Goal: Task Accomplishment & Management: Complete application form

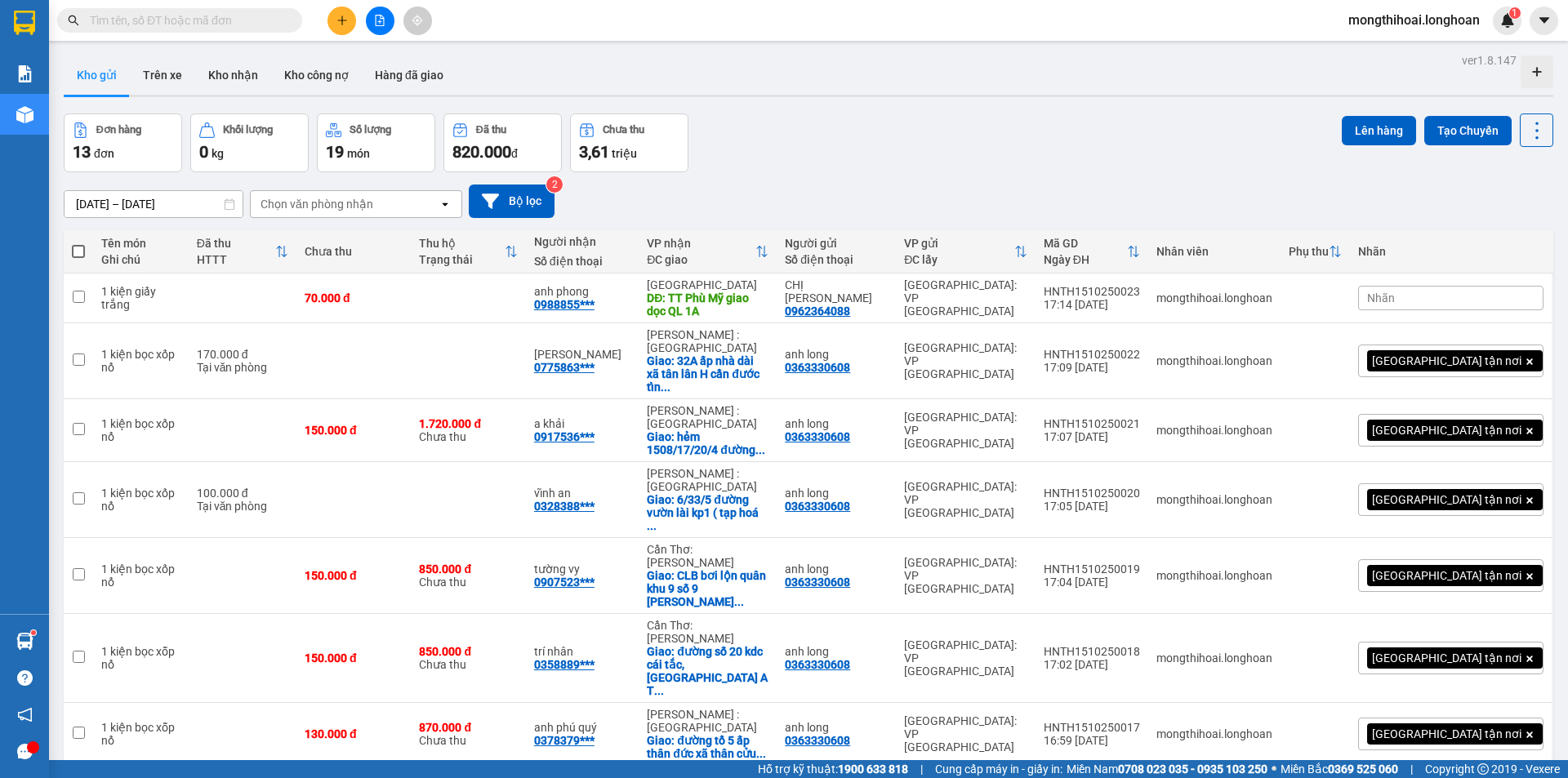
scroll to position [20, 0]
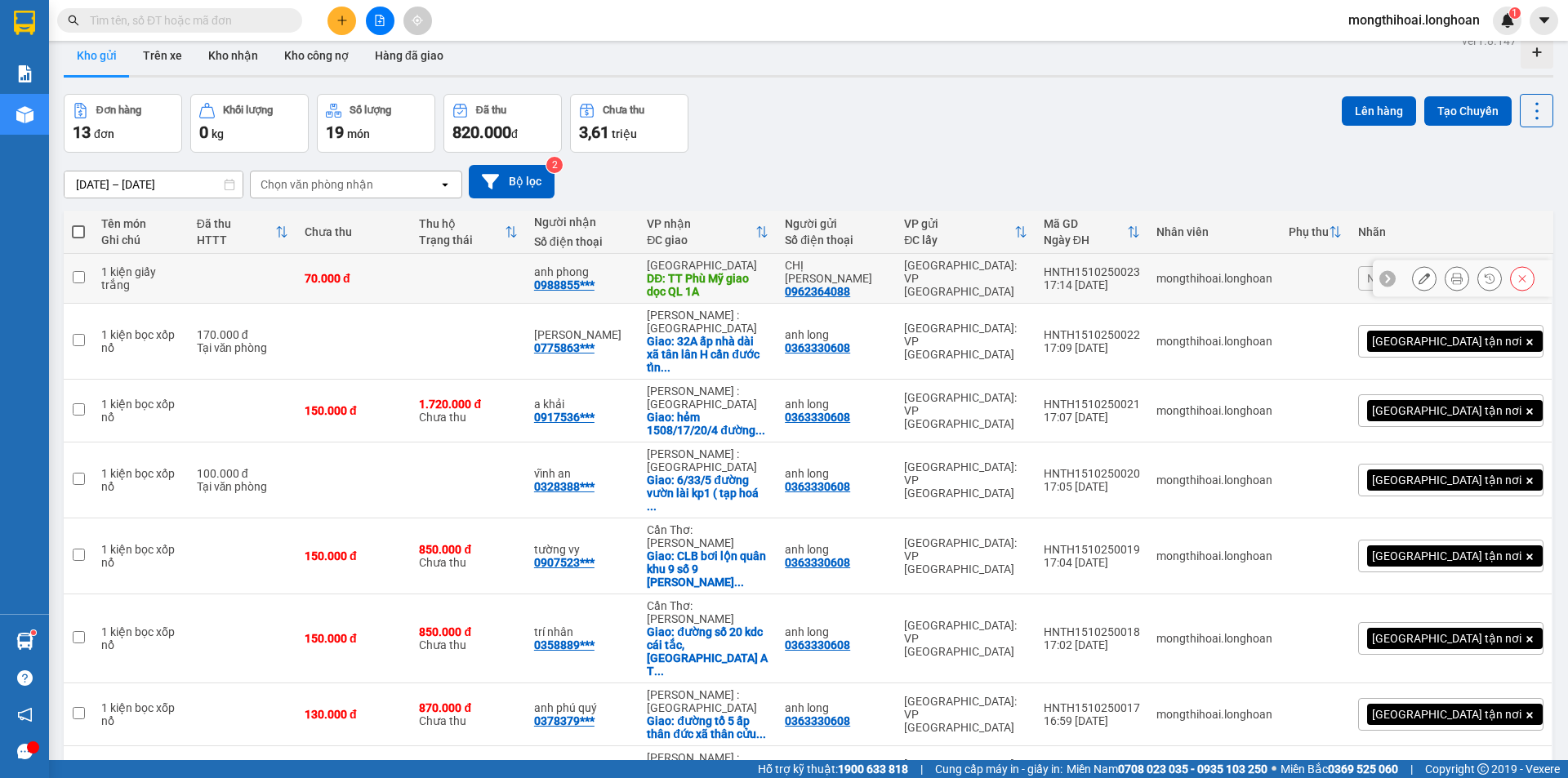
click at [1445, 281] on button at bounding box center [1457, 279] width 23 height 29
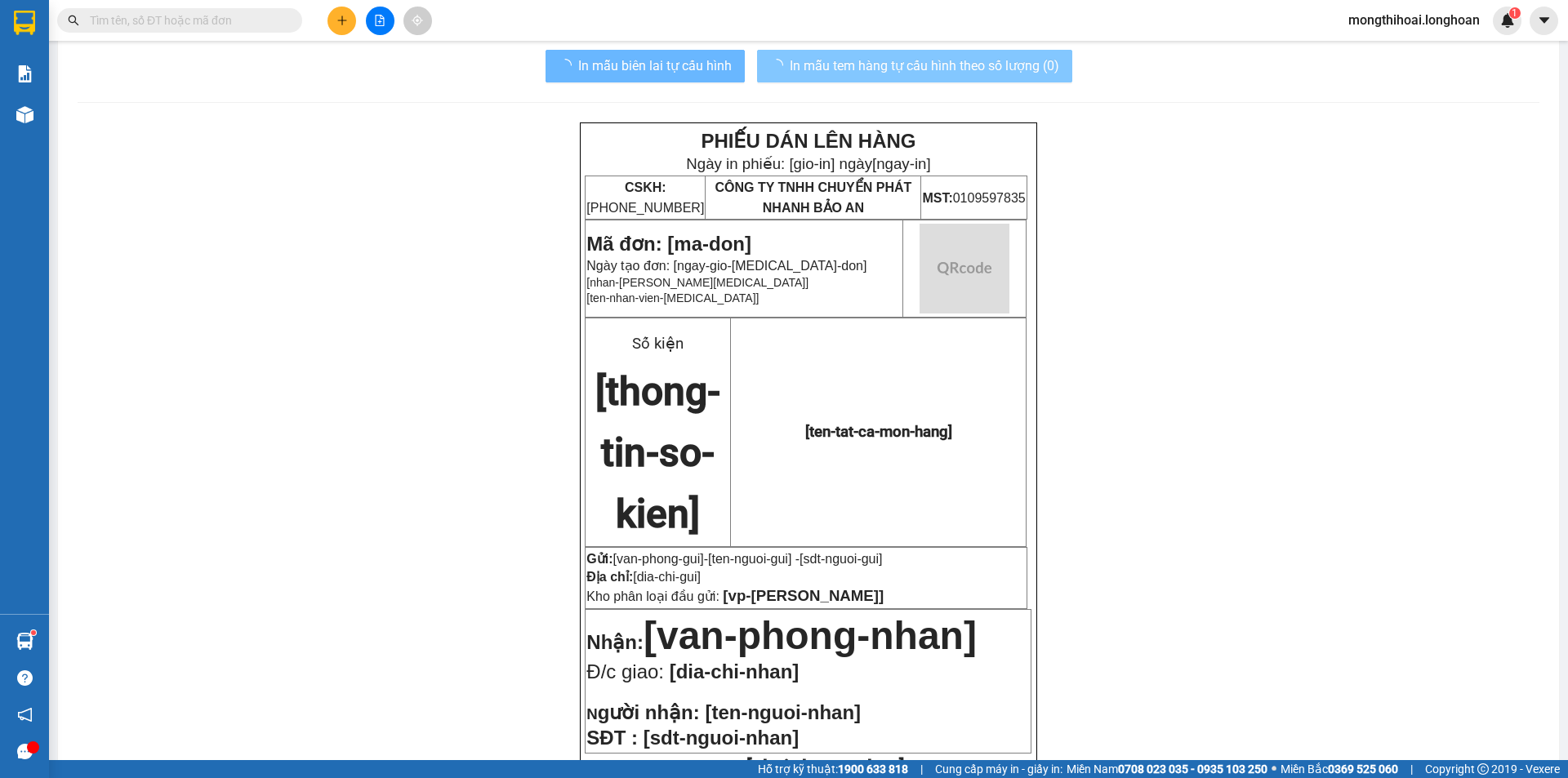
drag, startPoint x: 1004, startPoint y: 67, endPoint x: 1131, endPoint y: 67, distance: 127.0
click at [1005, 67] on span "In mẫu tem hàng tự cấu hình theo số lượng (0)" at bounding box center [924, 65] width 270 height 21
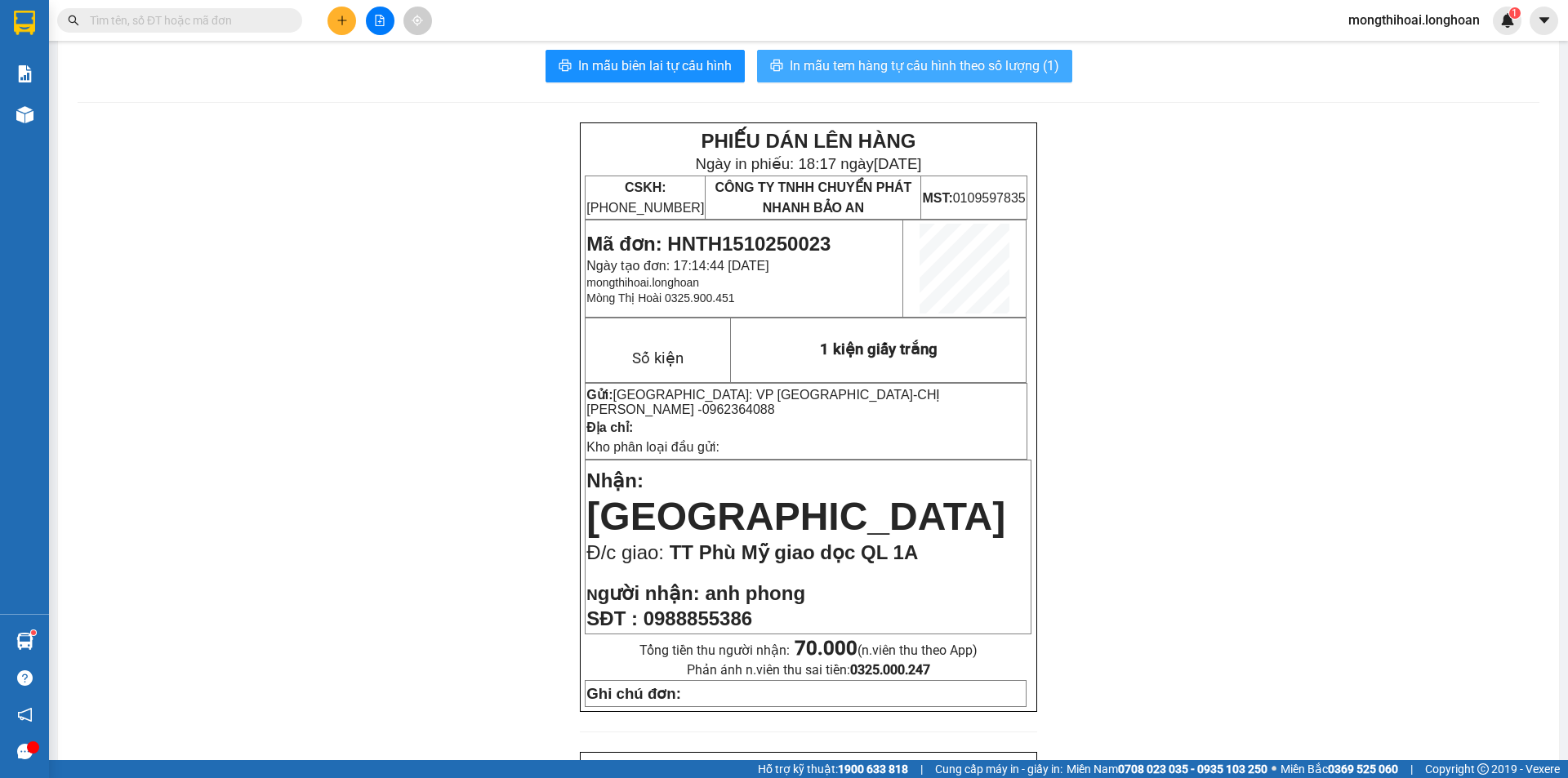
drag, startPoint x: 965, startPoint y: 68, endPoint x: 979, endPoint y: 62, distance: 15.2
click at [965, 68] on span "In mẫu tem hàng tự cấu hình theo số lượng (1)" at bounding box center [924, 65] width 270 height 21
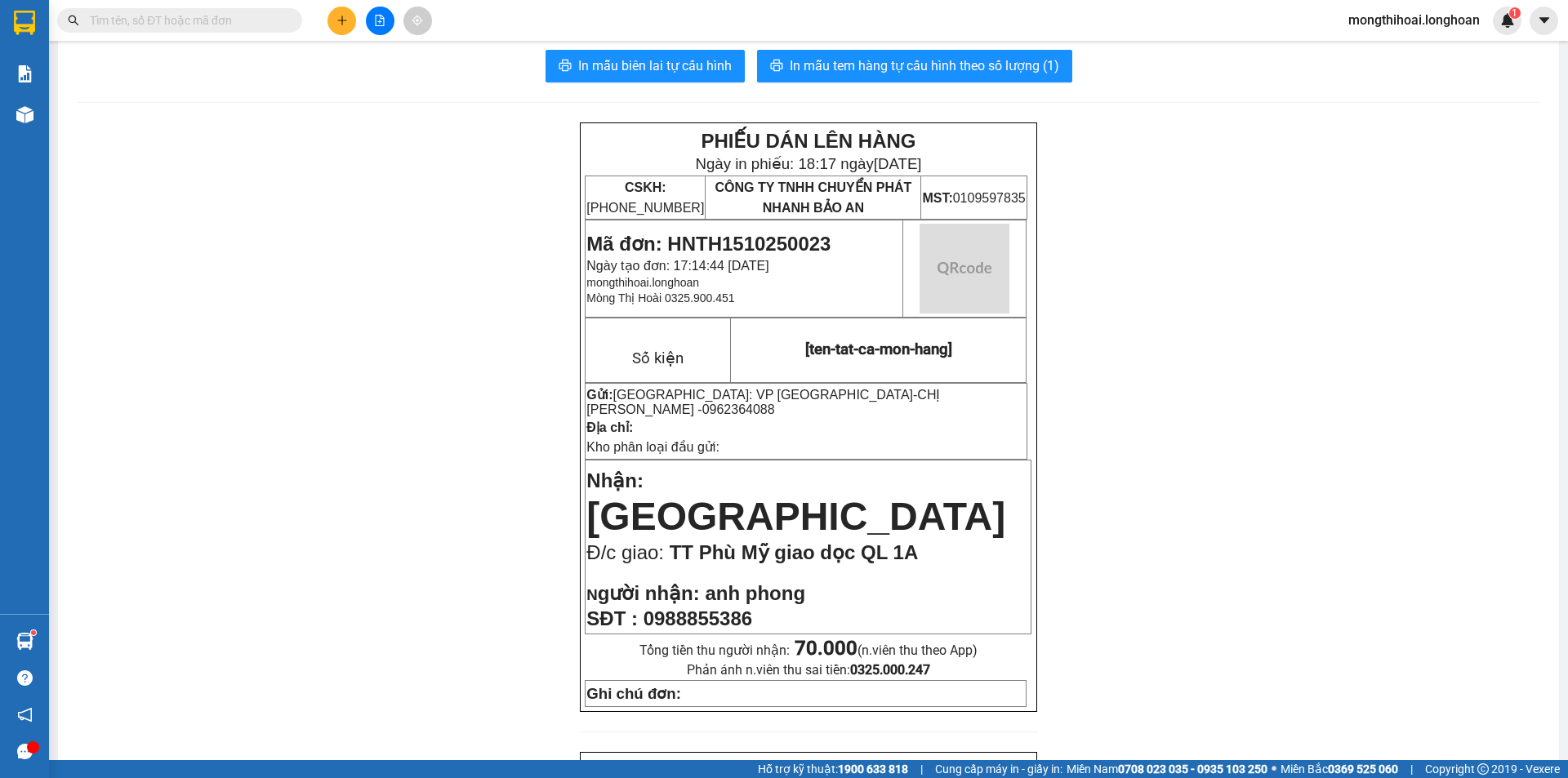
scroll to position [101, 0]
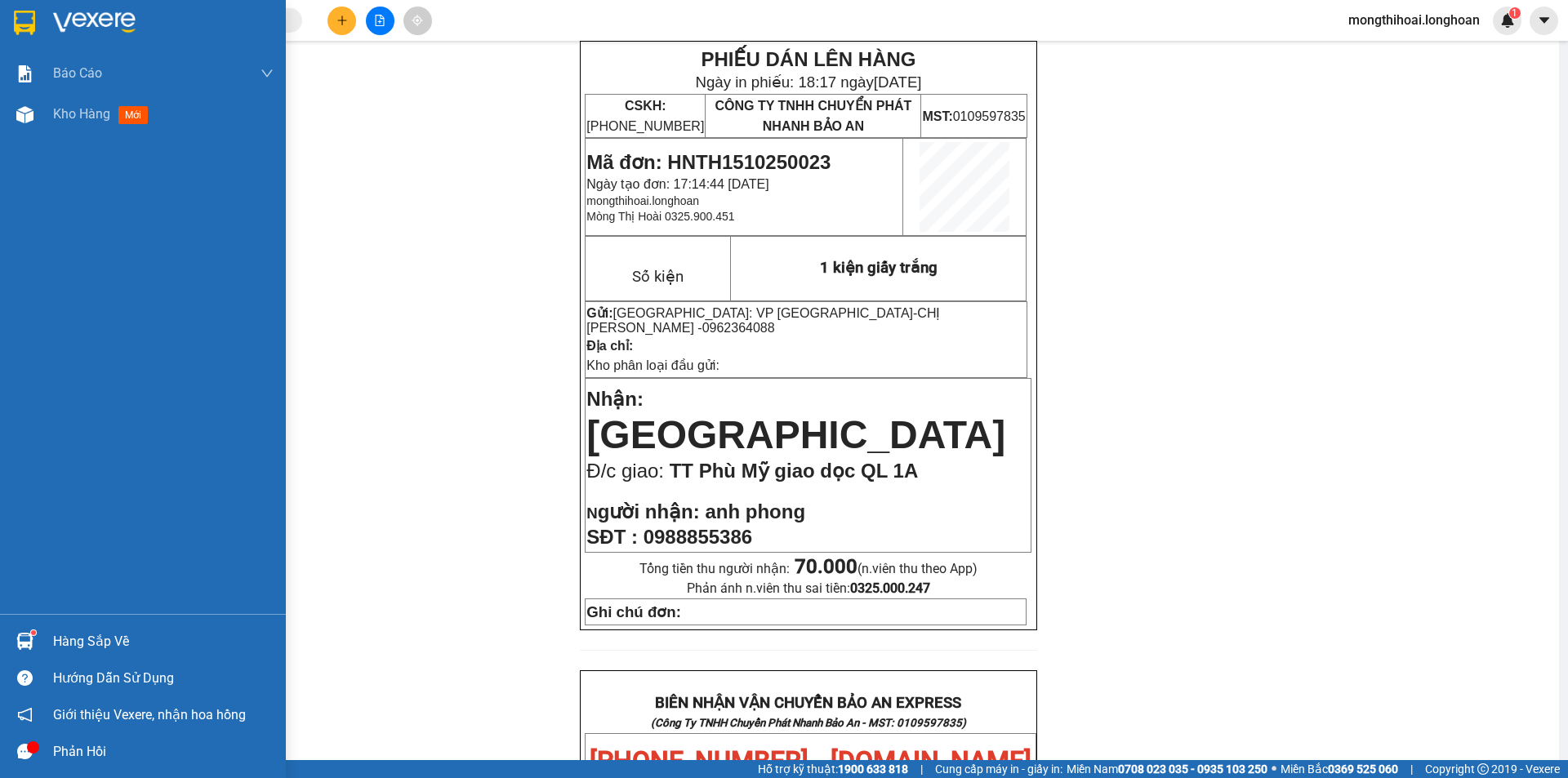
click at [0, 14] on div at bounding box center [143, 26] width 286 height 53
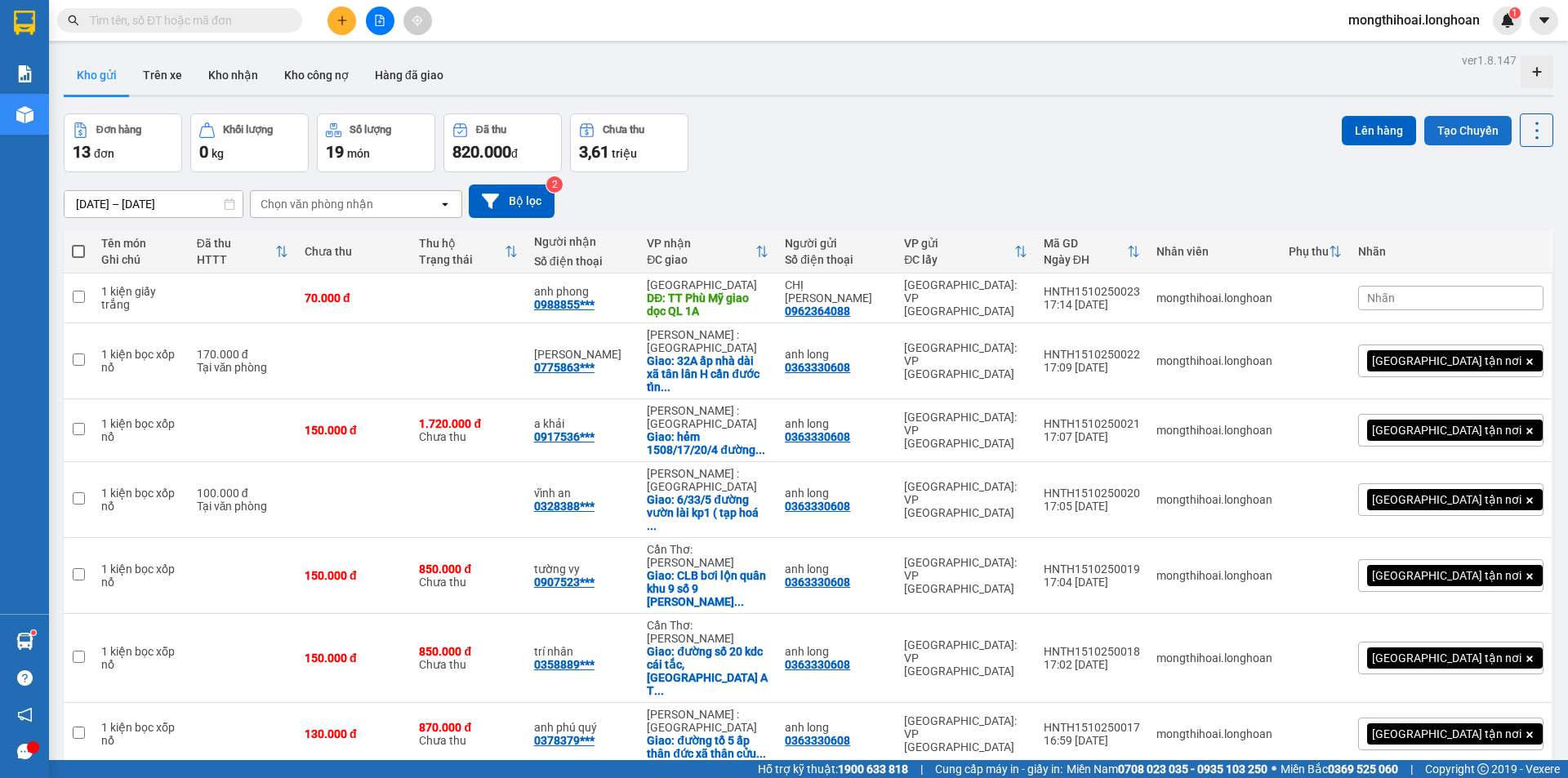
click at [1441, 129] on button "Tạo Chuyến" at bounding box center [1467, 131] width 87 height 30
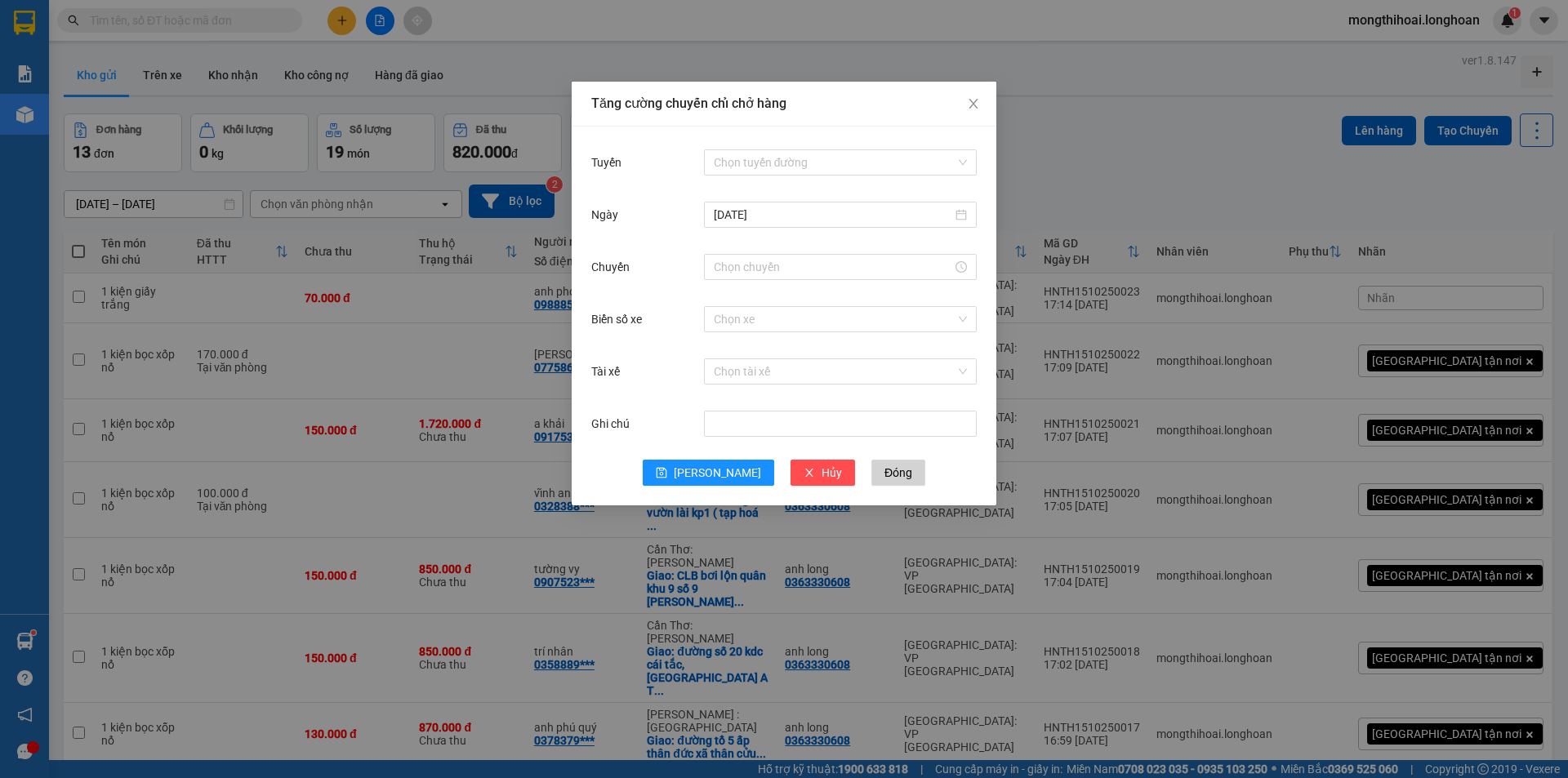
drag, startPoint x: 1111, startPoint y: 86, endPoint x: 1068, endPoint y: 1, distance: 95.3
click at [1113, 86] on div "Tăng cường chuyến chỉ chở hàng Tuyến Chọn tuyến đường [DATE] Chuyến Biển số xe …" at bounding box center [784, 389] width 1568 height 778
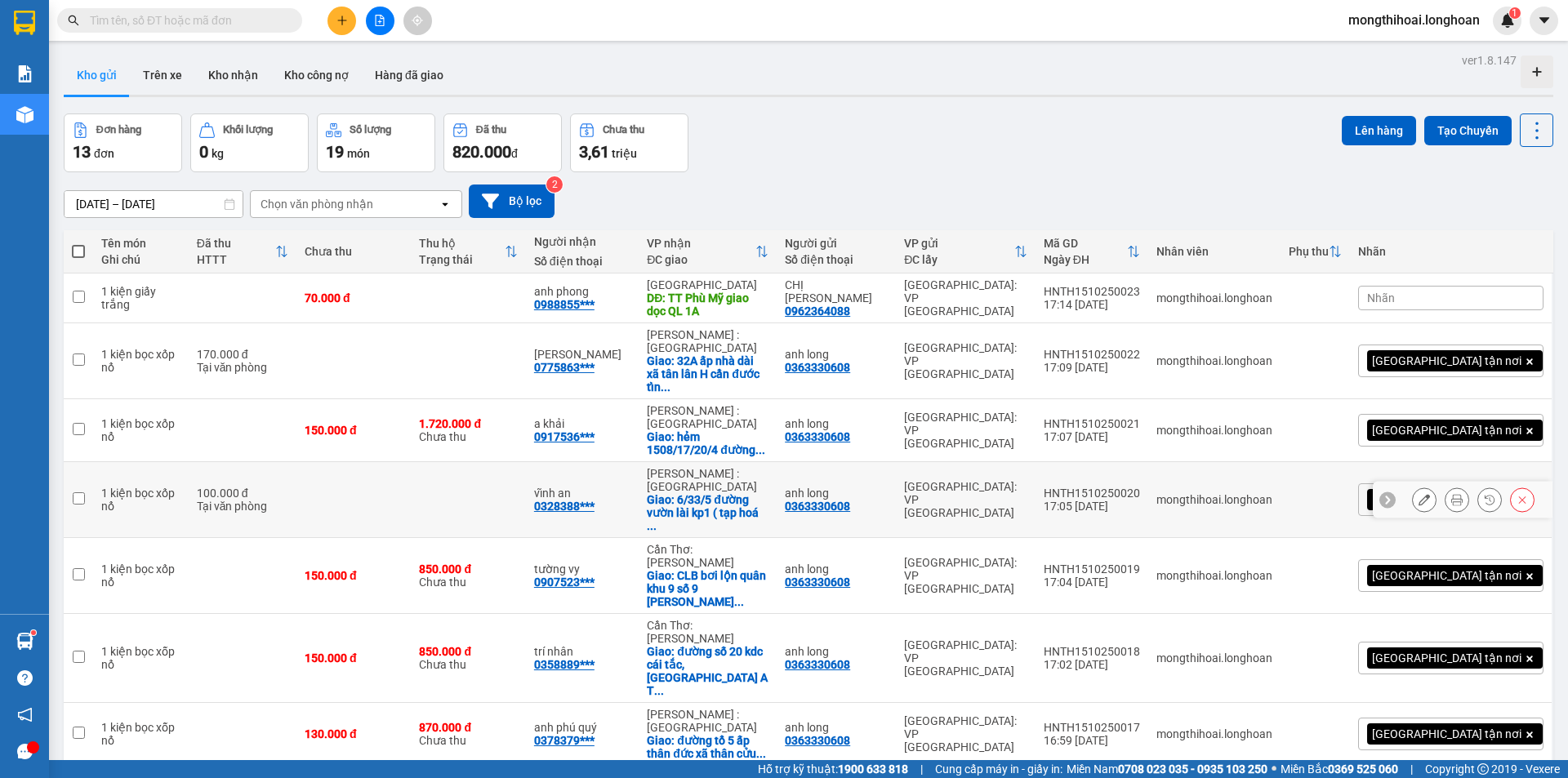
scroll to position [183, 0]
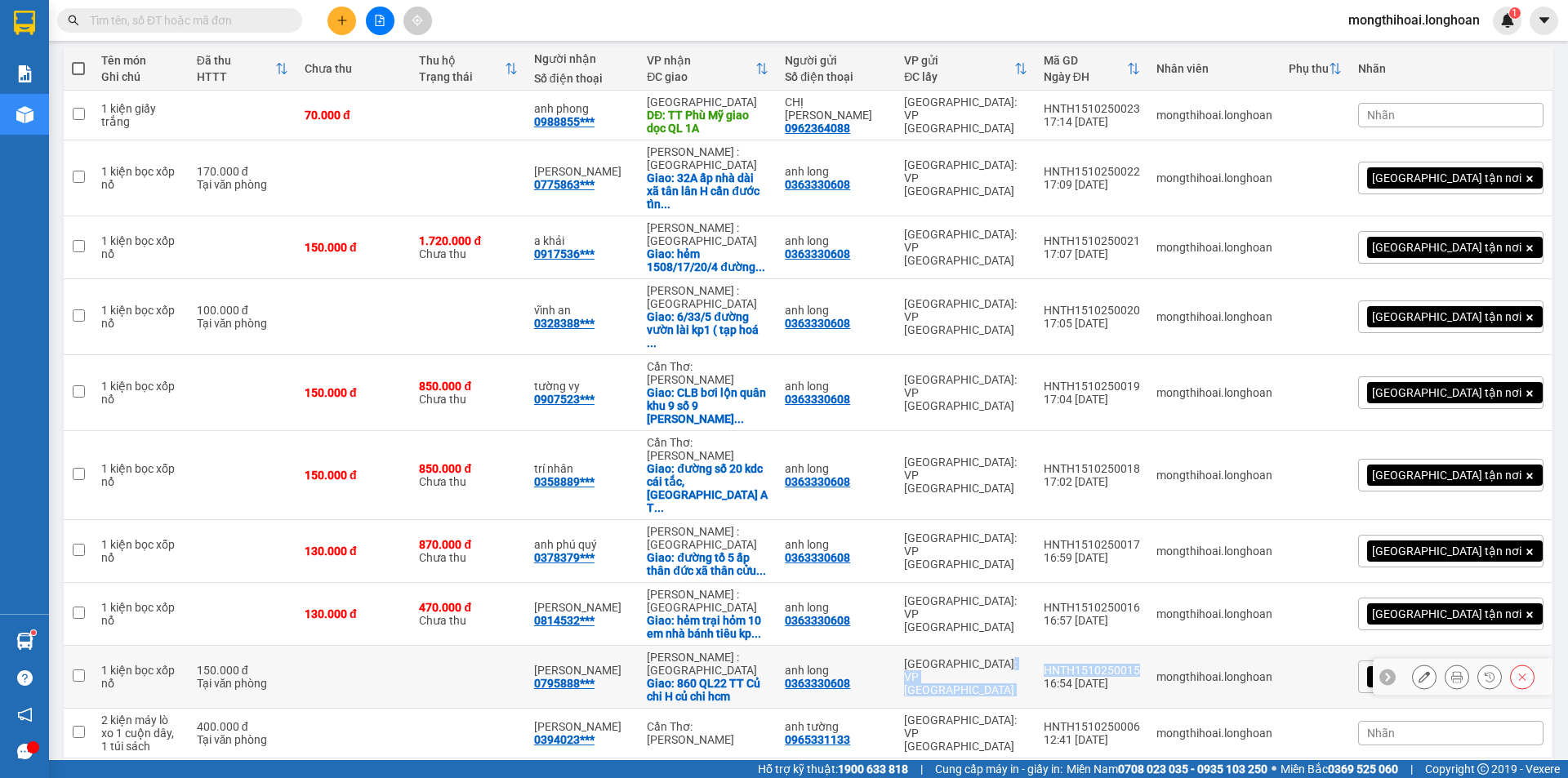
drag, startPoint x: 1217, startPoint y: 603, endPoint x: 1109, endPoint y: 602, distance: 108.0
click at [1109, 645] on tr "1 kiện bọc xốp nổ 150.000 đ Tại văn phòng [PERSON_NAME][GEOGRAPHIC_DATA]*** [GE…" at bounding box center [808, 677] width 1490 height 63
checkbox input "true"
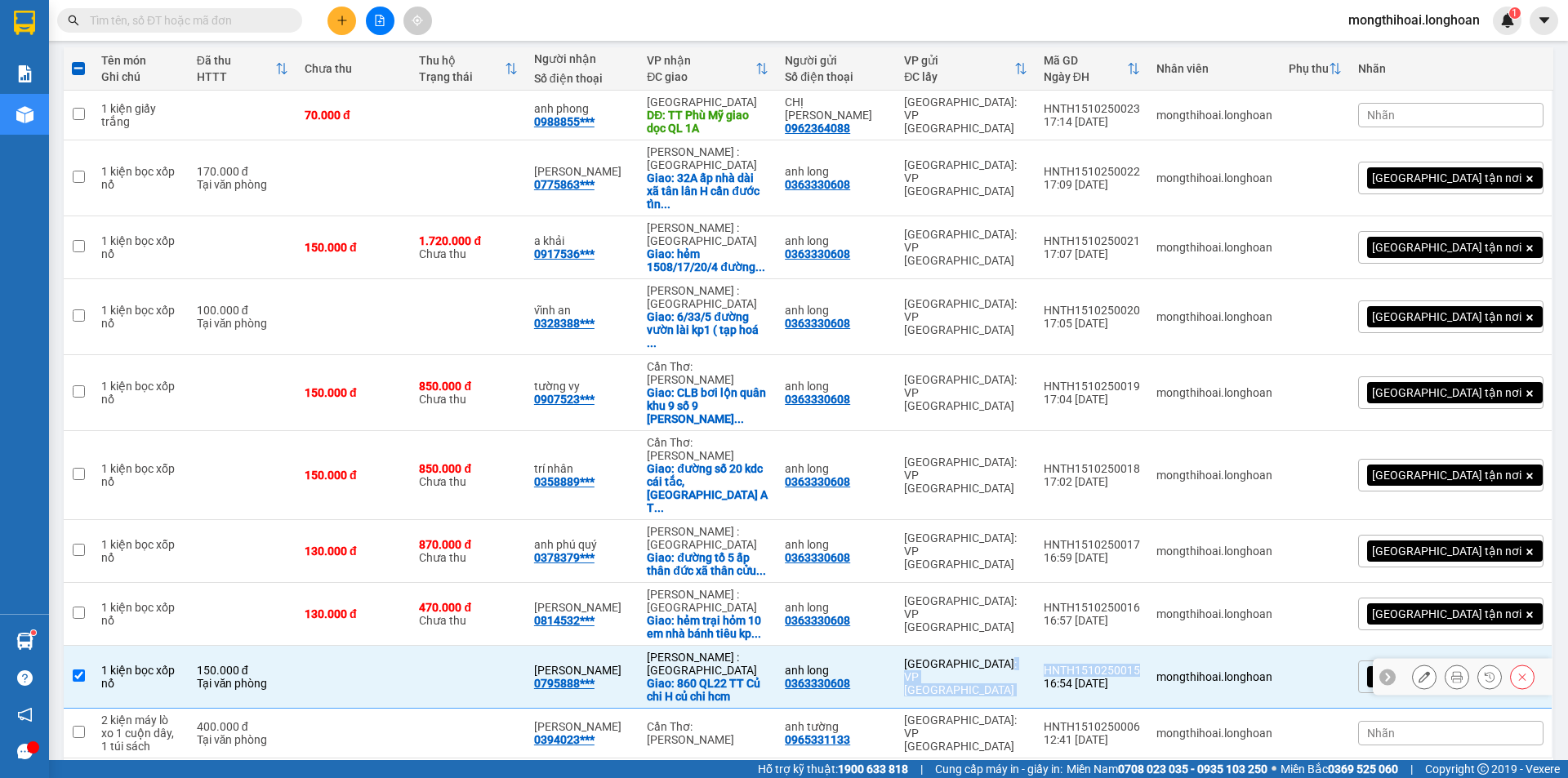
copy tr "[GEOGRAPHIC_DATA]: VP [GEOGRAPHIC_DATA]"
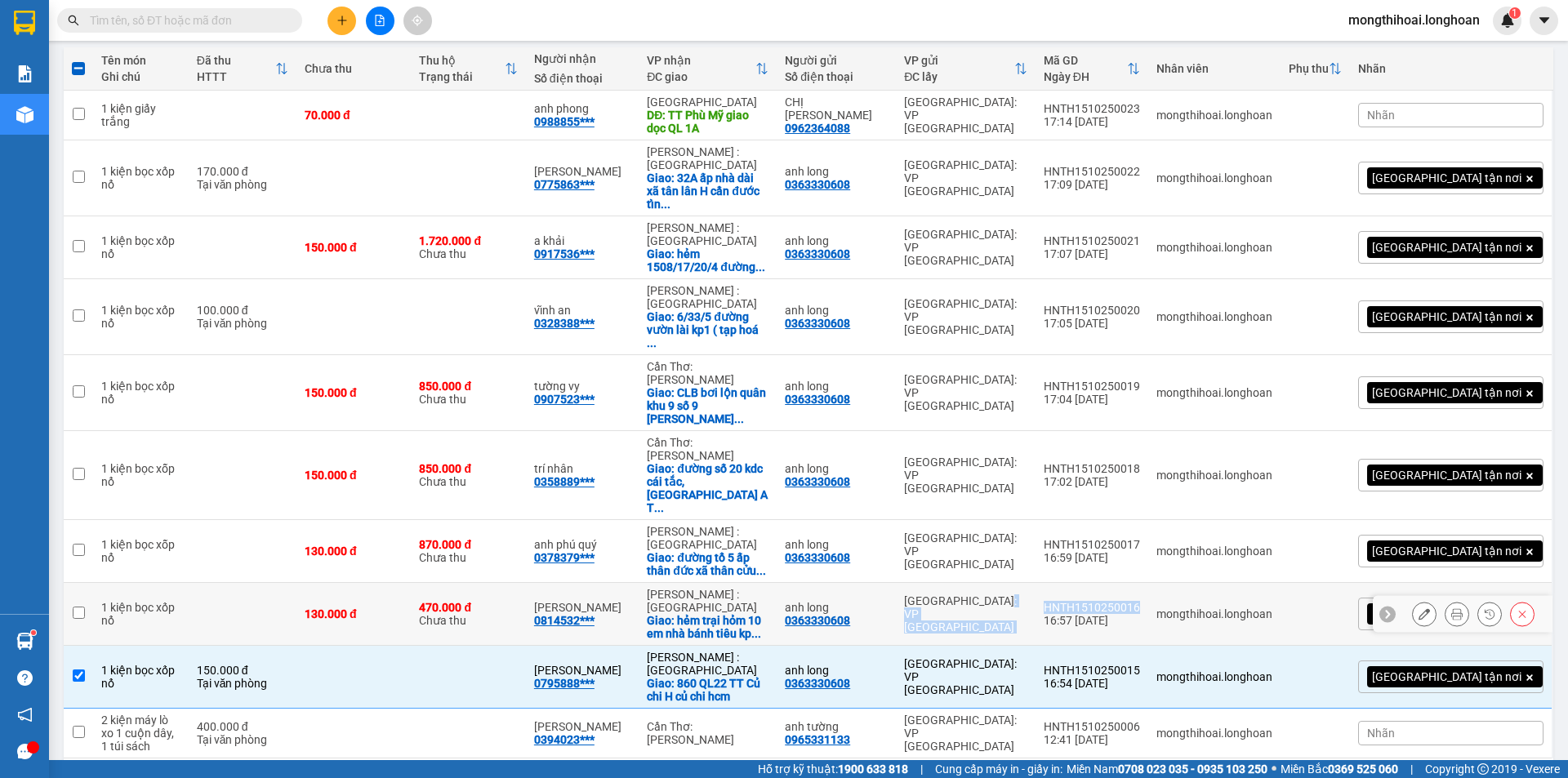
drag, startPoint x: 1215, startPoint y: 532, endPoint x: 1101, endPoint y: 538, distance: 114.2
click at [1101, 583] on tr "1 kiện bọc xốp nổ 130.000 đ 470.000 đ Chưa thu gia huy 0814532*** [GEOGRAPHIC_D…" at bounding box center [808, 614] width 1490 height 63
checkbox input "true"
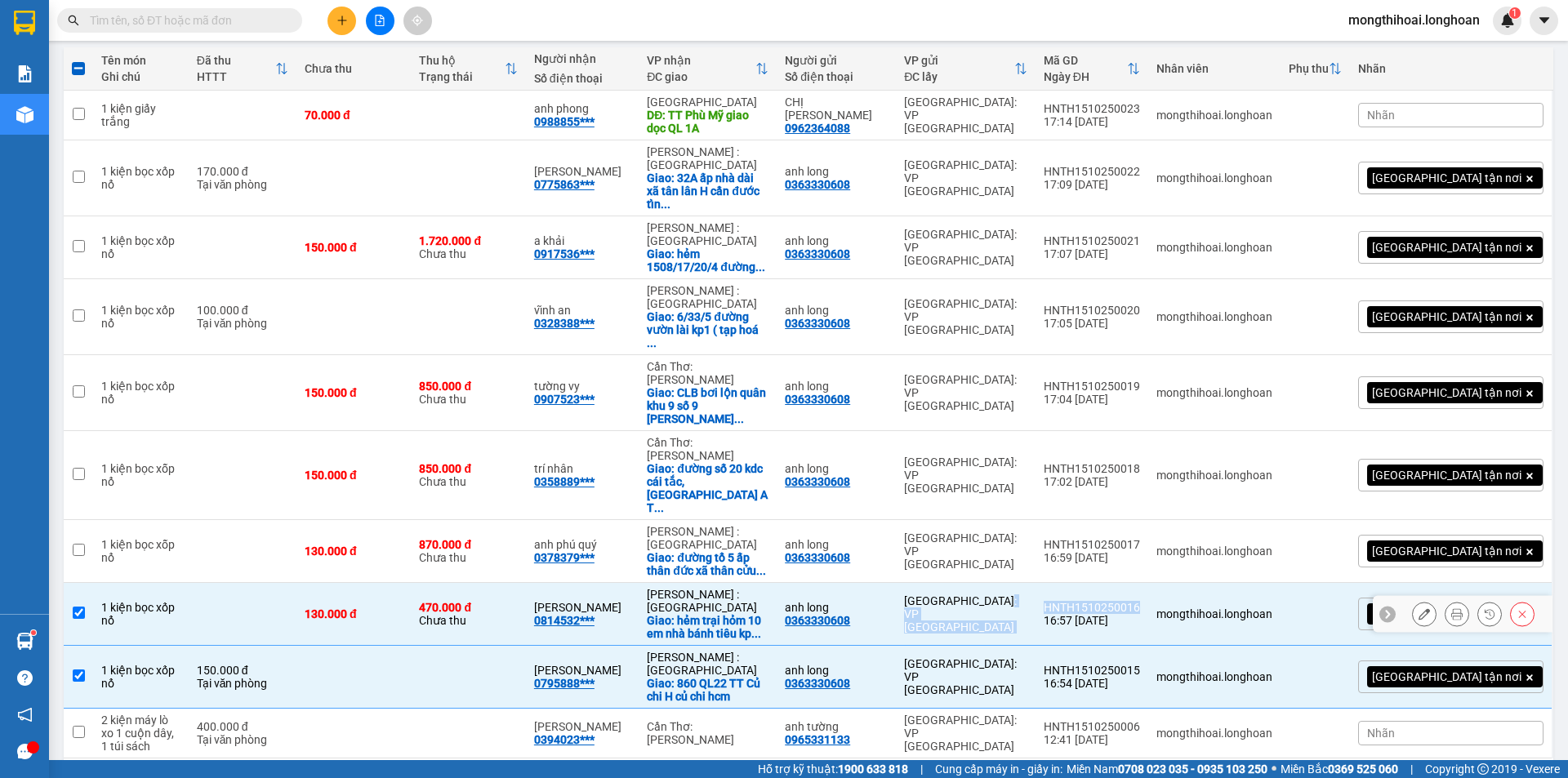
copy tr "[GEOGRAPHIC_DATA]: VP [GEOGRAPHIC_DATA]"
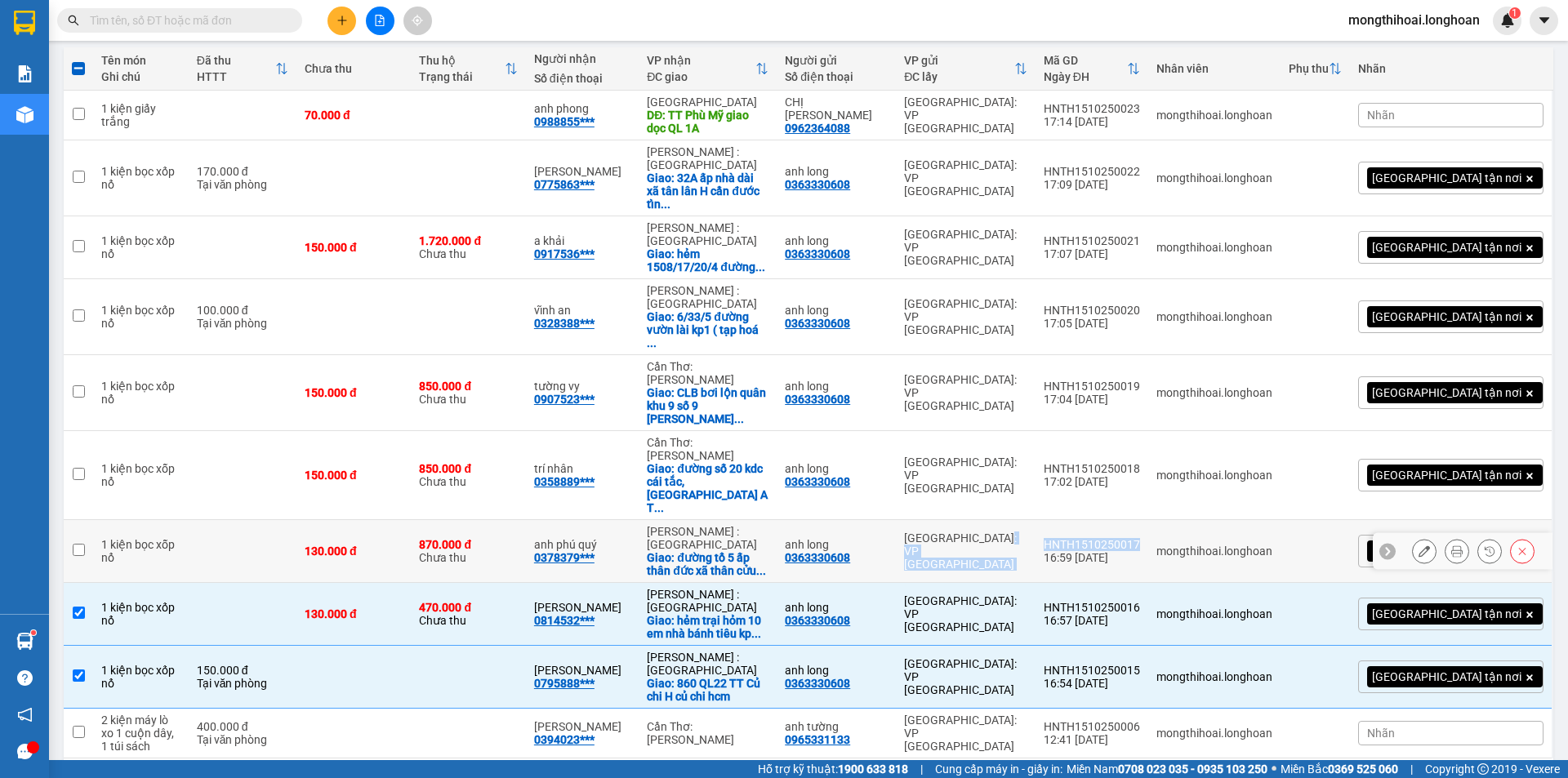
drag, startPoint x: 1221, startPoint y: 471, endPoint x: 1084, endPoint y: 471, distance: 137.0
click at [1084, 520] on tr "1 kiện bọc xỗp nổ 130.000 đ 870.000 đ Chưa thu anh phú quý 0378379*** [GEOGRAPH…" at bounding box center [808, 551] width 1490 height 63
checkbox input "true"
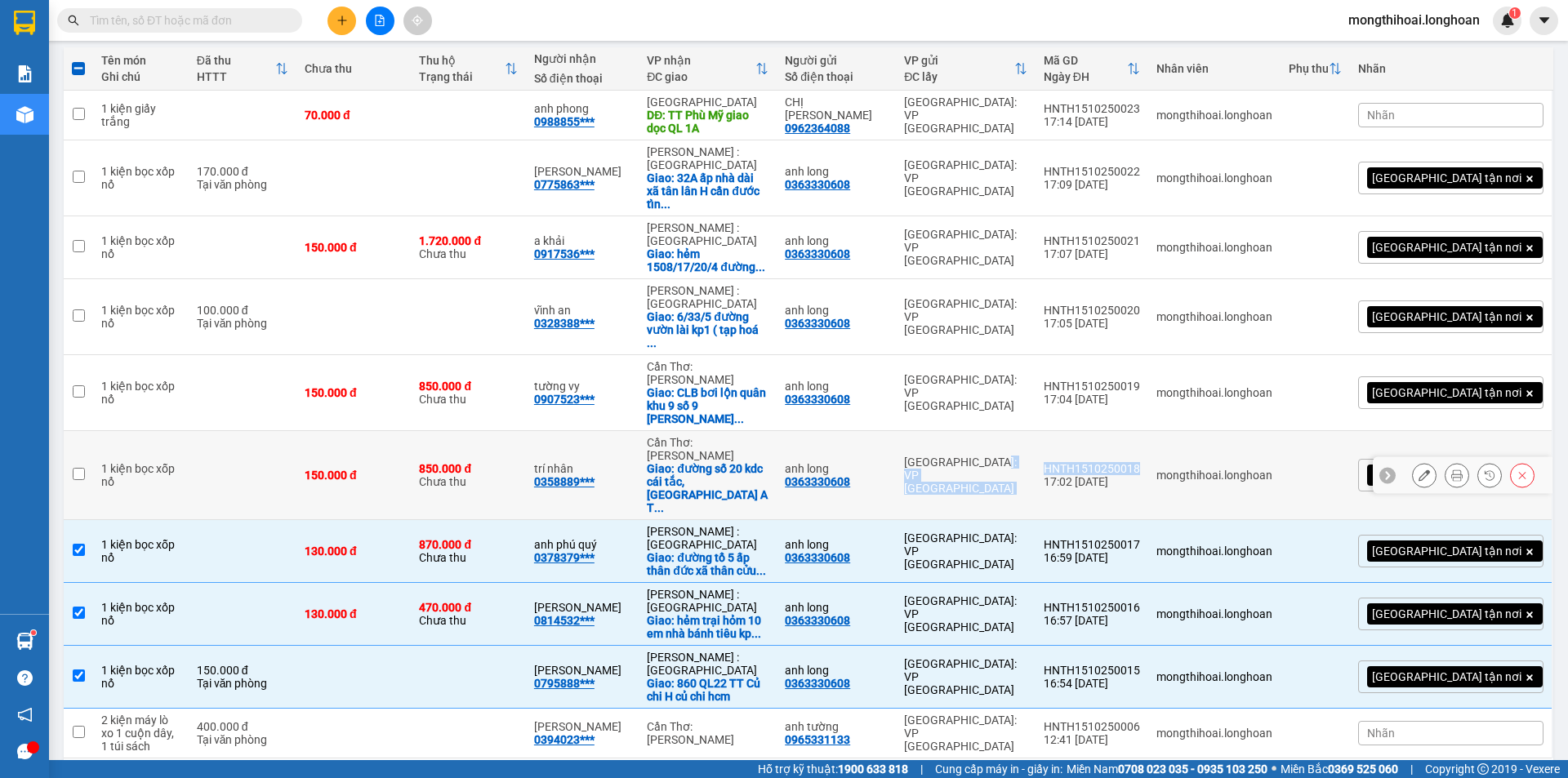
drag, startPoint x: 1219, startPoint y: 409, endPoint x: 1065, endPoint y: 409, distance: 154.0
click at [1065, 431] on tr "1 kiện bọc xỗp nổ 150.000 đ 850.000 đ Chưa thu trí nhân 0358889*** [GEOGRAPHIC_…" at bounding box center [808, 476] width 1490 height 89
checkbox input "true"
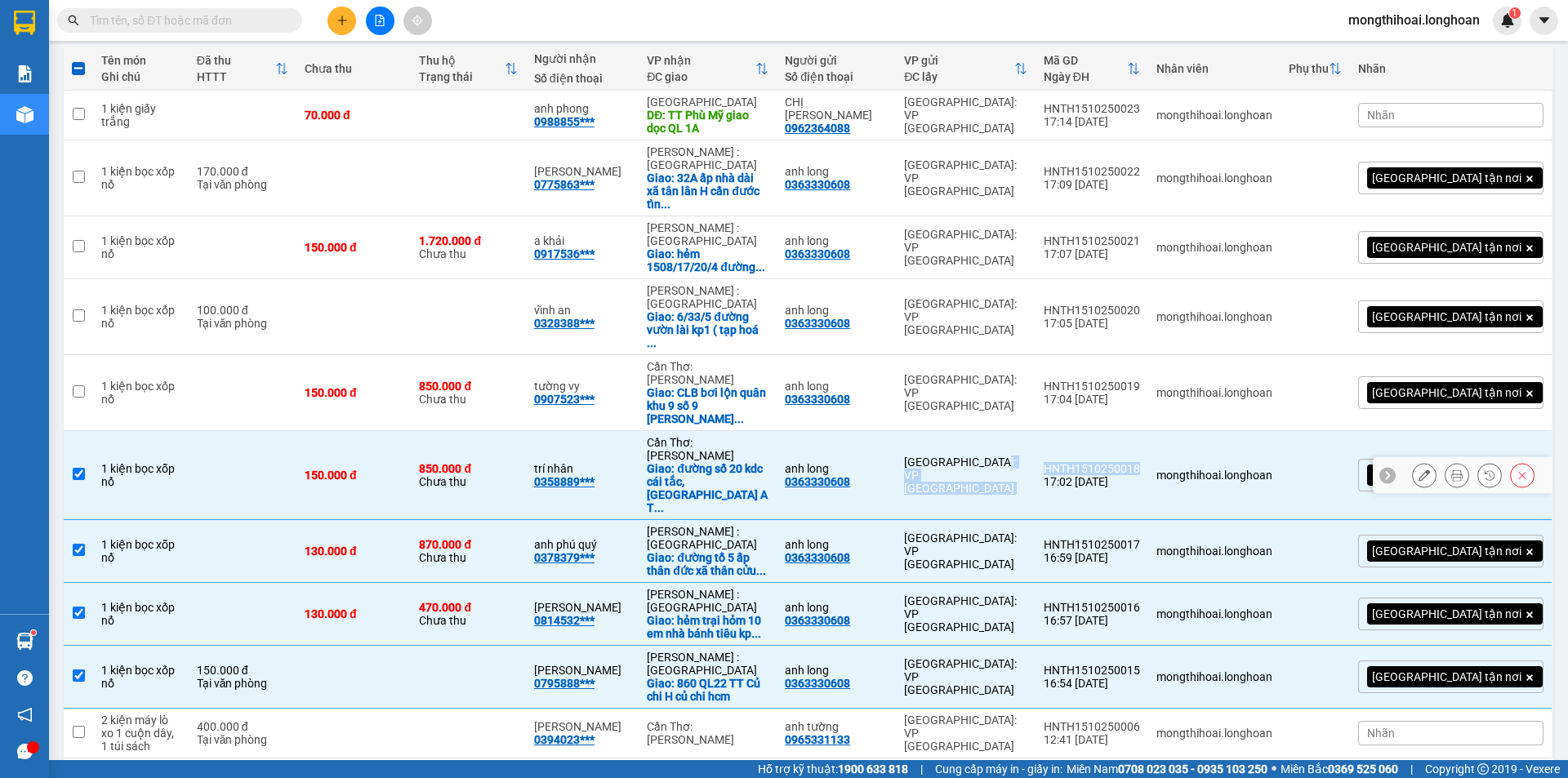
copy tr "ồ HNTH1510250018"
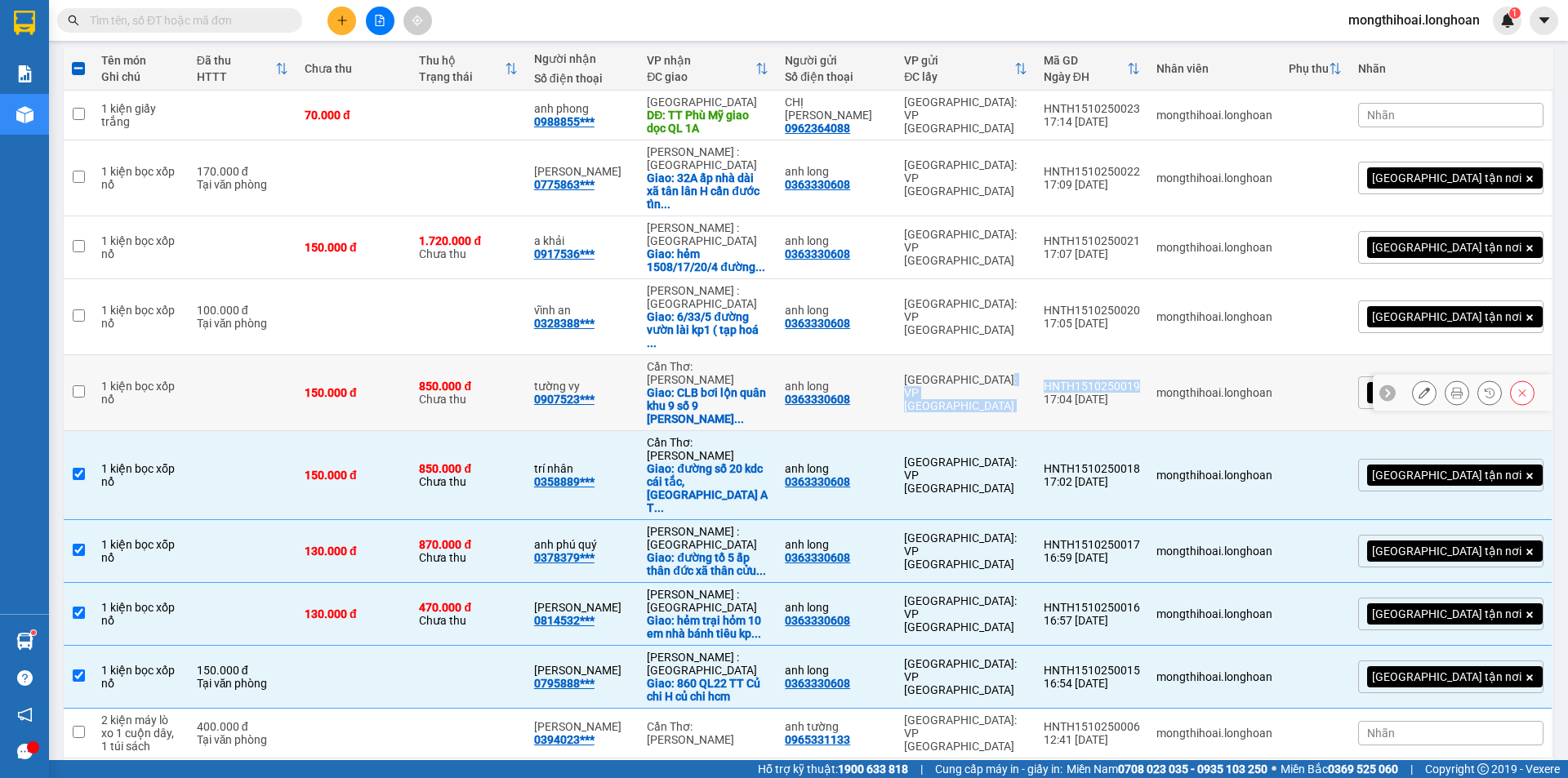
drag, startPoint x: 1219, startPoint y: 355, endPoint x: 1114, endPoint y: 361, distance: 105.2
click at [1114, 361] on tr "1 kiện bọc xốp nổ 150.000 đ 850.000 đ Chưa thu tường vy 0907523*** [GEOGRAPHIC_…" at bounding box center [808, 393] width 1490 height 76
checkbox input "true"
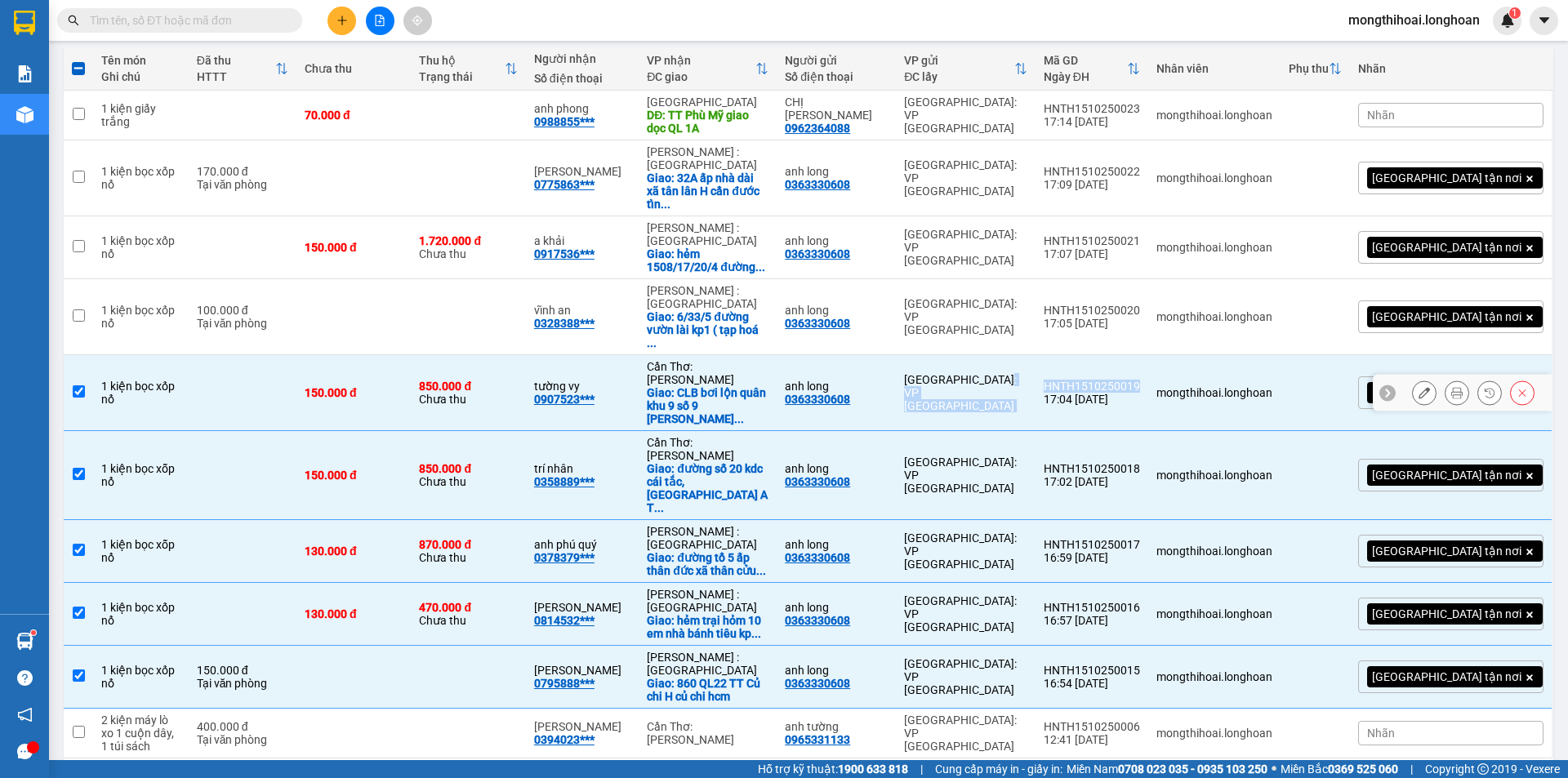
copy tr "[GEOGRAPHIC_DATA]: VP [GEOGRAPHIC_DATA]"
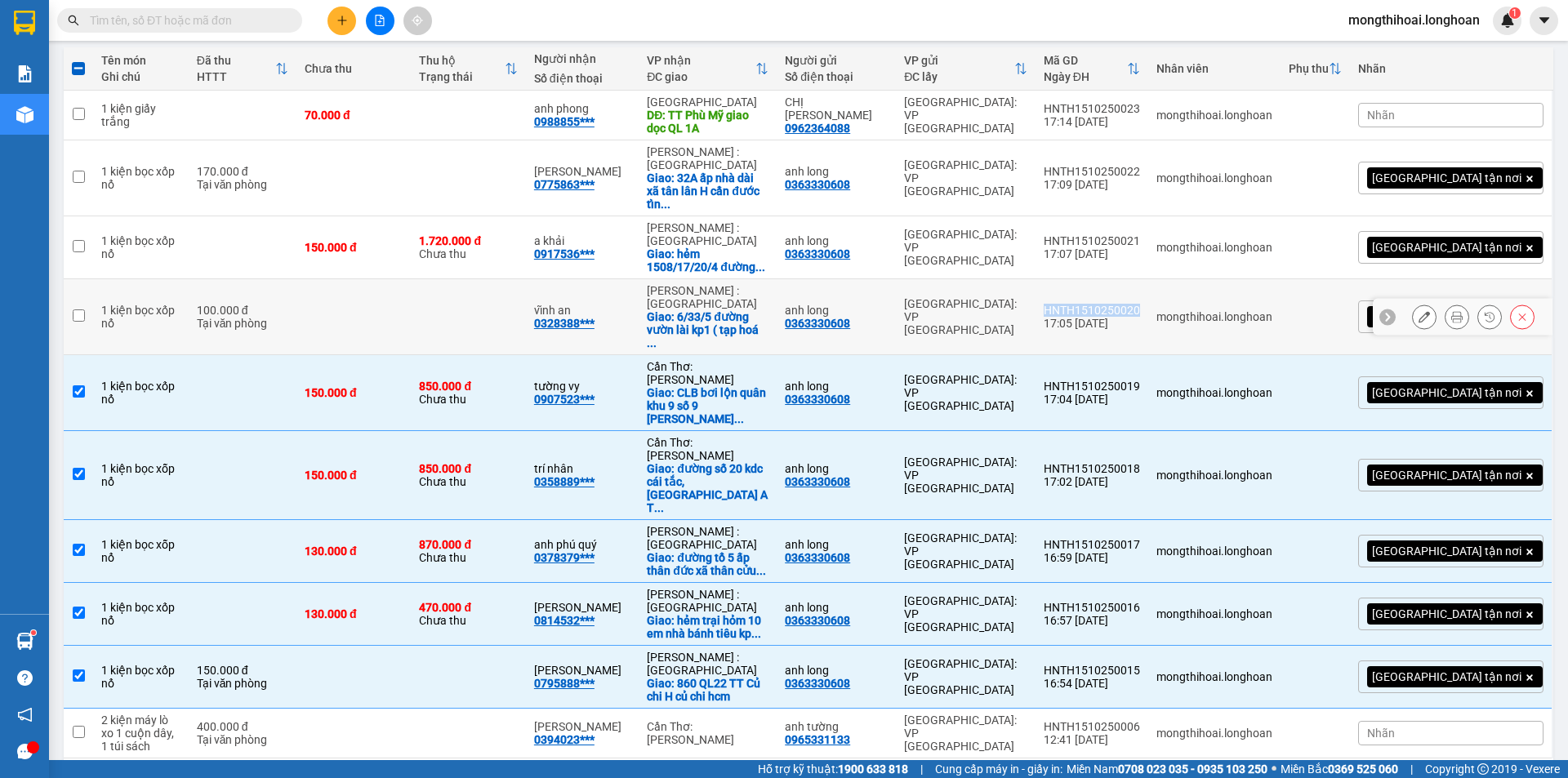
drag, startPoint x: 1222, startPoint y: 299, endPoint x: 1123, endPoint y: 303, distance: 99.1
click at [1123, 303] on td "HNTH1510250020 17:05 [DATE]" at bounding box center [1091, 317] width 113 height 76
checkbox input "true"
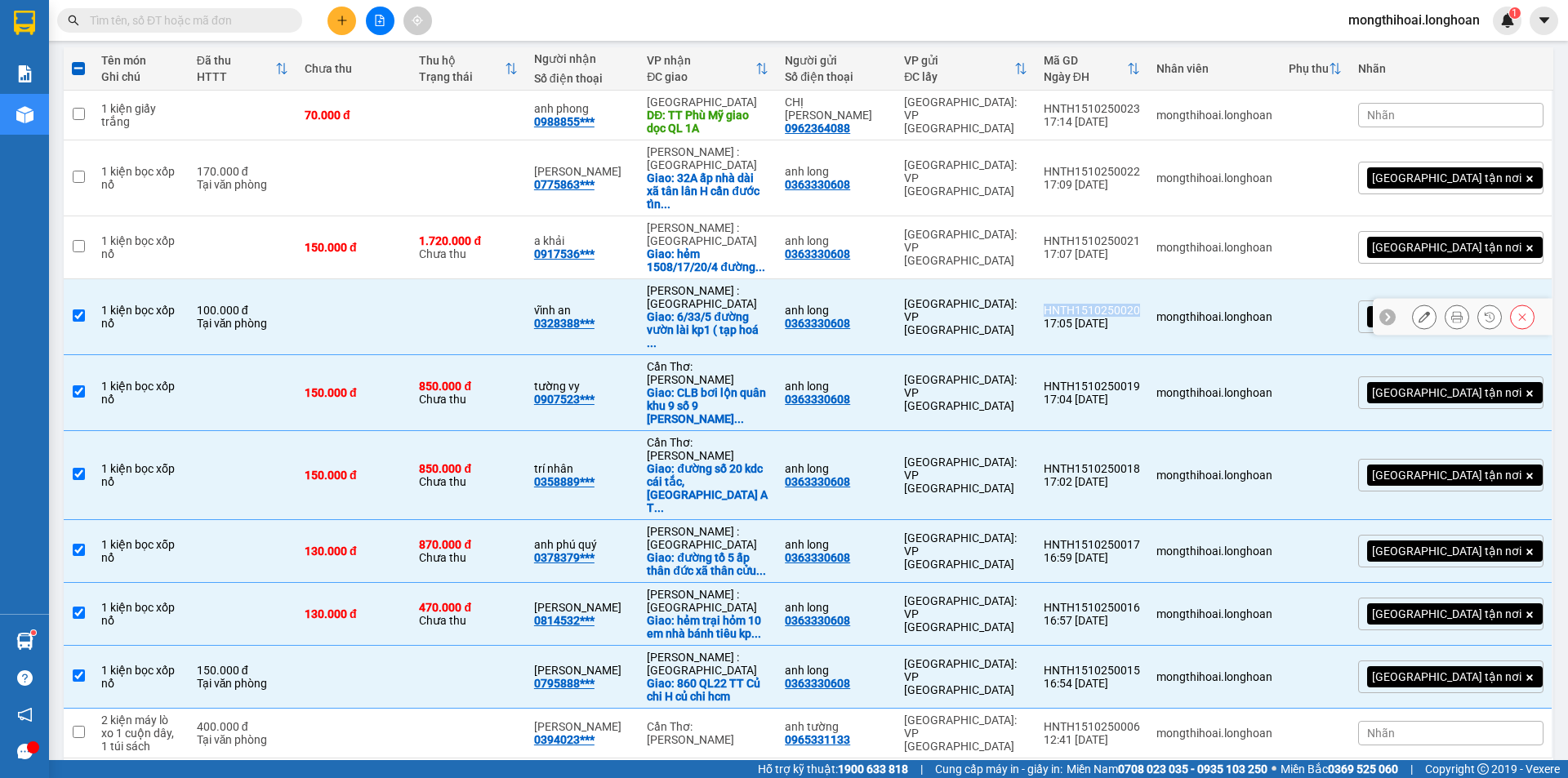
copy div "HNTH1510250020"
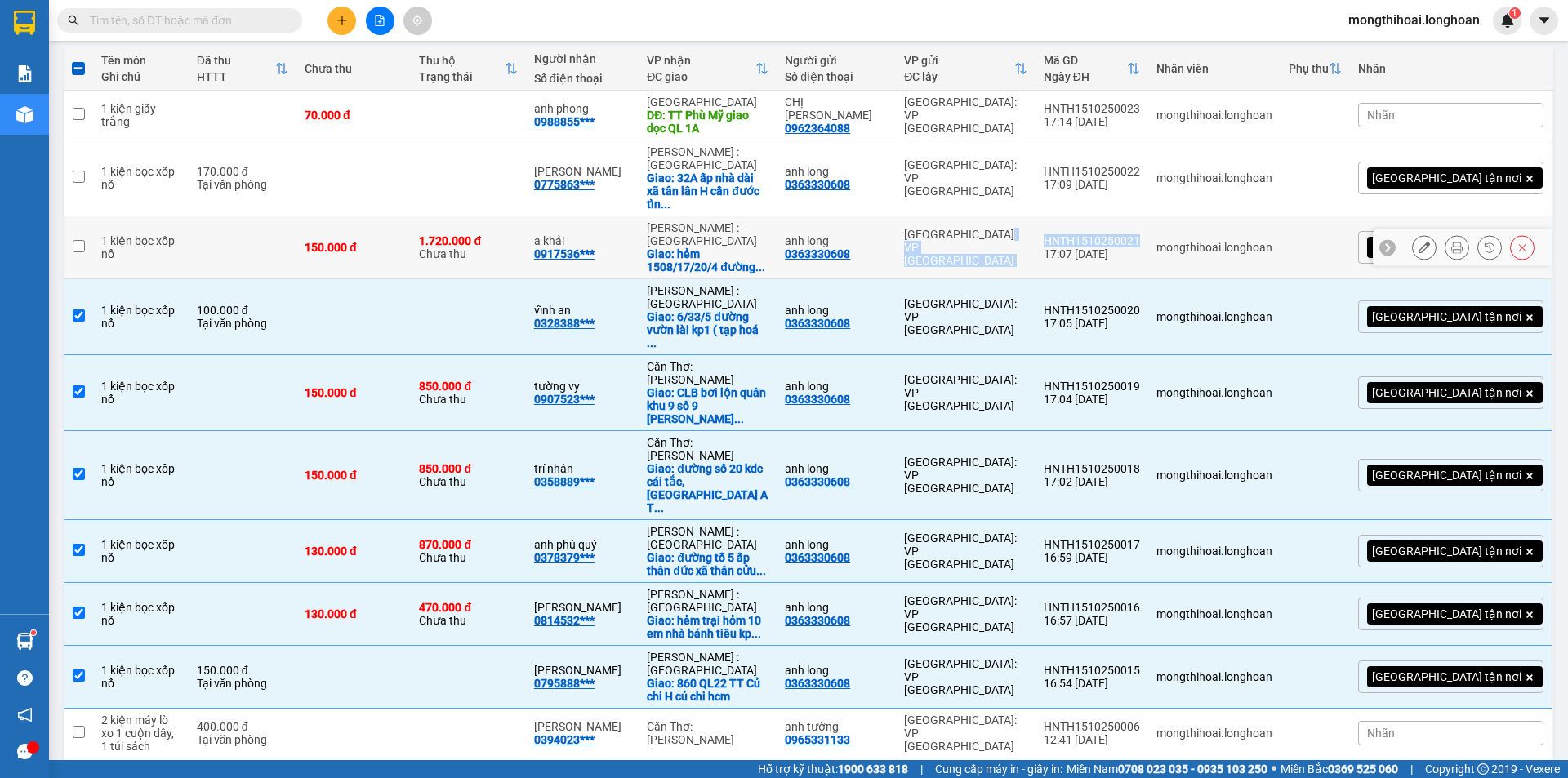
drag, startPoint x: 1215, startPoint y: 232, endPoint x: 1088, endPoint y: 237, distance: 127.1
click at [1088, 237] on tr "1 kiện bọc xốp nổ 150.000 đ 1.720.000 đ Chưa thu a khải 0917536*** [GEOGRAPHIC_…" at bounding box center [808, 247] width 1490 height 63
checkbox input "true"
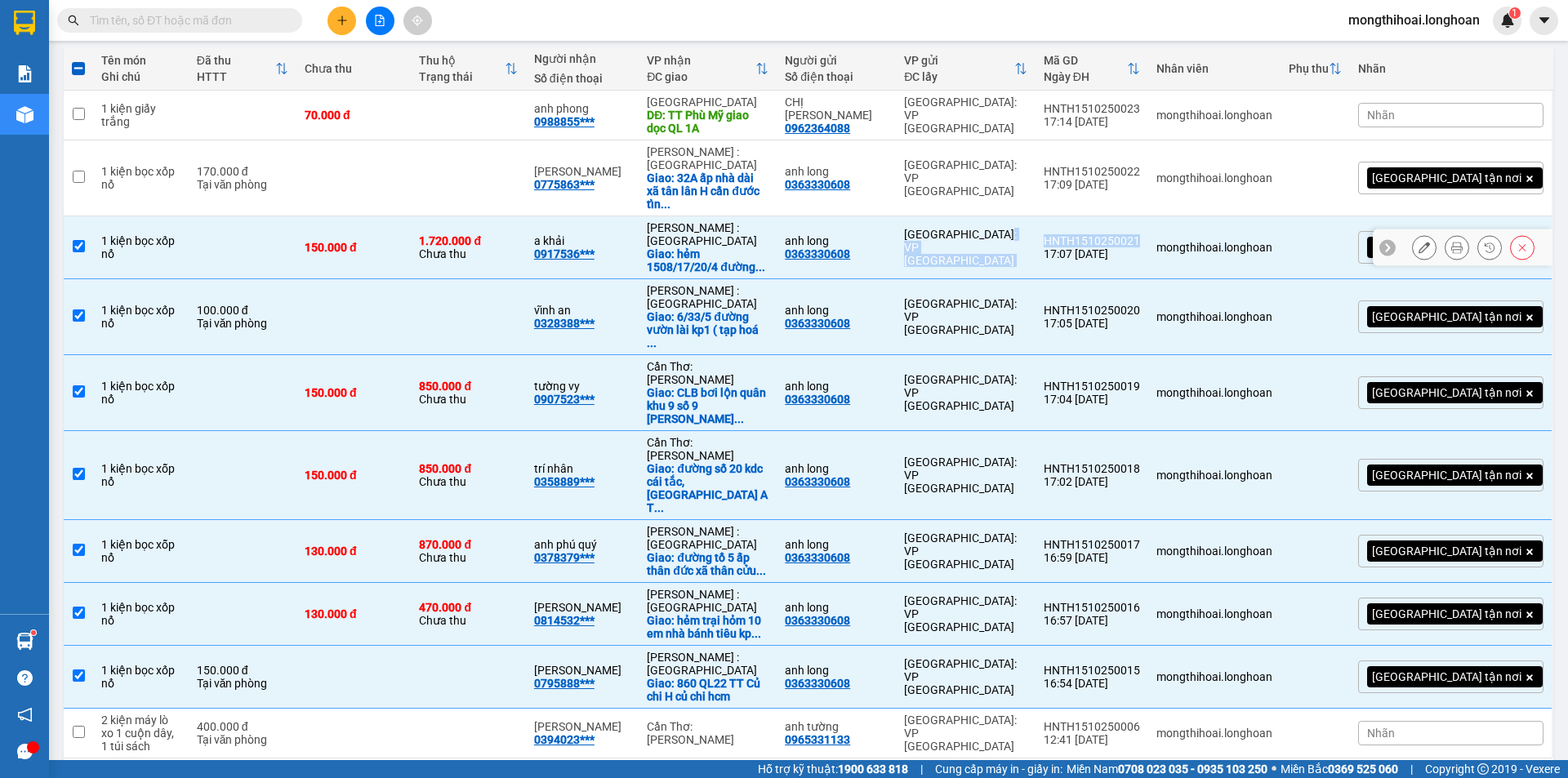
copy tr "[GEOGRAPHIC_DATA]: VP [GEOGRAPHIC_DATA]"
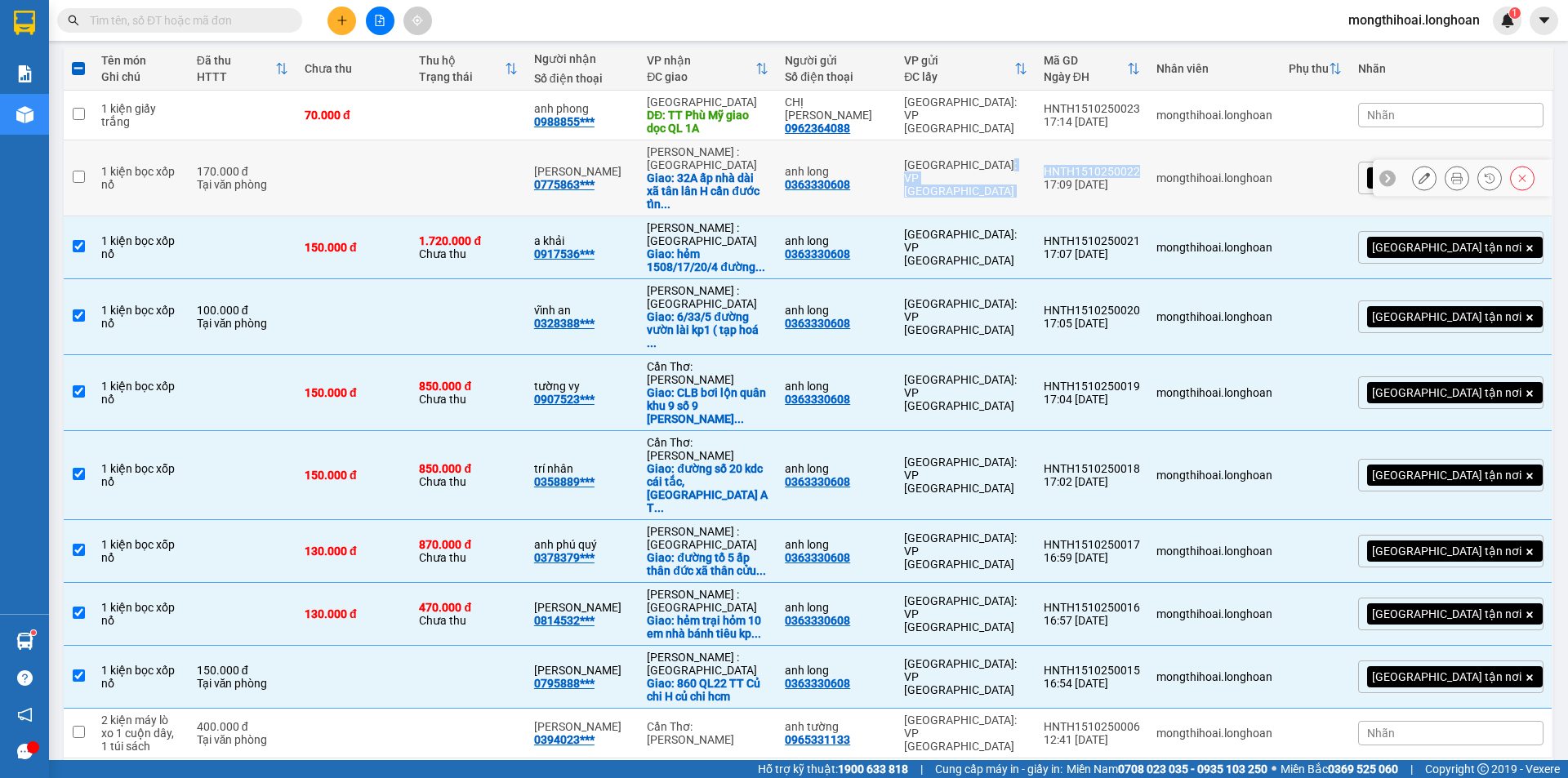
drag, startPoint x: 1215, startPoint y: 165, endPoint x: 1098, endPoint y: 167, distance: 117.0
click at [1098, 167] on tr "1 kiện bọc xốp nổ 170.000 đ Tại văn phòng phúc thịnh 0775863*** [GEOGRAPHIC_DAT…" at bounding box center [808, 178] width 1490 height 76
checkbox input "true"
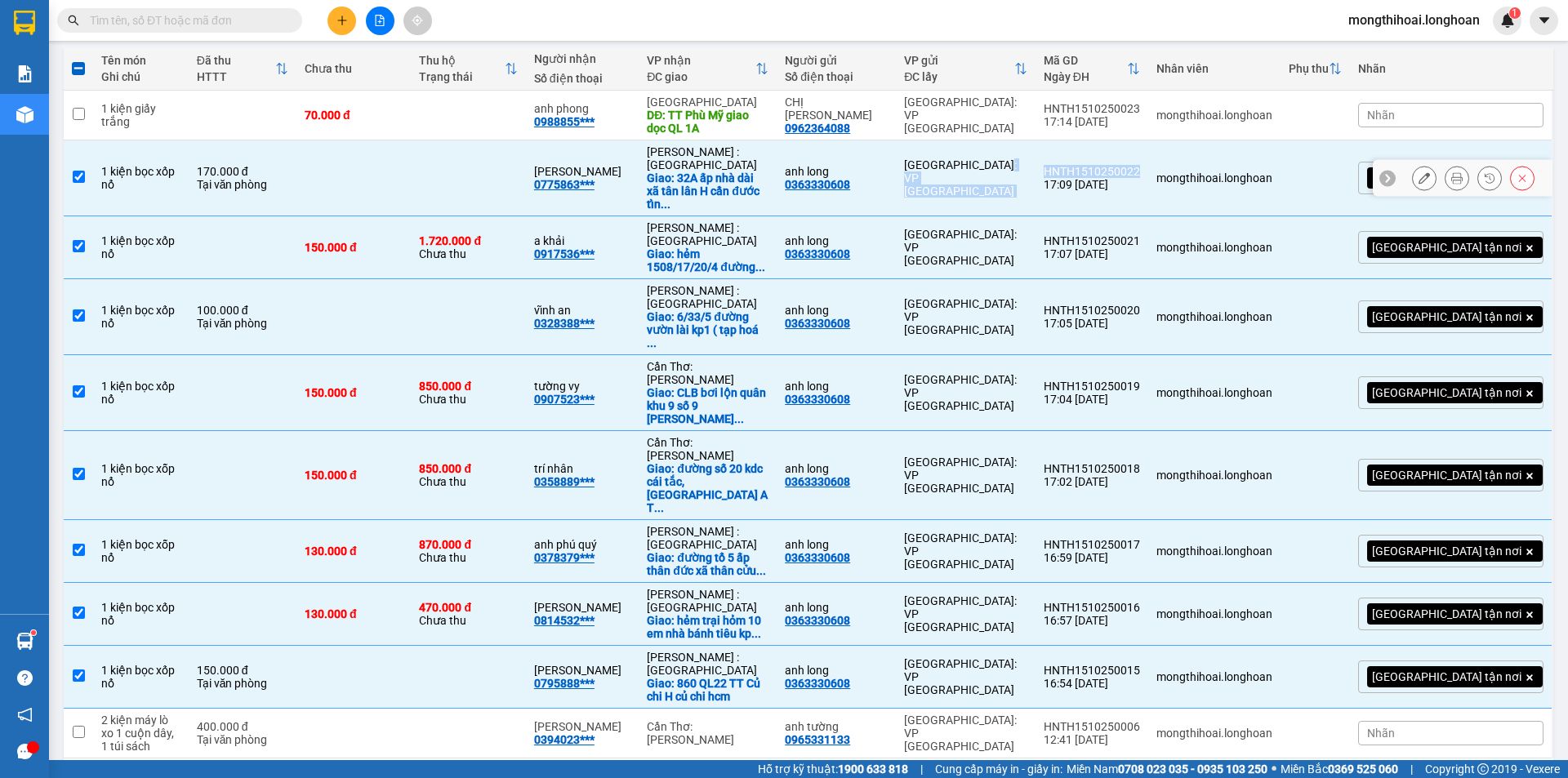
copy tr "[GEOGRAPHIC_DATA]: VP [GEOGRAPHIC_DATA]"
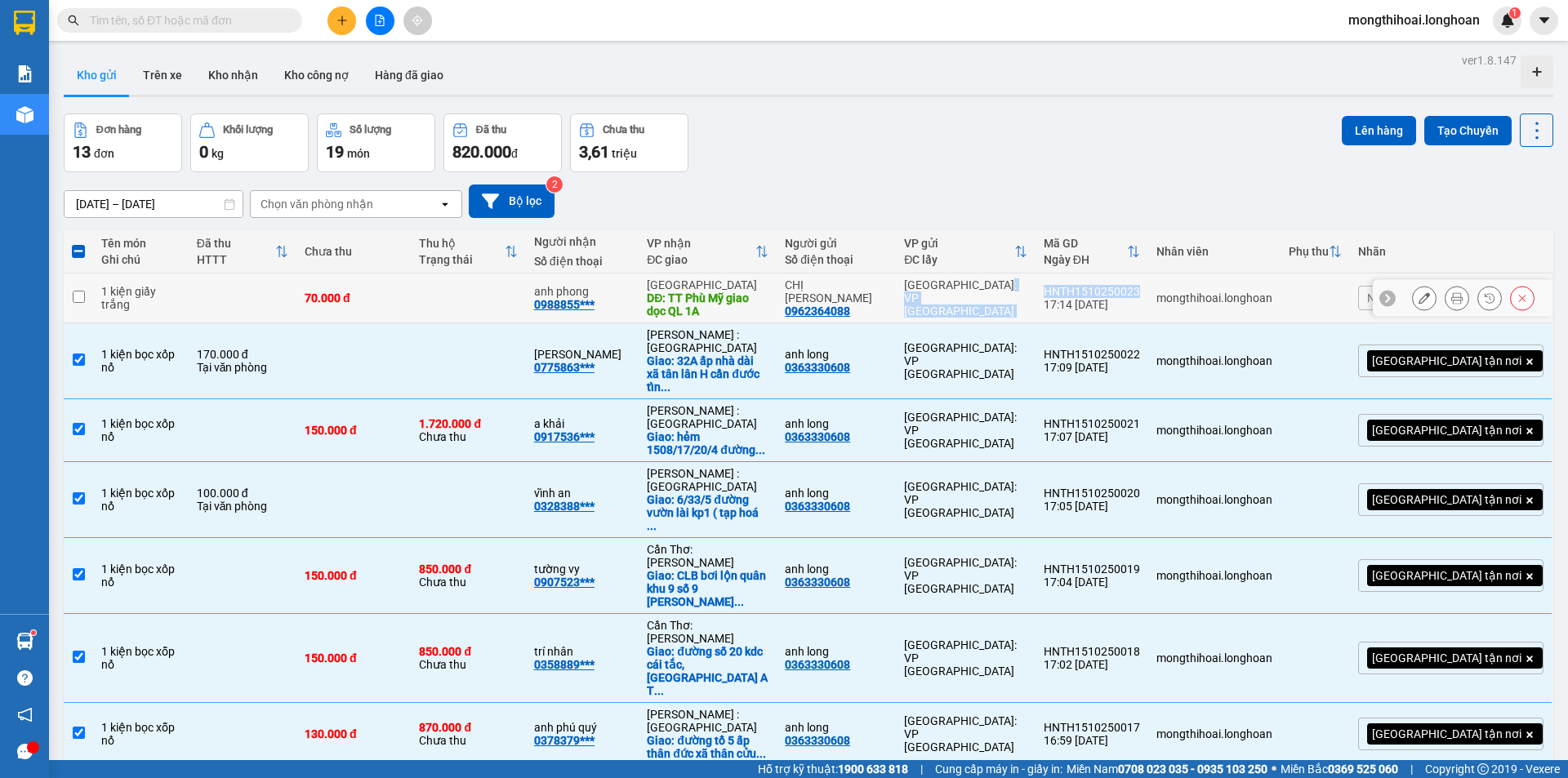
drag, startPoint x: 1217, startPoint y: 284, endPoint x: 1099, endPoint y: 286, distance: 118.0
click at [1099, 286] on tr "1 kiện giấy trắng 70.000 đ anh phong 0988855*** [GEOGRAPHIC_DATA] DĐ: TT Phù Mỹ…" at bounding box center [808, 298] width 1490 height 49
checkbox input "true"
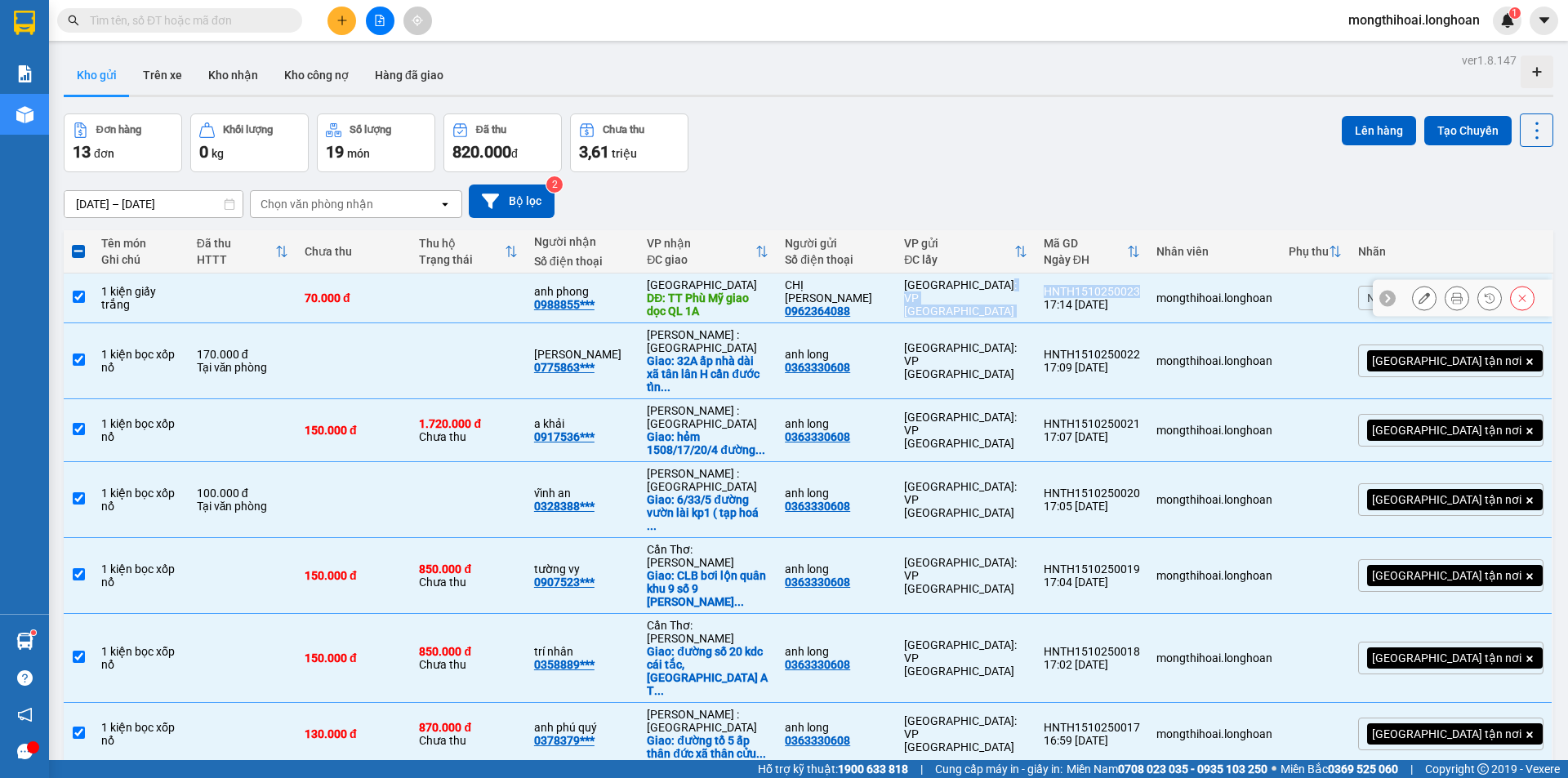
copy tr "[GEOGRAPHIC_DATA]: VP [GEOGRAPHIC_DATA]"
drag, startPoint x: 229, startPoint y: 71, endPoint x: 279, endPoint y: 71, distance: 50.0
click at [231, 71] on button "Kho nhận" at bounding box center [233, 75] width 76 height 40
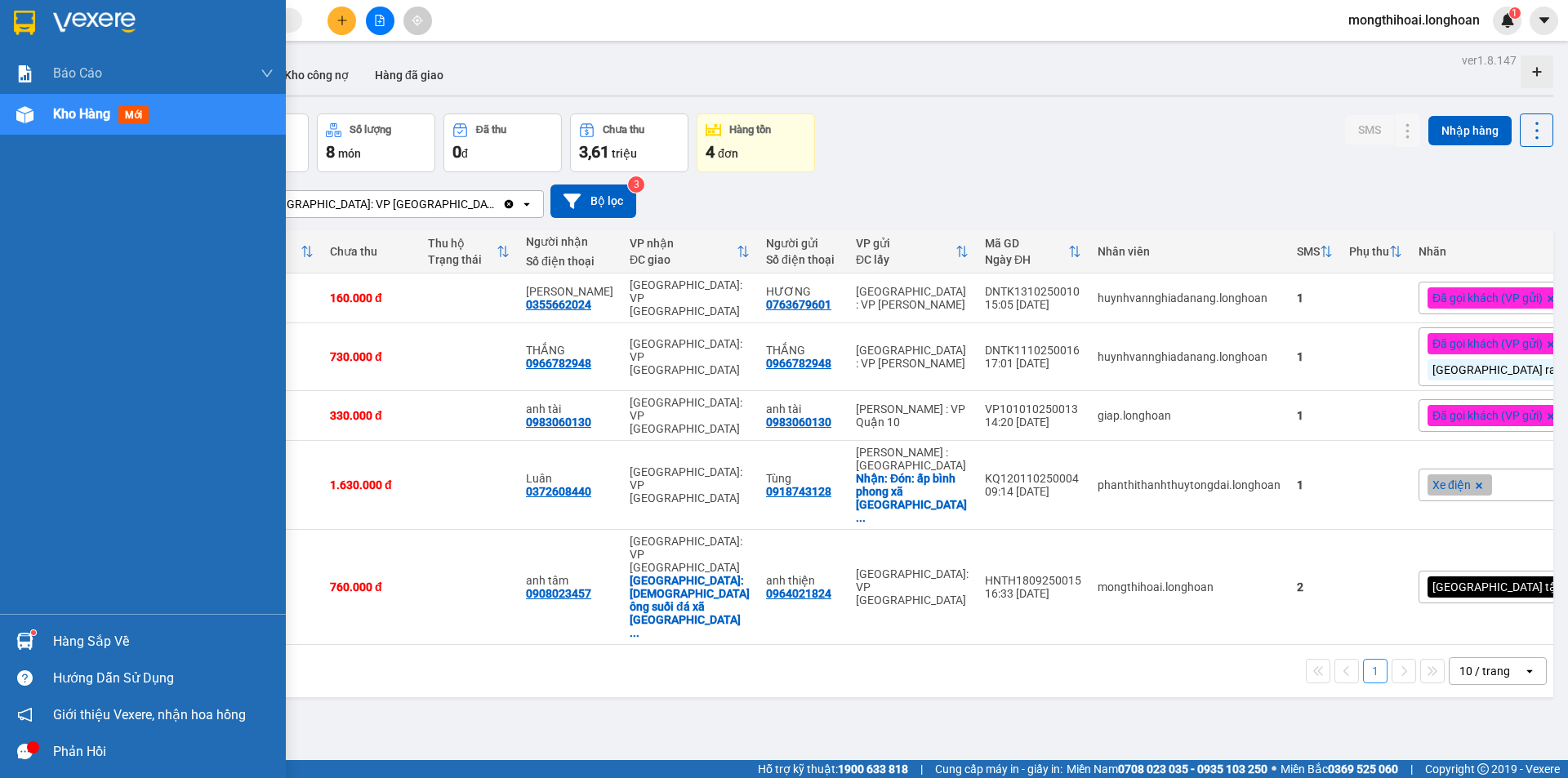
drag, startPoint x: 0, startPoint y: 24, endPoint x: 62, endPoint y: 2, distance: 65.8
click at [0, 23] on div at bounding box center [143, 26] width 286 height 53
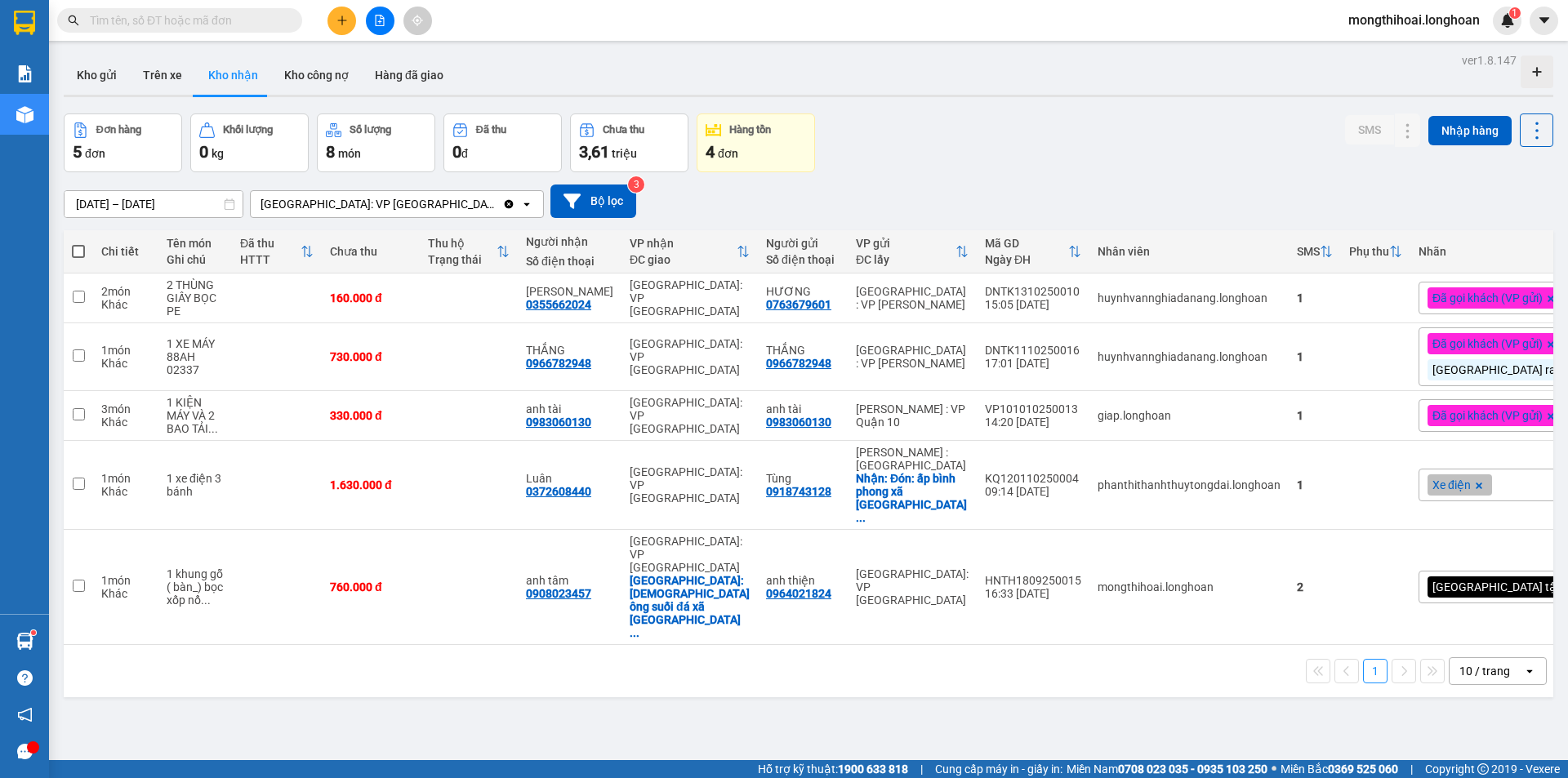
drag, startPoint x: 108, startPoint y: 77, endPoint x: 171, endPoint y: 53, distance: 67.4
click at [109, 75] on button "Kho gửi" at bounding box center [96, 75] width 66 height 40
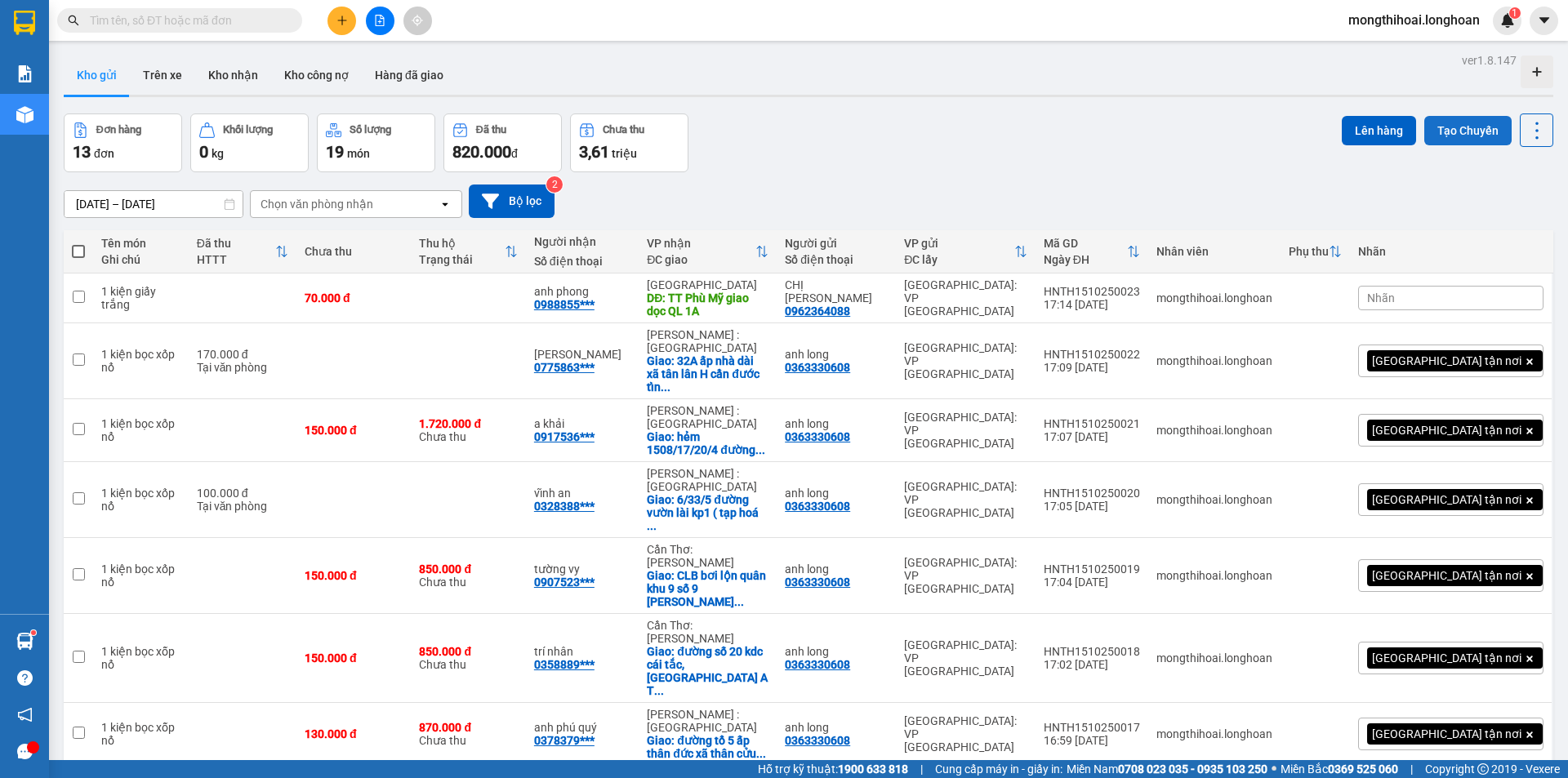
click at [1444, 129] on button "Tạo Chuyến" at bounding box center [1467, 131] width 87 height 30
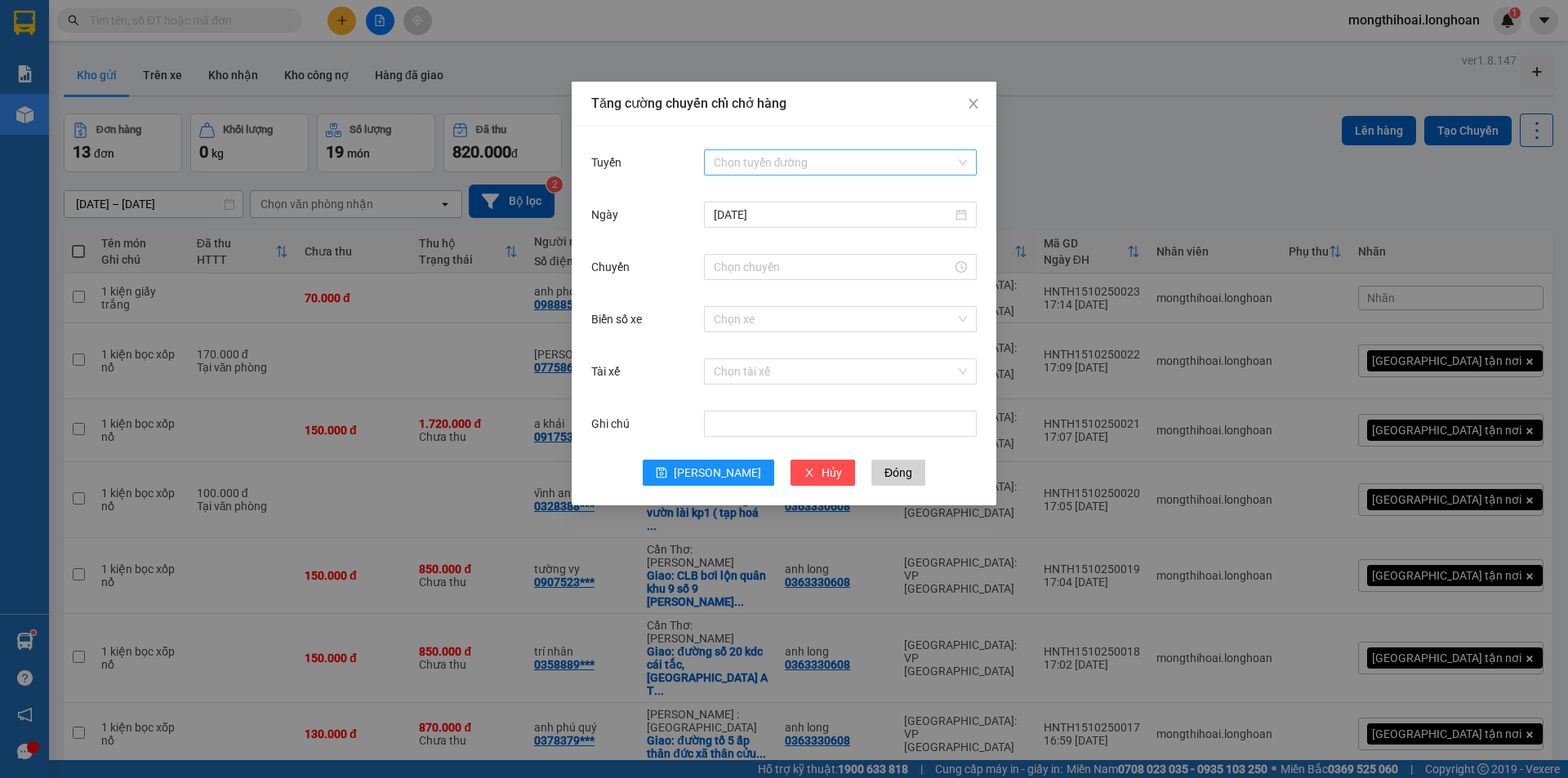
drag, startPoint x: 759, startPoint y: 151, endPoint x: 779, endPoint y: 166, distance: 25.0
click at [762, 152] on input "Tuyến" at bounding box center [834, 162] width 242 height 25
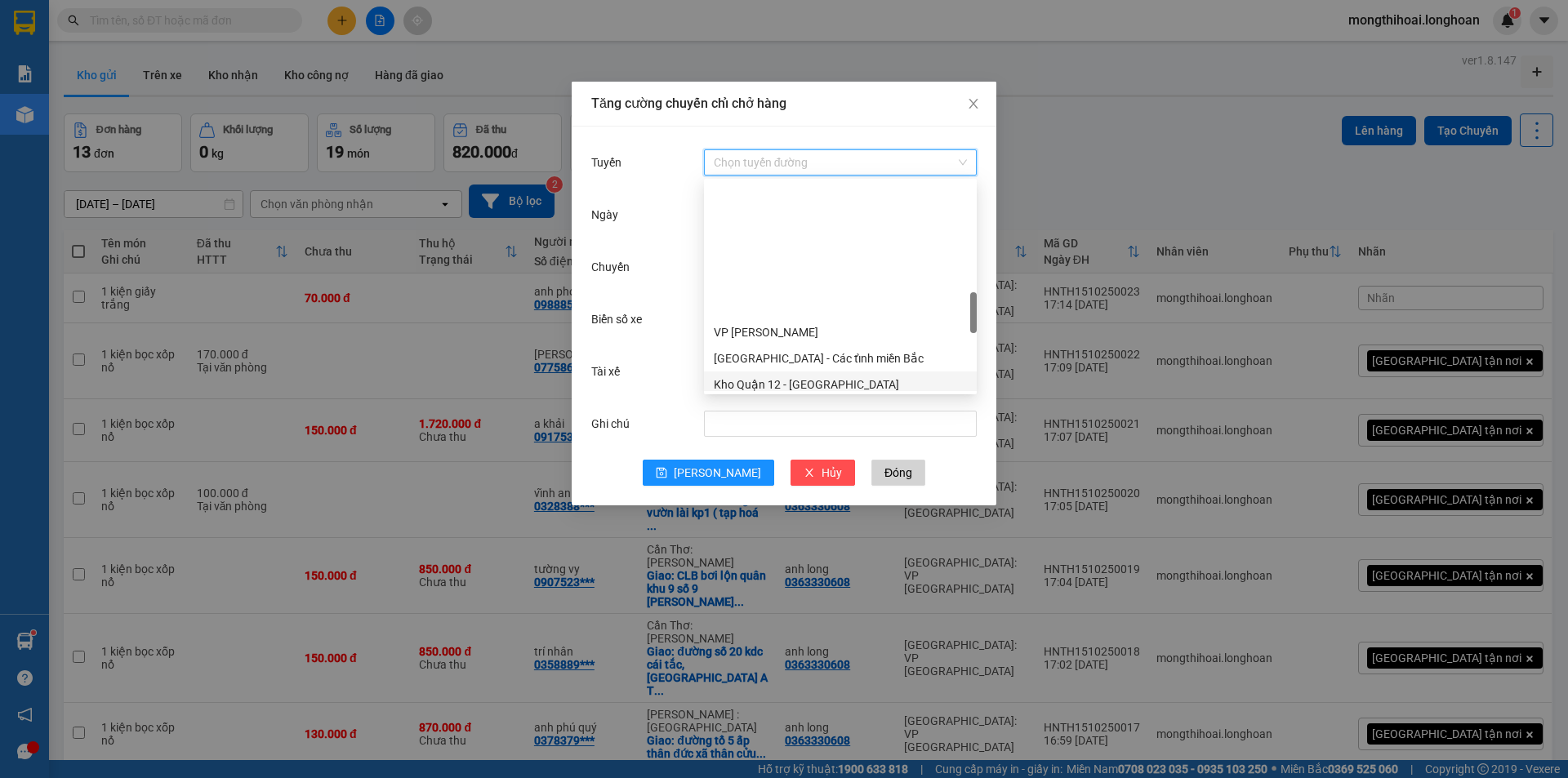
scroll to position [816, 0]
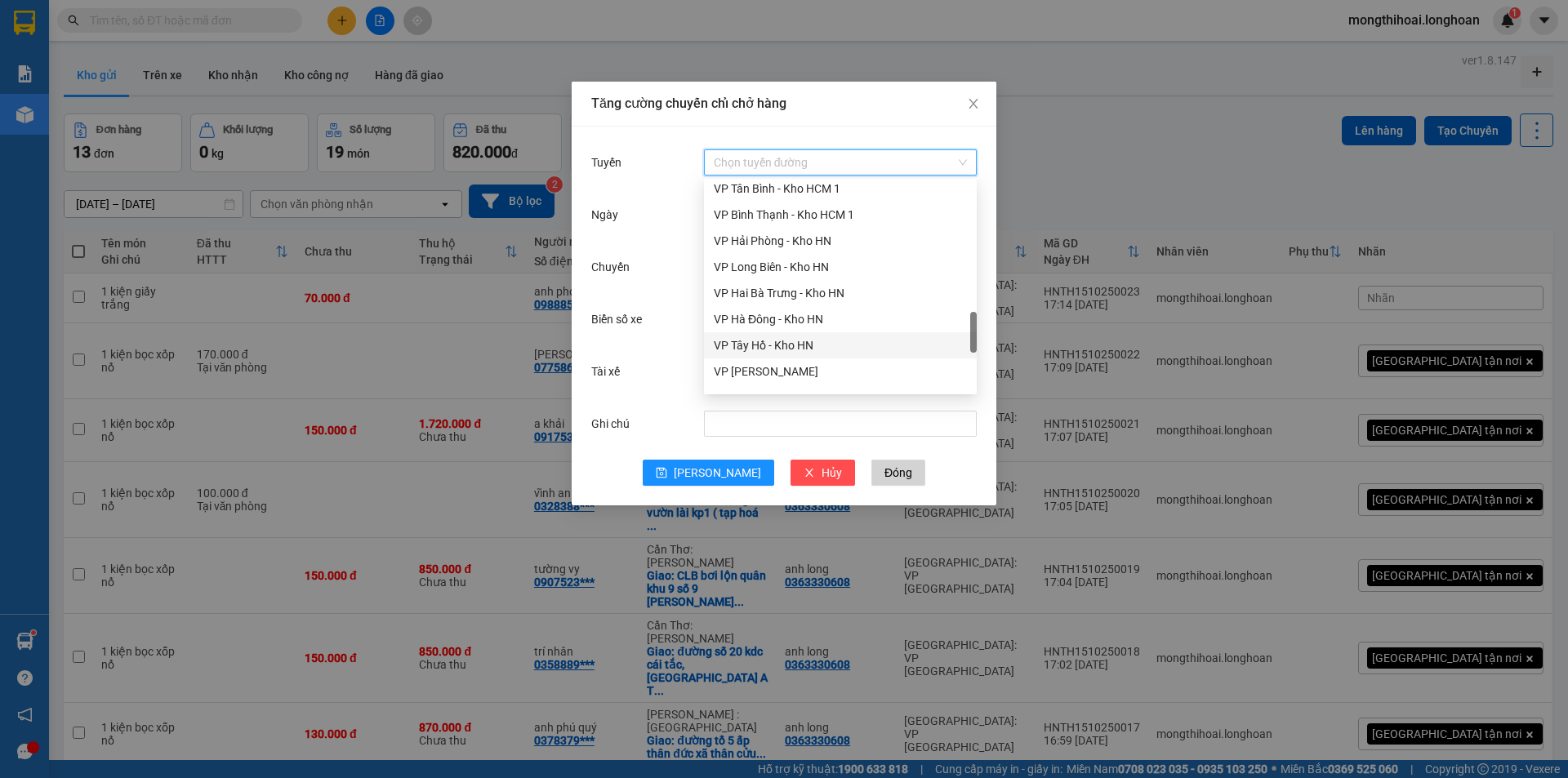
click at [756, 344] on div "VP Tây Hồ - Kho HN" at bounding box center [840, 345] width 253 height 18
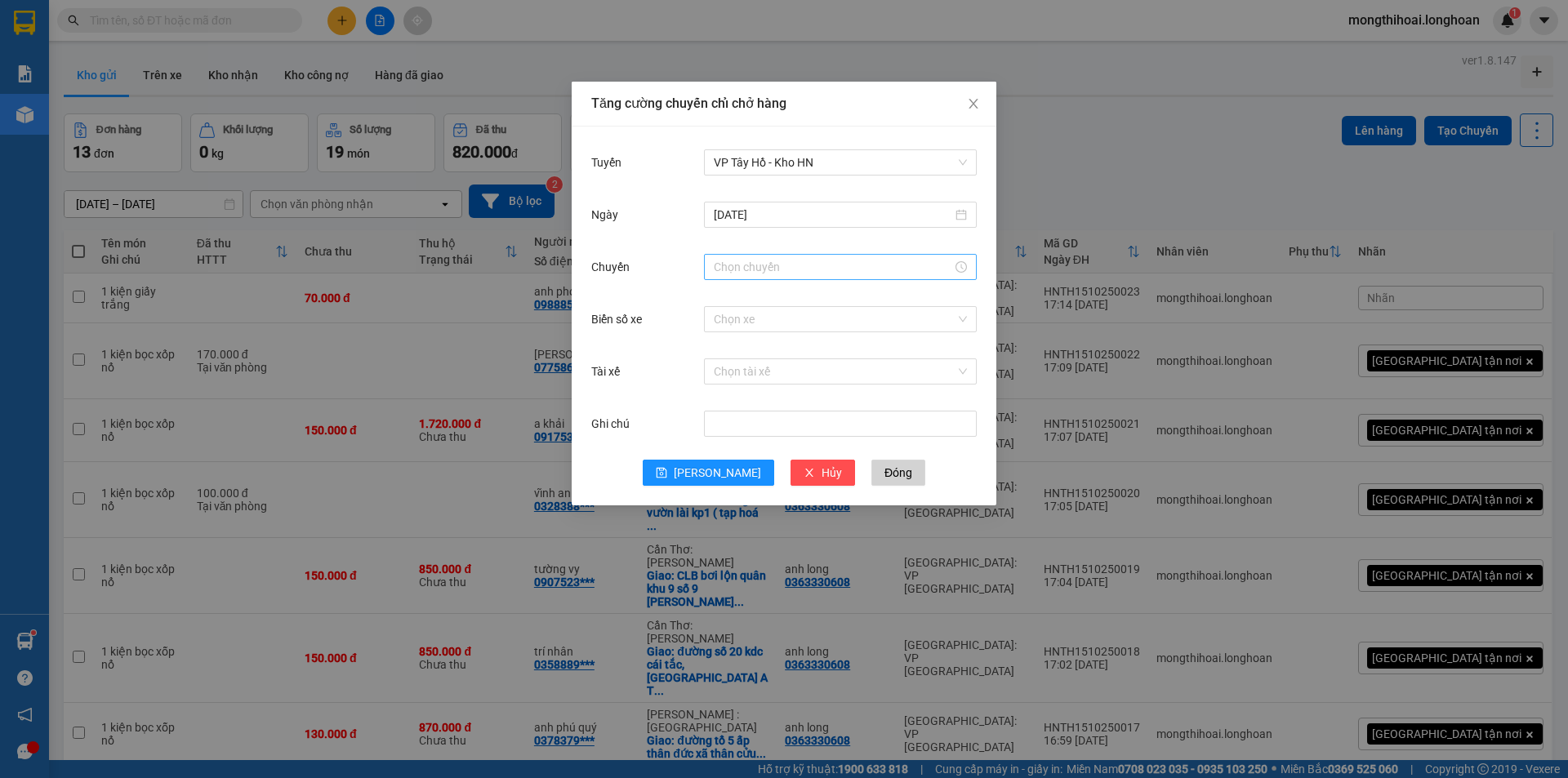
click at [801, 257] on div at bounding box center [840, 267] width 273 height 26
click at [721, 383] on div "18" at bounding box center [726, 383] width 45 height 23
click at [766, 314] on div "40" at bounding box center [772, 314] width 45 height 23
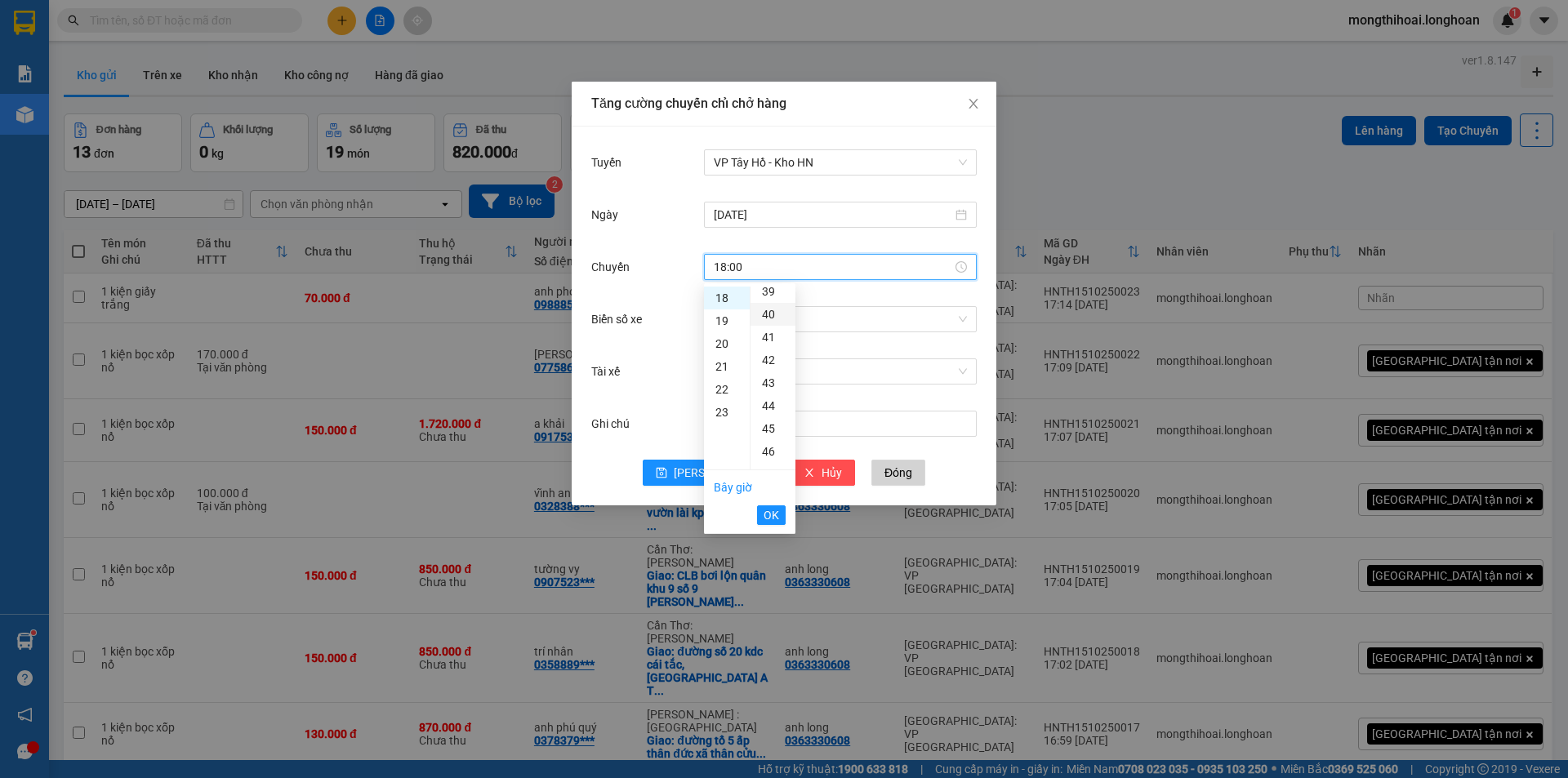
type input "18:40"
click at [774, 511] on span "OK" at bounding box center [771, 515] width 16 height 18
click at [772, 319] on input "Biển số xe" at bounding box center [834, 319] width 242 height 25
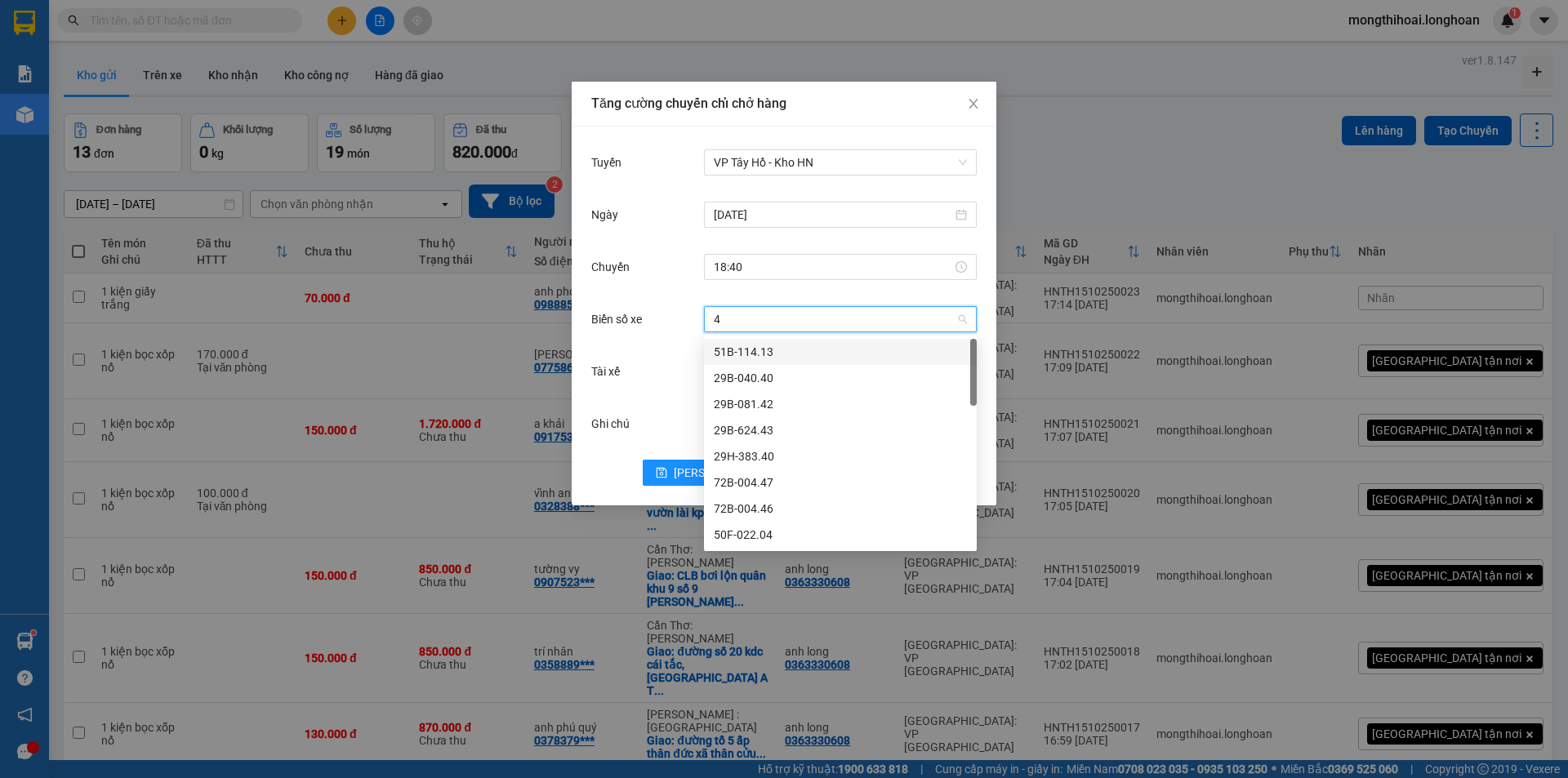
type input "45"
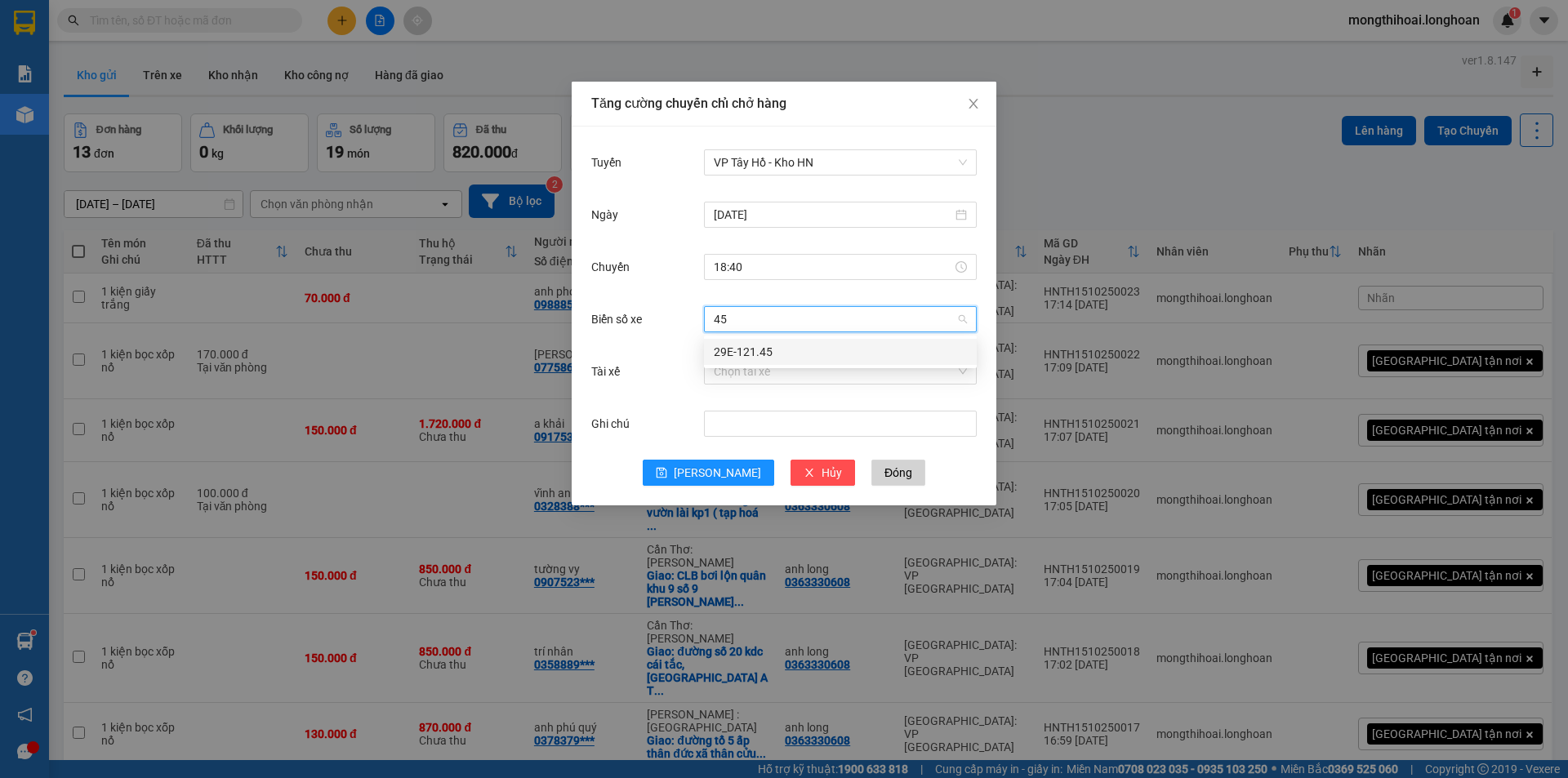
click at [762, 351] on div "29E-121.45" at bounding box center [840, 352] width 253 height 18
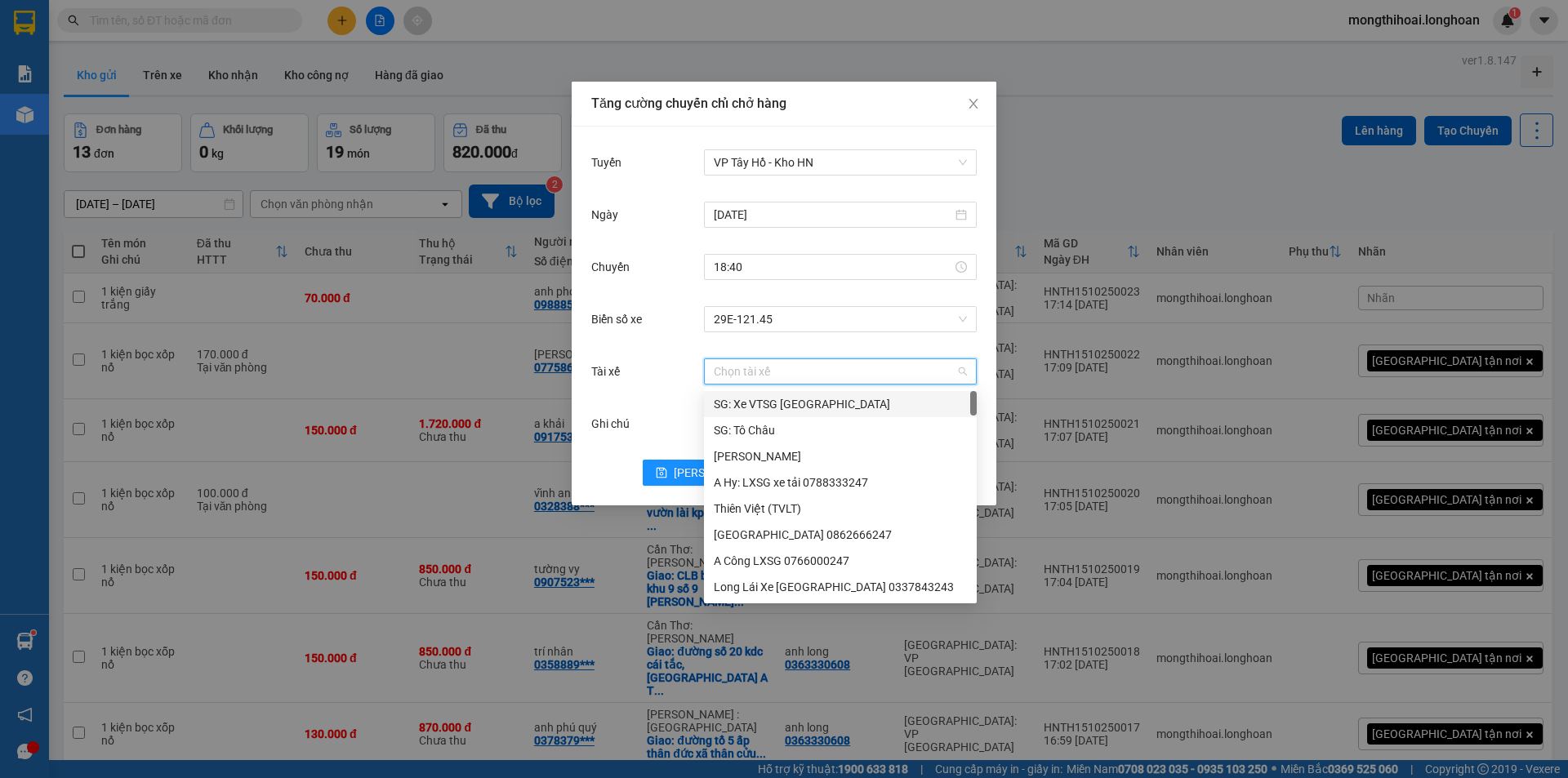
click at [771, 372] on input "Tài xế" at bounding box center [834, 372] width 242 height 25
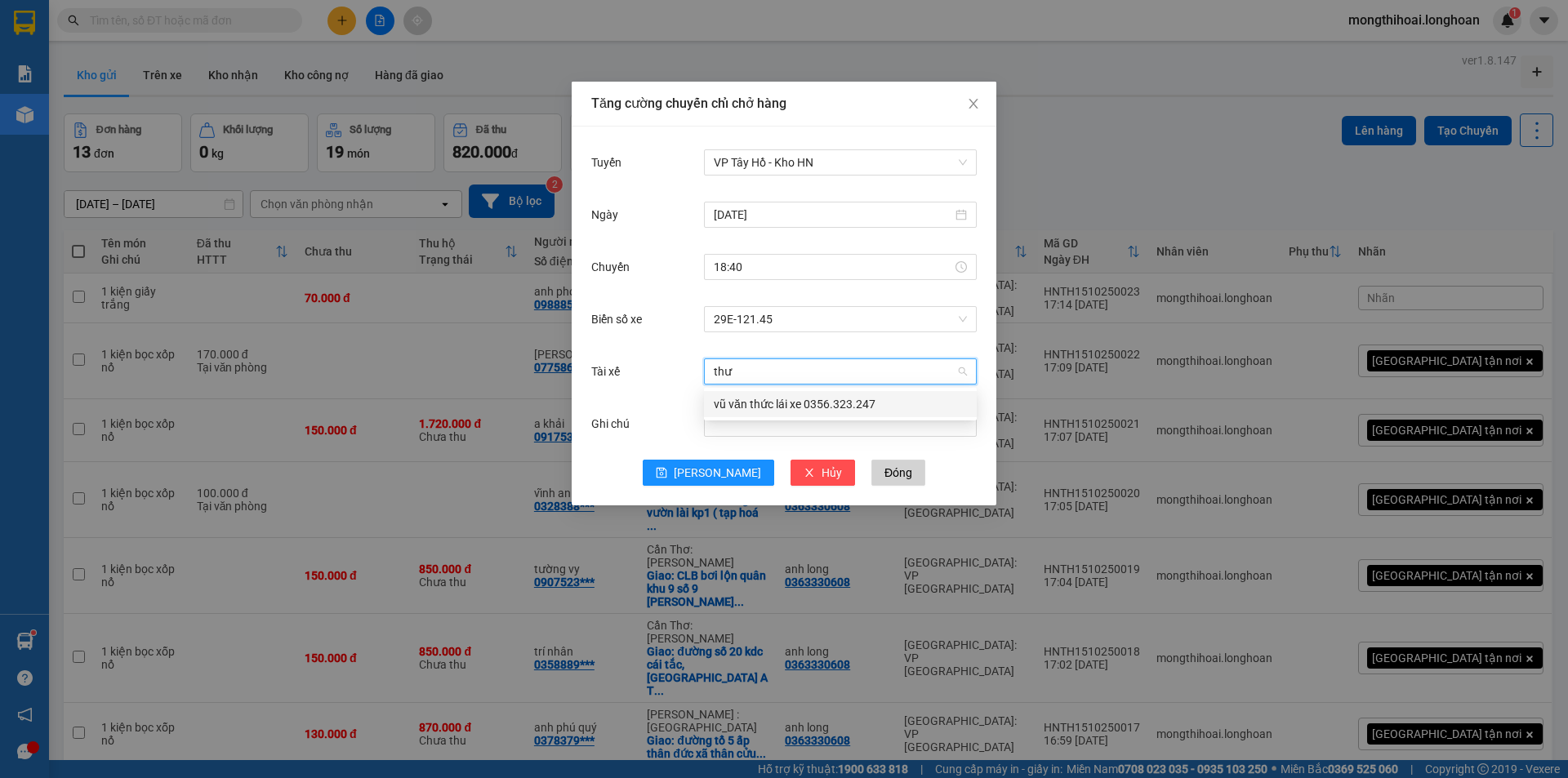
type input "thưc"
click at [766, 408] on div "vũ văn thức lái xe 0356.323.247" at bounding box center [840, 404] width 253 height 18
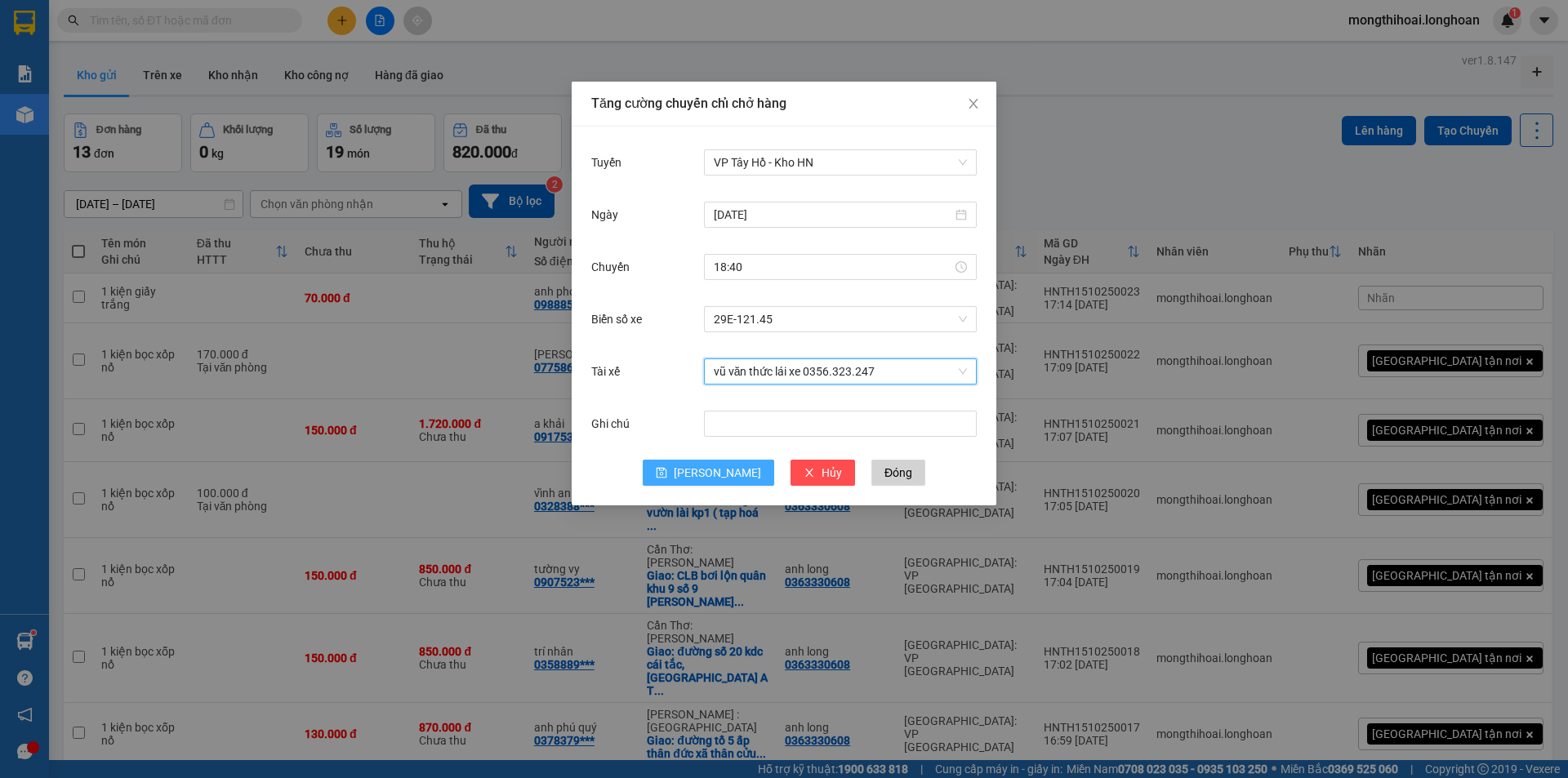
click at [705, 467] on button "[PERSON_NAME]" at bounding box center [707, 473] width 131 height 26
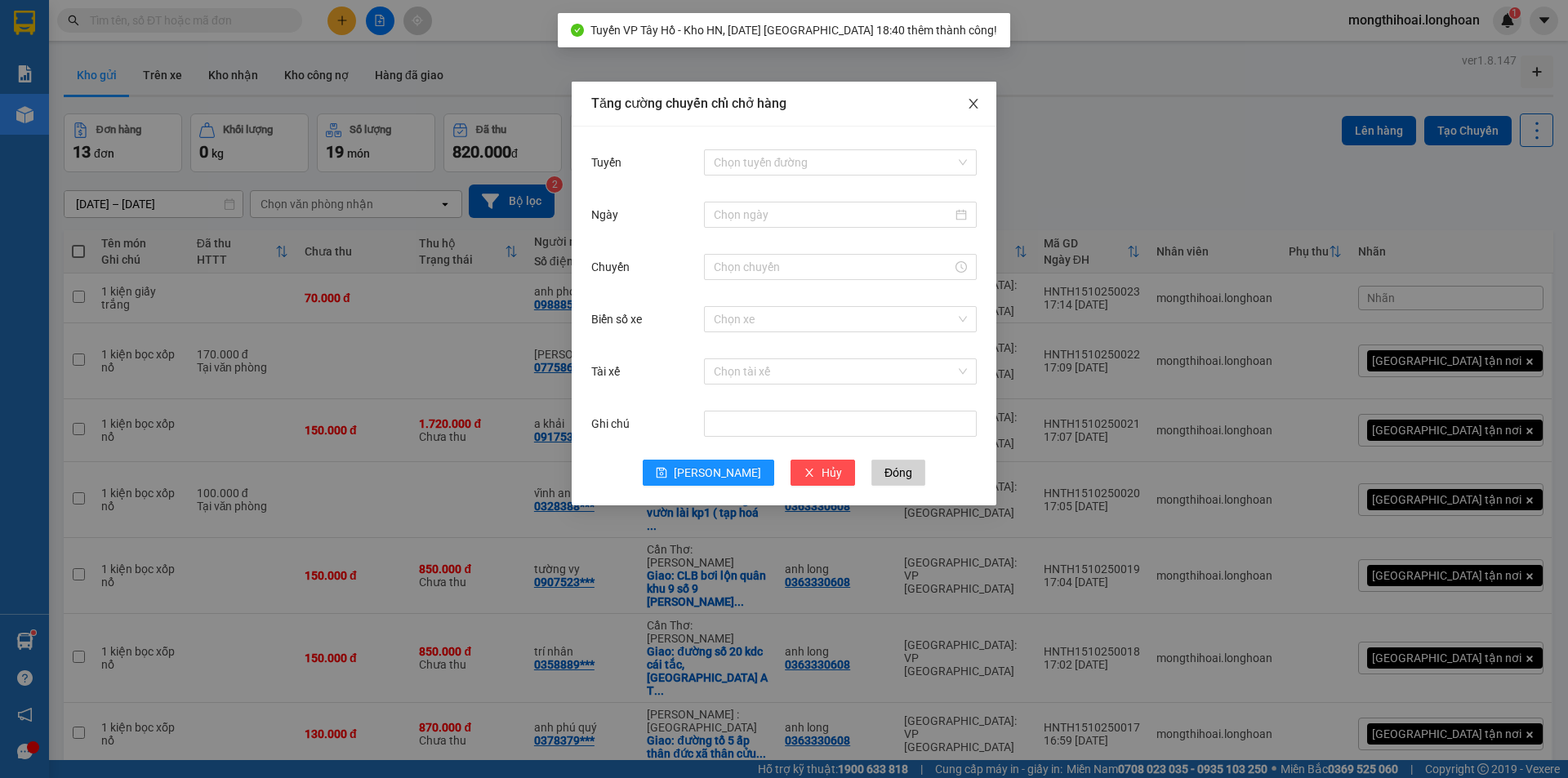
drag, startPoint x: 971, startPoint y: 101, endPoint x: 664, endPoint y: 202, distance: 323.2
click at [969, 101] on icon "close" at bounding box center [974, 104] width 13 height 13
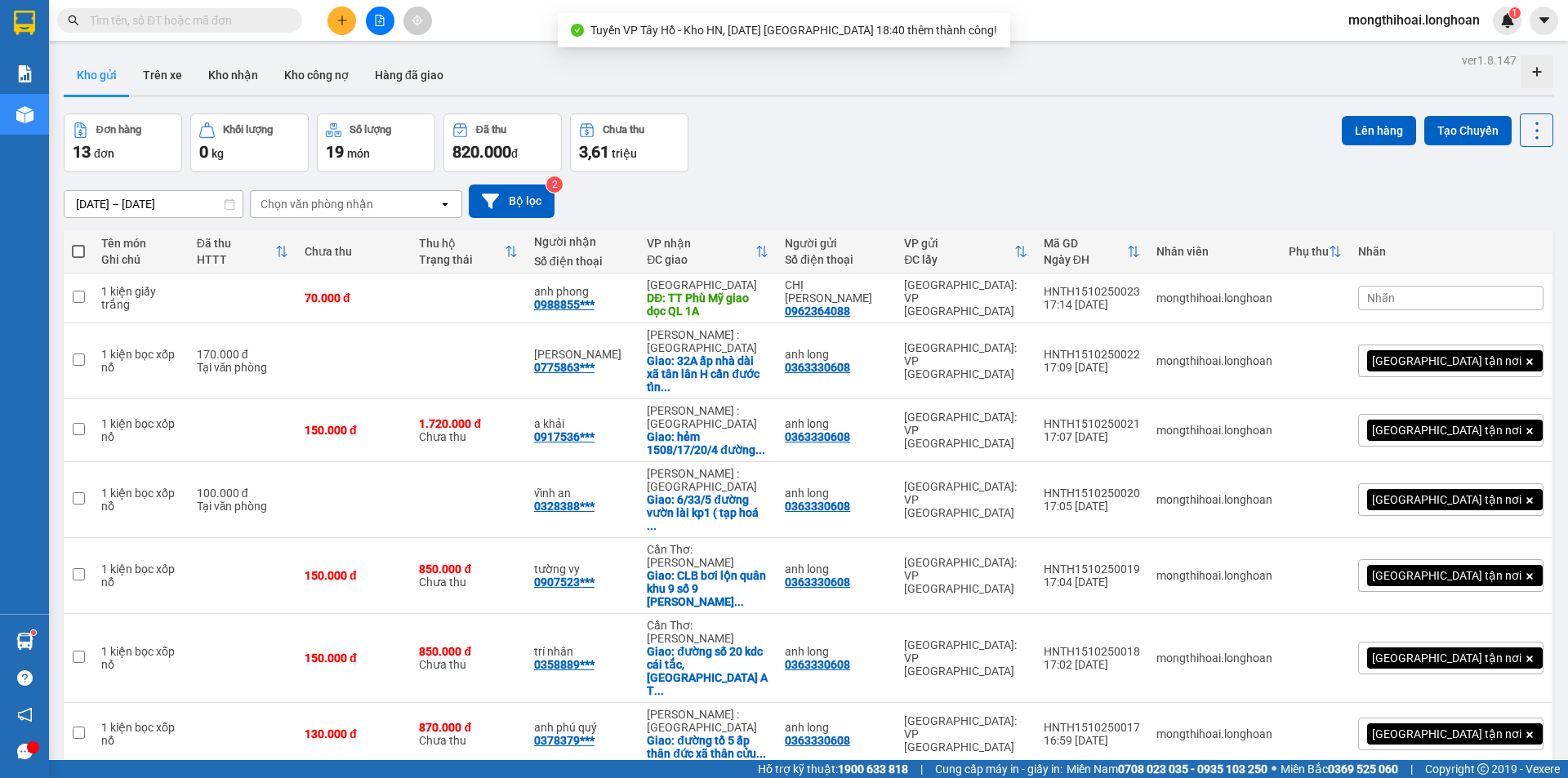
drag, startPoint x: 72, startPoint y: 246, endPoint x: 164, endPoint y: 228, distance: 93.7
click at [74, 246] on span at bounding box center [78, 251] width 13 height 13
click at [78, 243] on input "checkbox" at bounding box center [78, 243] width 0 height 0
checkbox input "true"
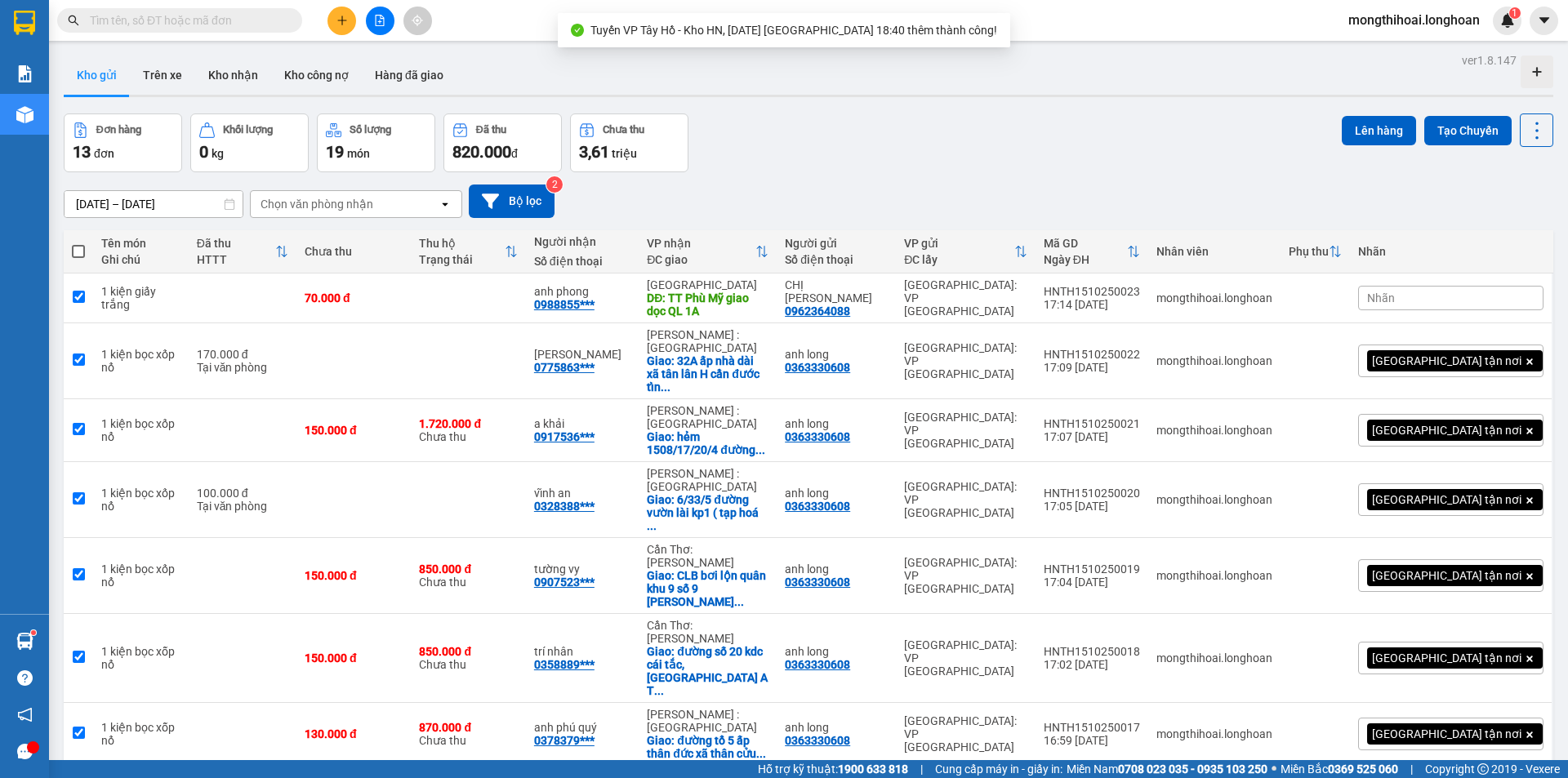
checkbox input "true"
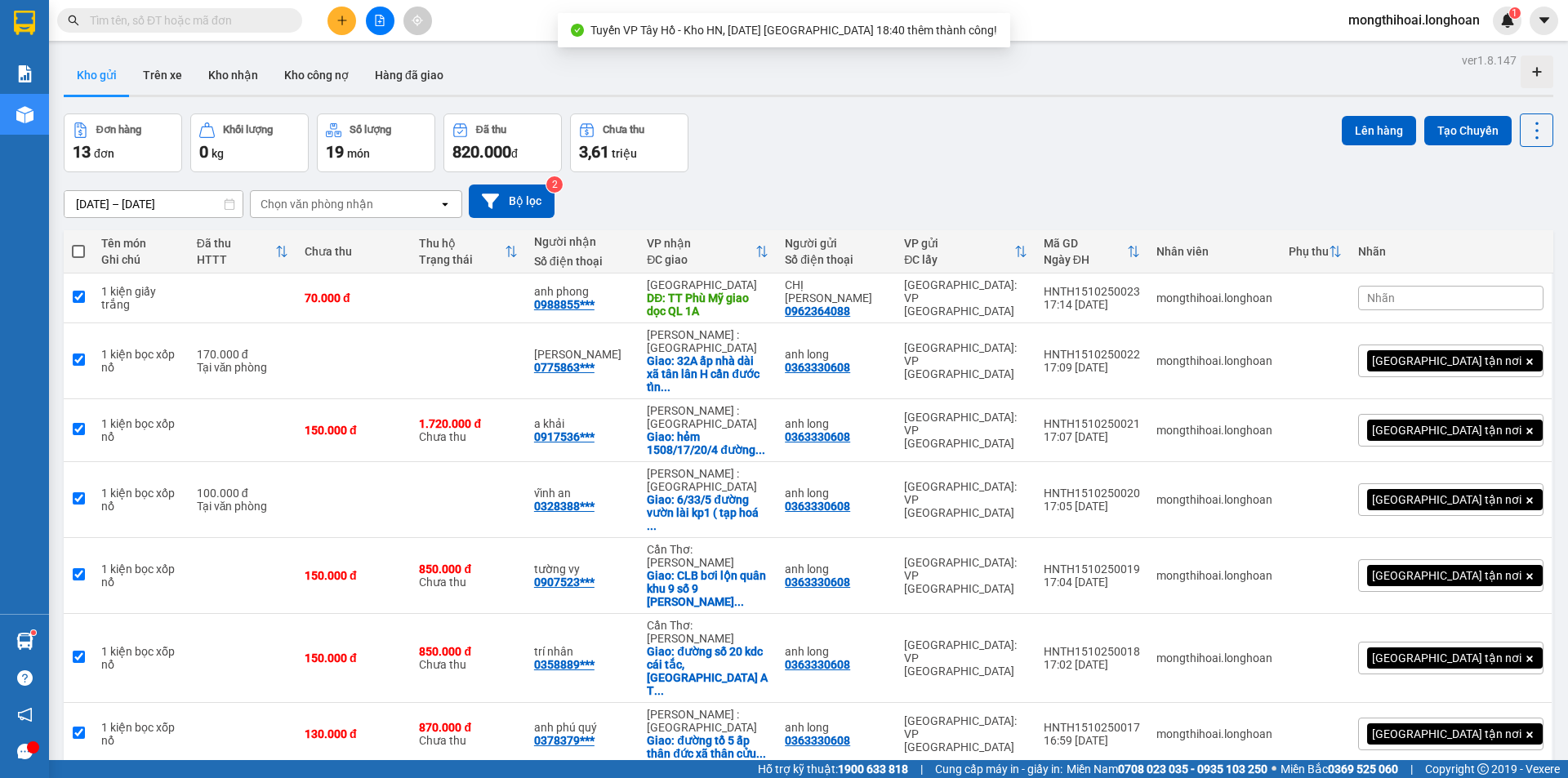
checkbox input "true"
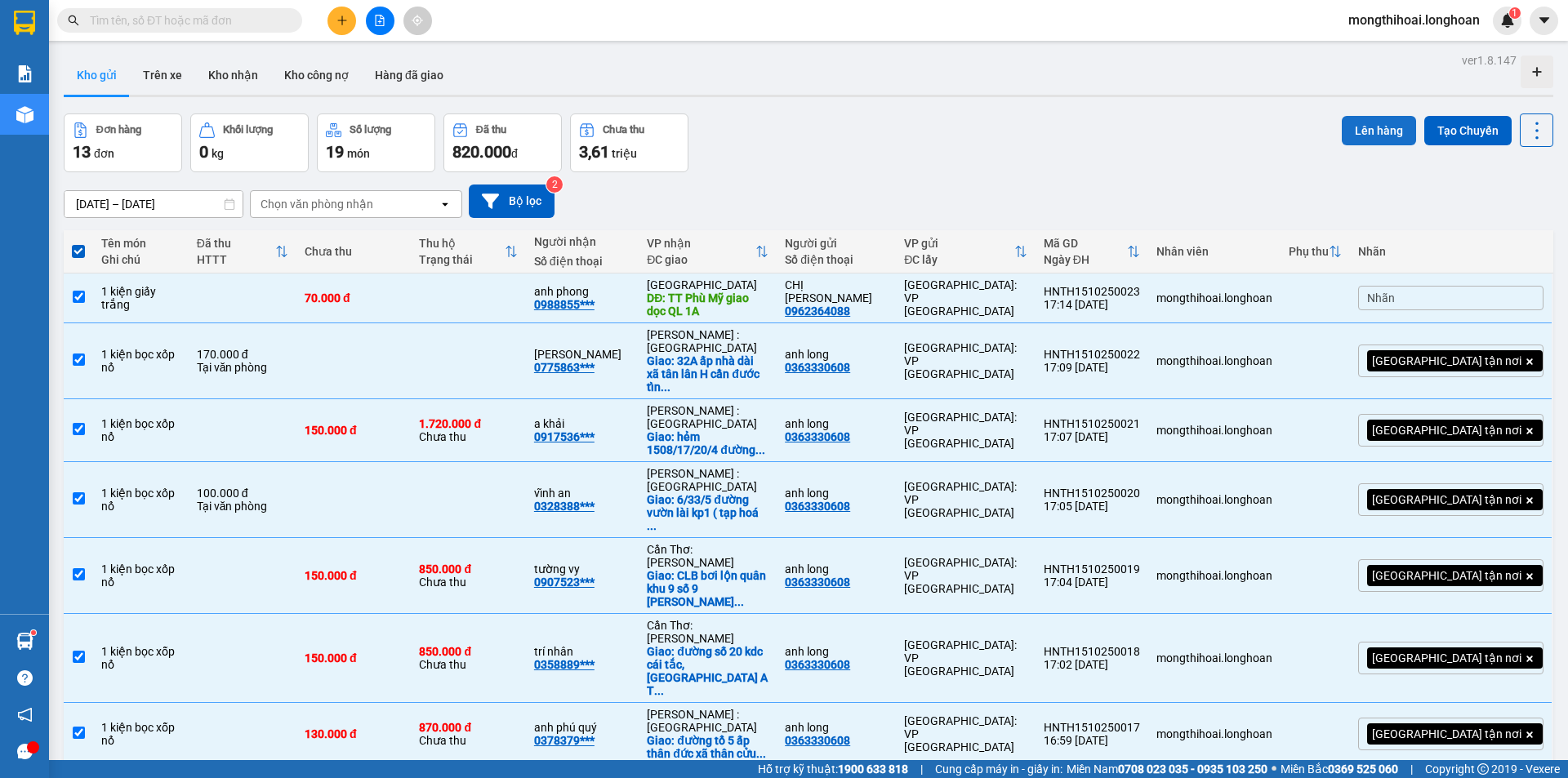
click at [1373, 124] on button "Lên hàng" at bounding box center [1378, 131] width 74 height 30
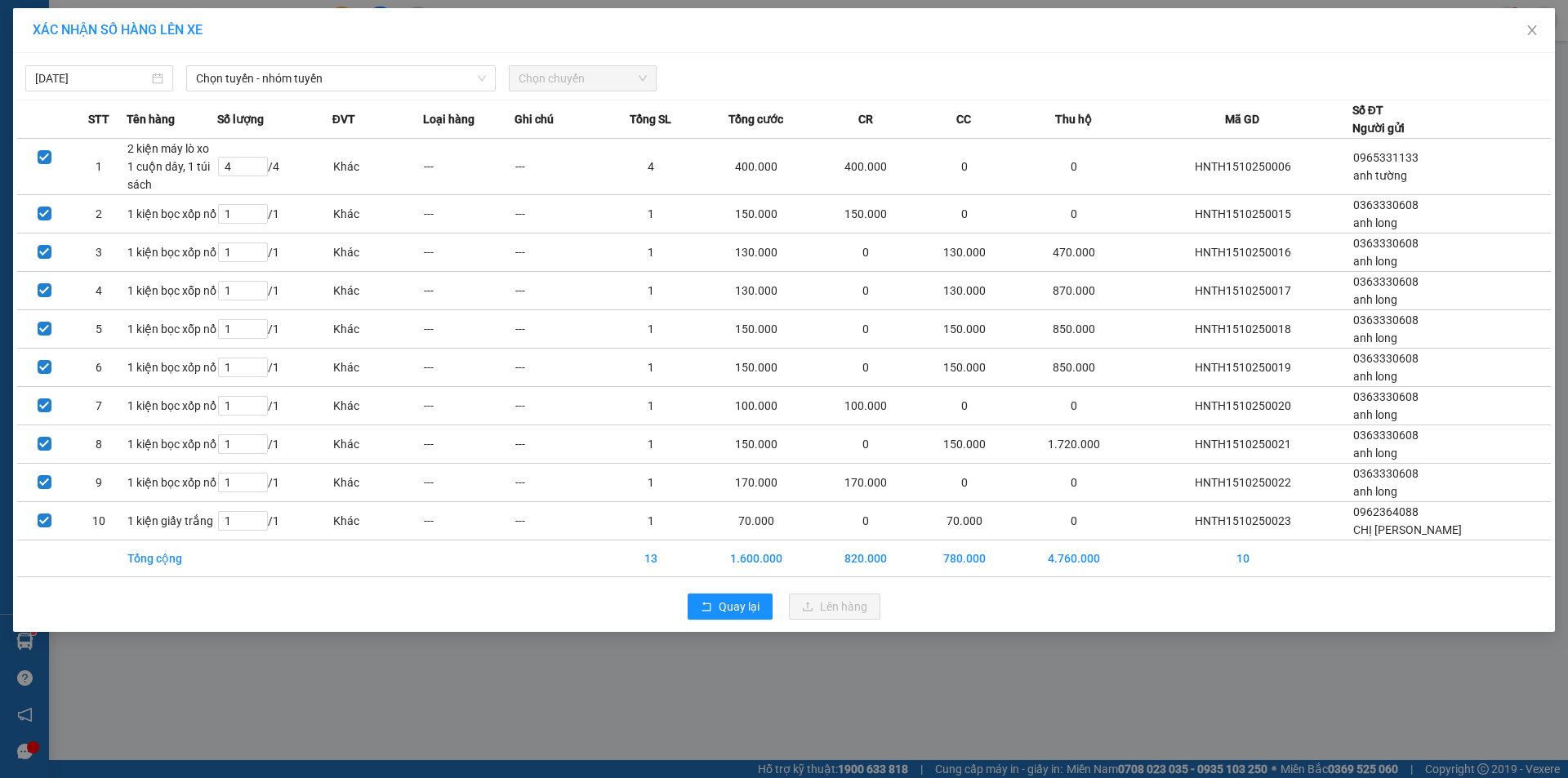
click at [441, 93] on div "[DATE] Chọn tuyến - nhóm tuyến Chọn chuyến STT Tên hàng Số lượng ĐVT Loại hàng …" at bounding box center [784, 342] width 1542 height 579
click at [447, 82] on span "Chọn tuyến - nhóm tuyến" at bounding box center [341, 78] width 290 height 25
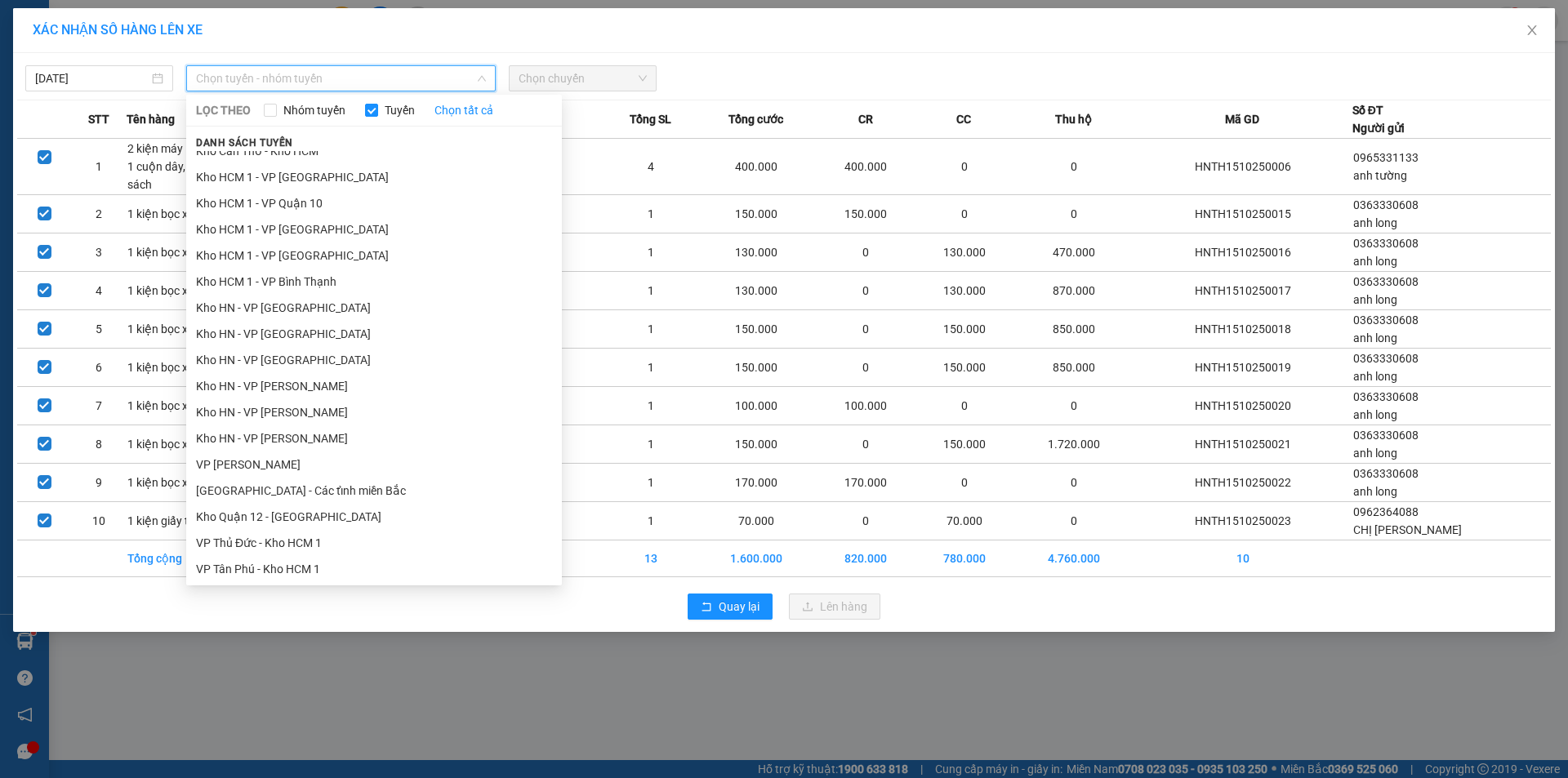
scroll to position [653, 0]
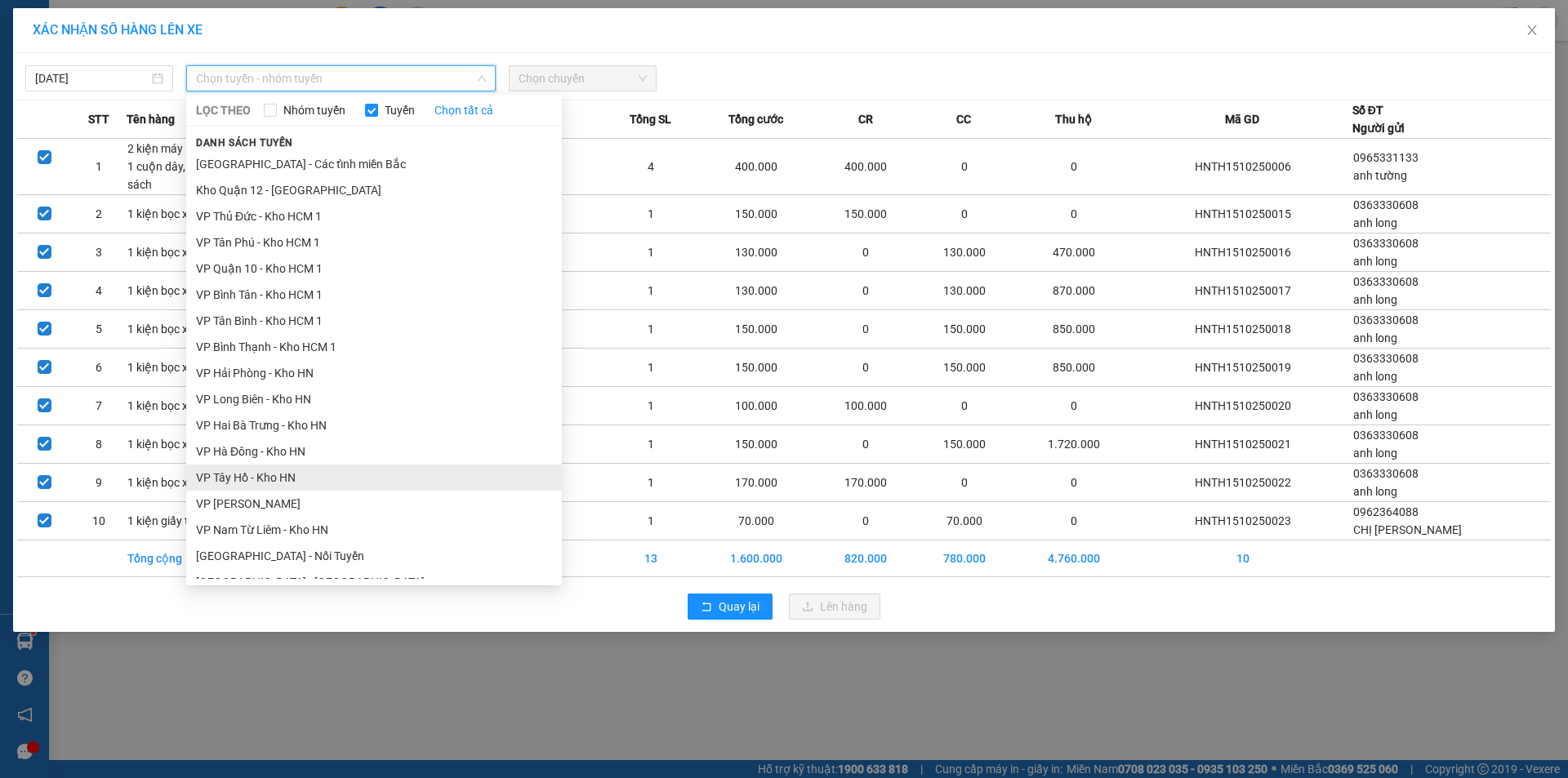
click at [242, 482] on li "VP Tây Hồ - Kho HN" at bounding box center [374, 478] width 376 height 26
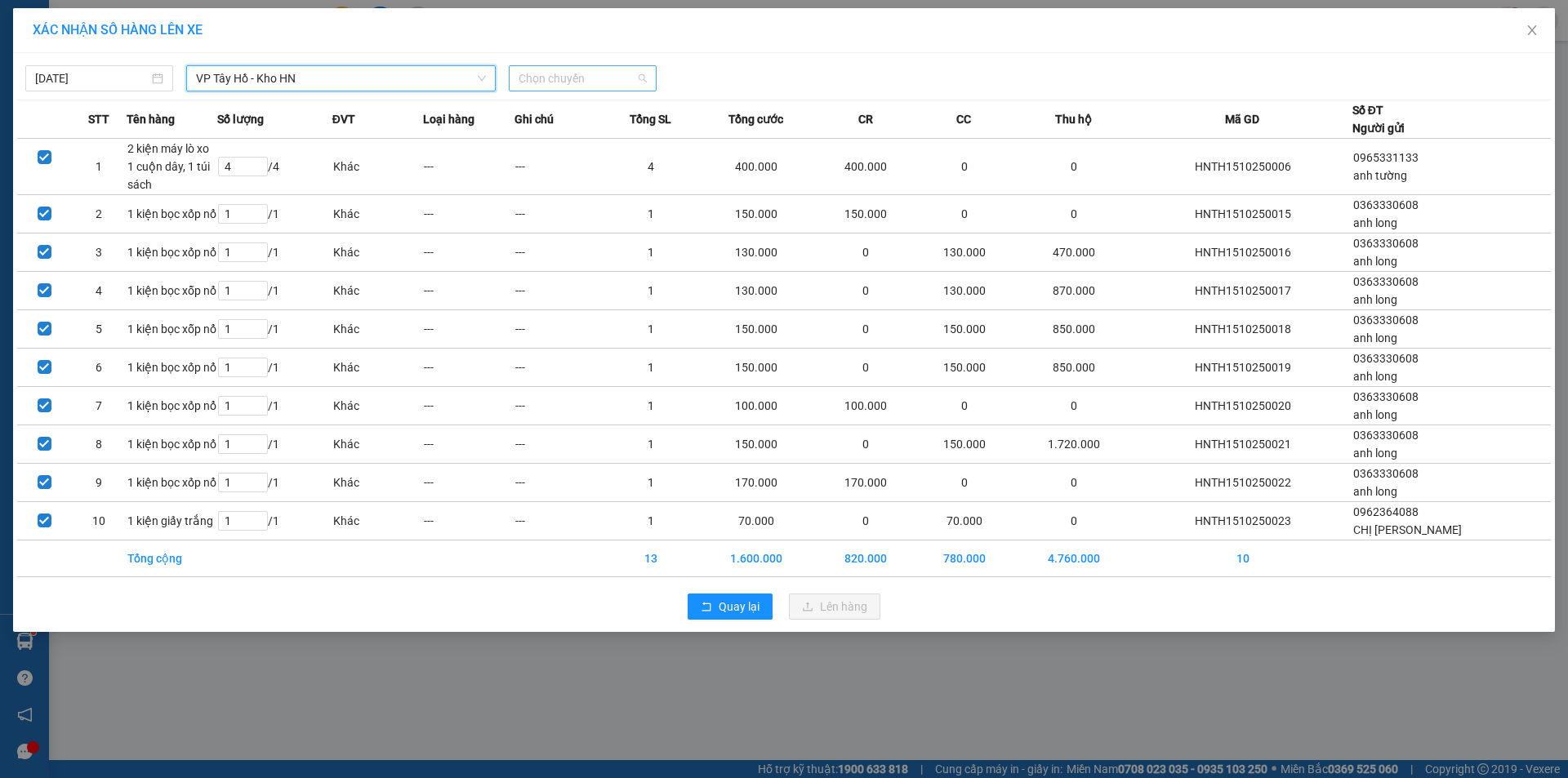
click at [617, 82] on span "Chọn chuyến" at bounding box center [583, 78] width 129 height 25
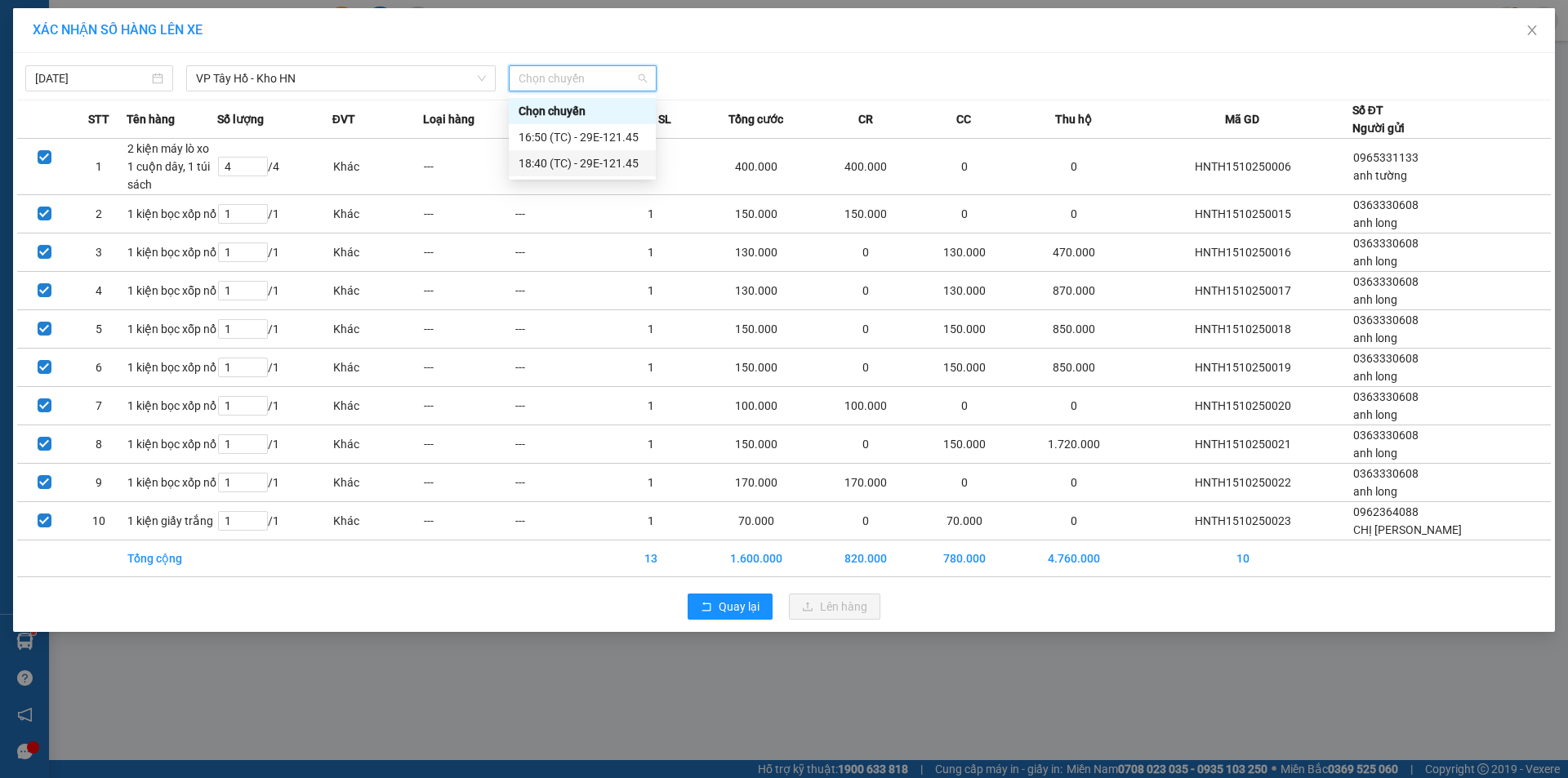
click at [573, 157] on div "18:40 (TC) - 29E-121.45" at bounding box center [582, 163] width 128 height 18
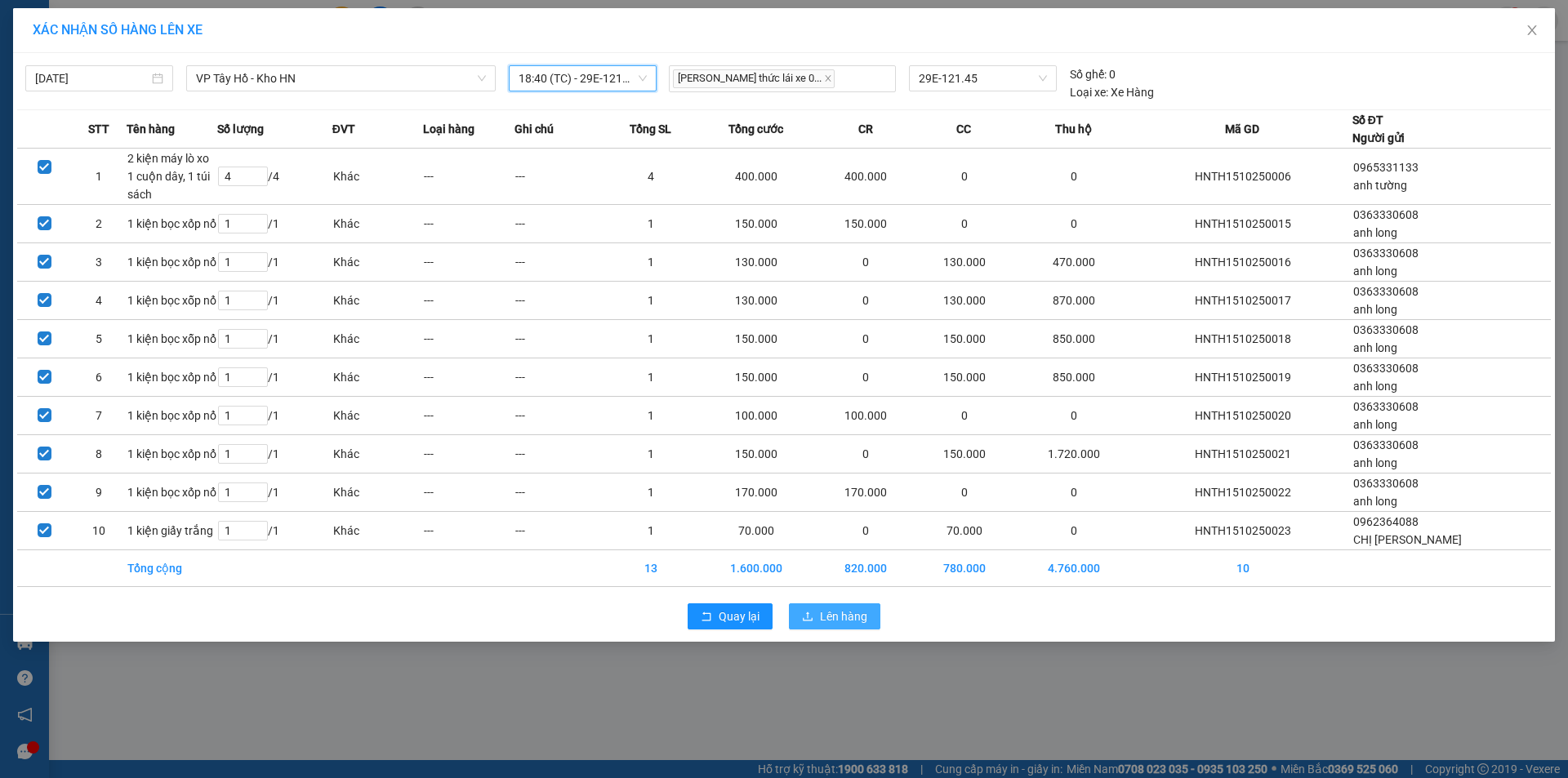
click at [830, 613] on span "Lên hàng" at bounding box center [843, 616] width 47 height 18
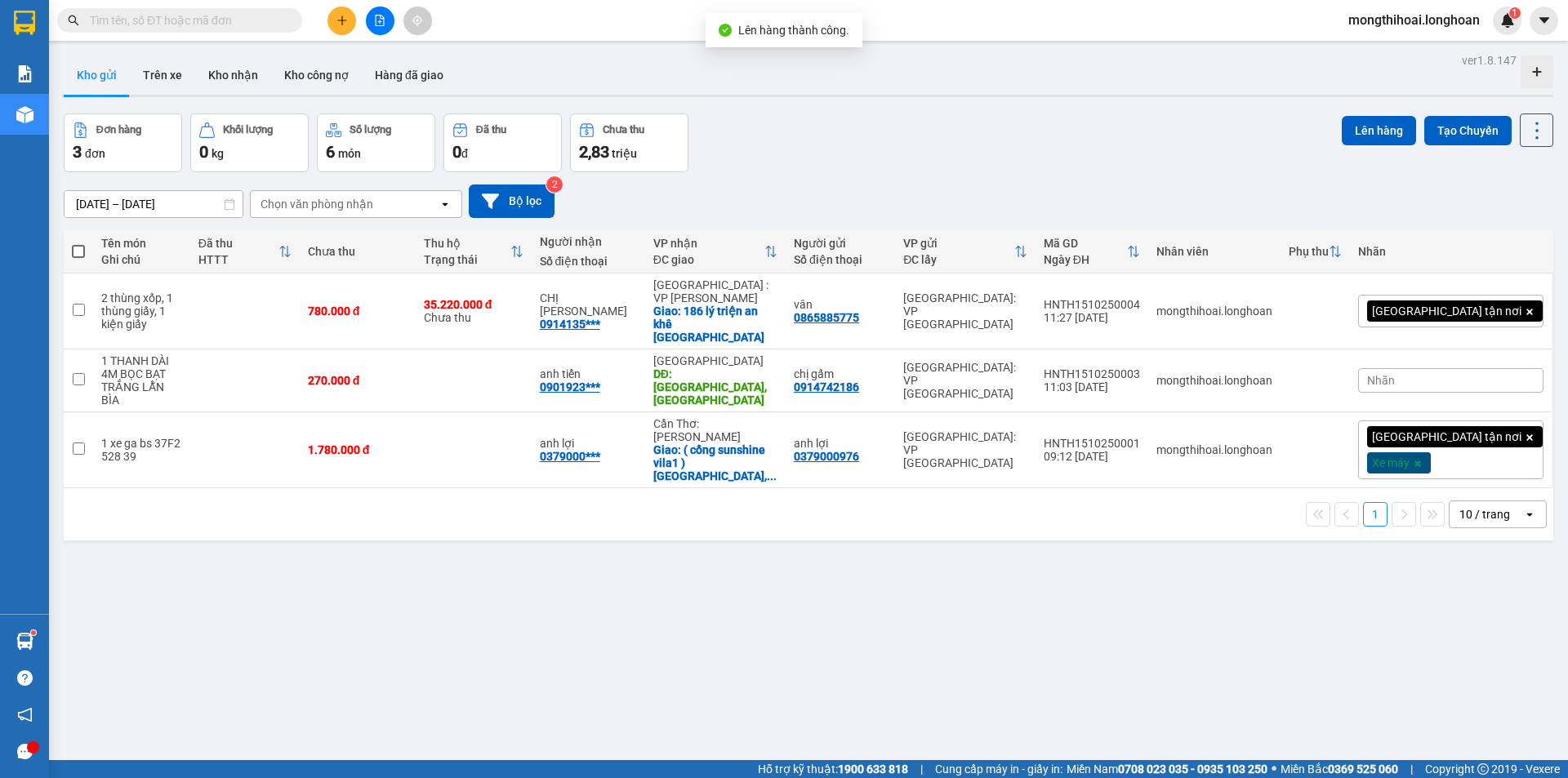
drag, startPoint x: 77, startPoint y: 243, endPoint x: 218, endPoint y: 244, distance: 141.0
click at [77, 244] on label at bounding box center [78, 251] width 13 height 16
click at [78, 243] on input "checkbox" at bounding box center [78, 243] width 0 height 0
checkbox input "true"
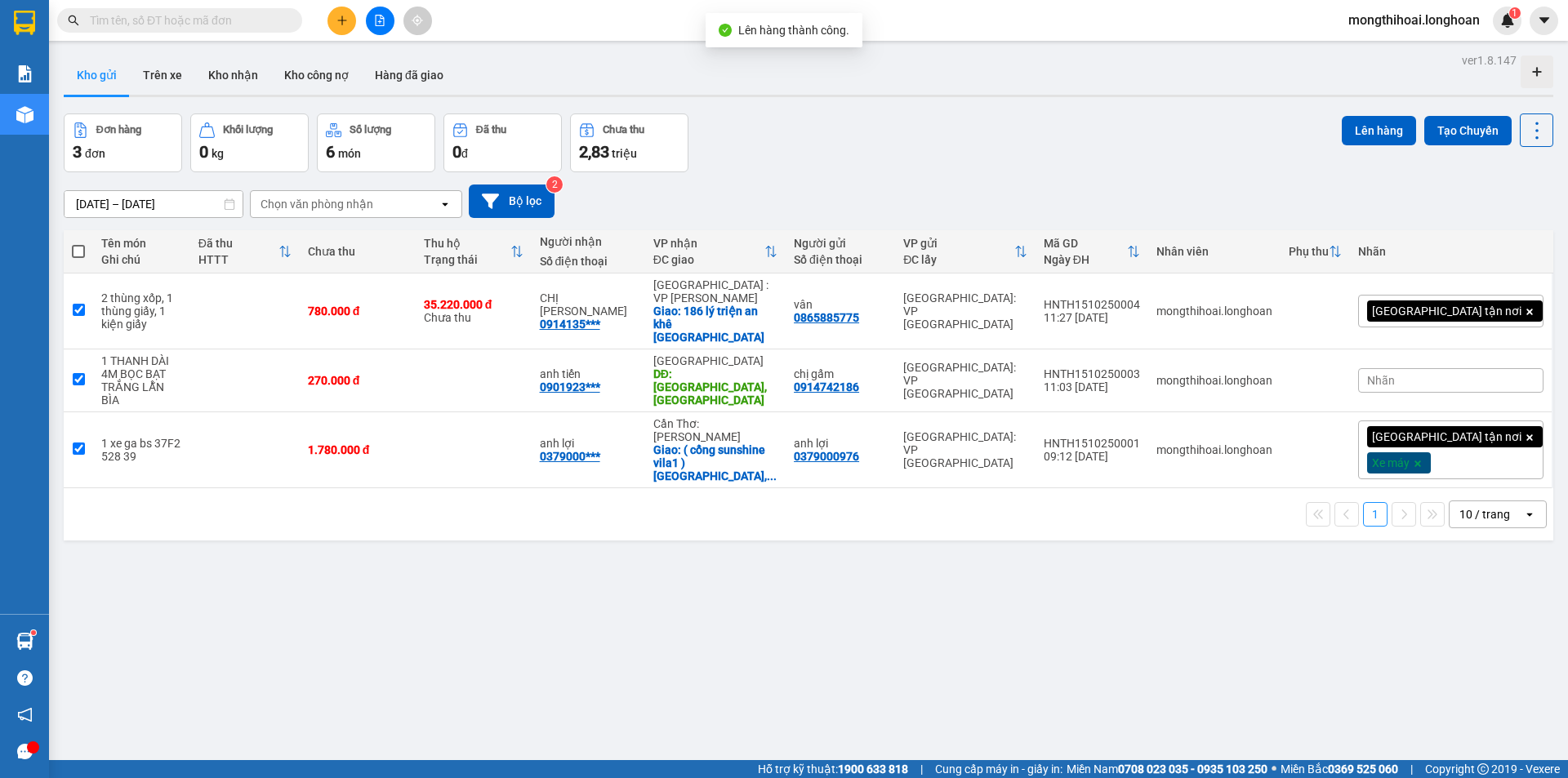
checkbox input "true"
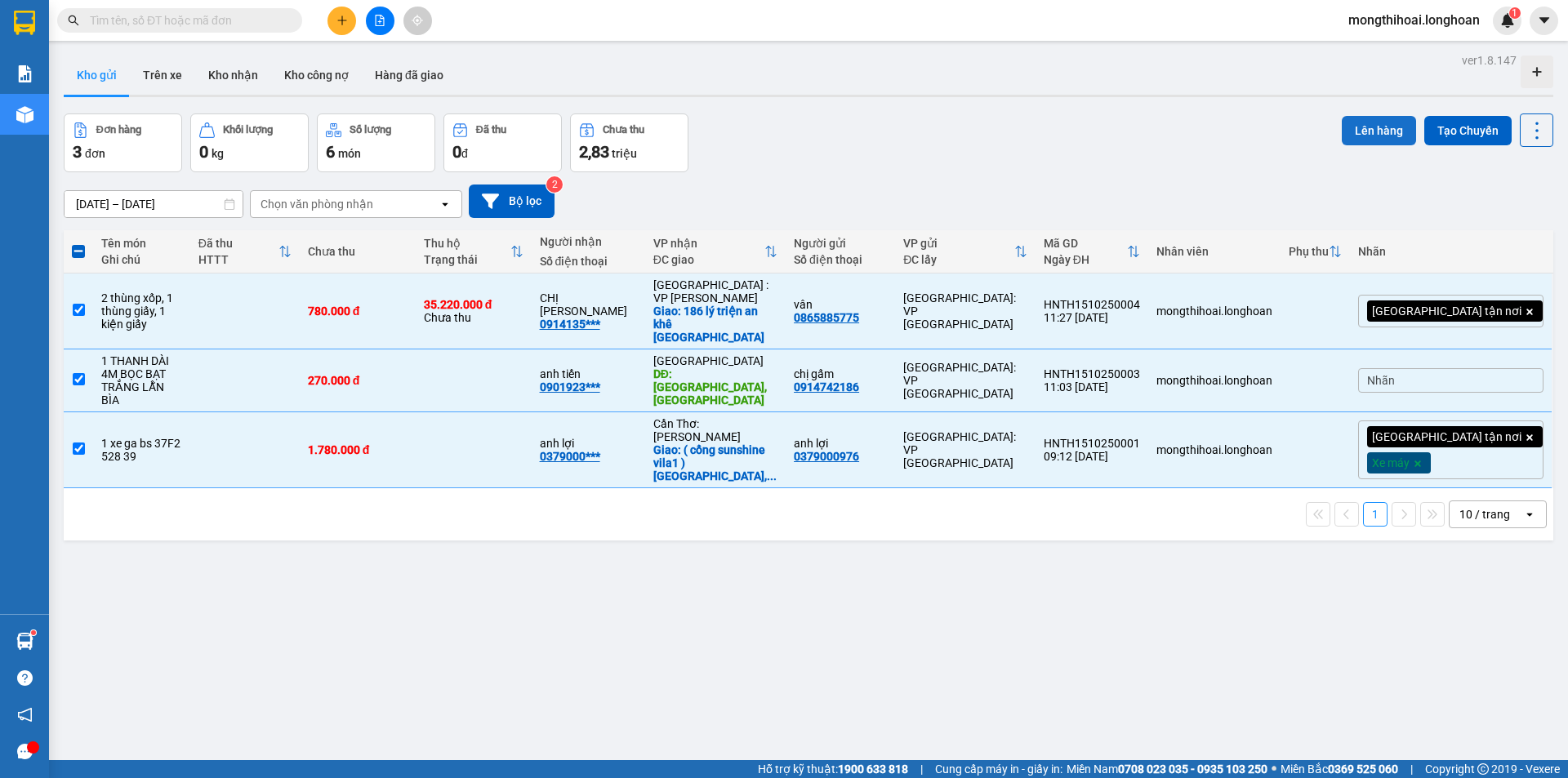
click at [1378, 122] on button "Lên hàng" at bounding box center [1378, 131] width 74 height 30
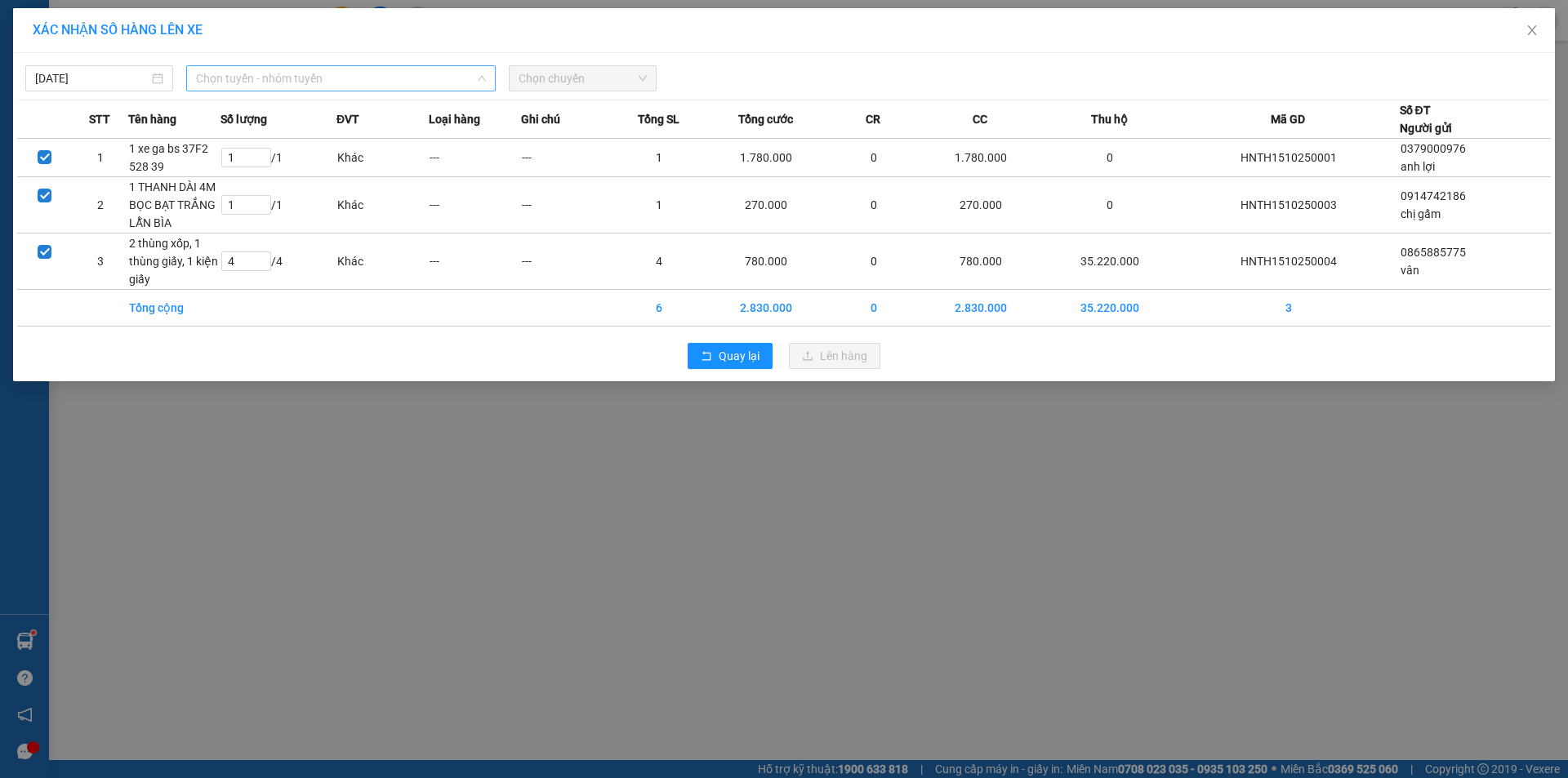
click at [443, 77] on span "Chọn tuyến - nhóm tuyến" at bounding box center [341, 78] width 290 height 25
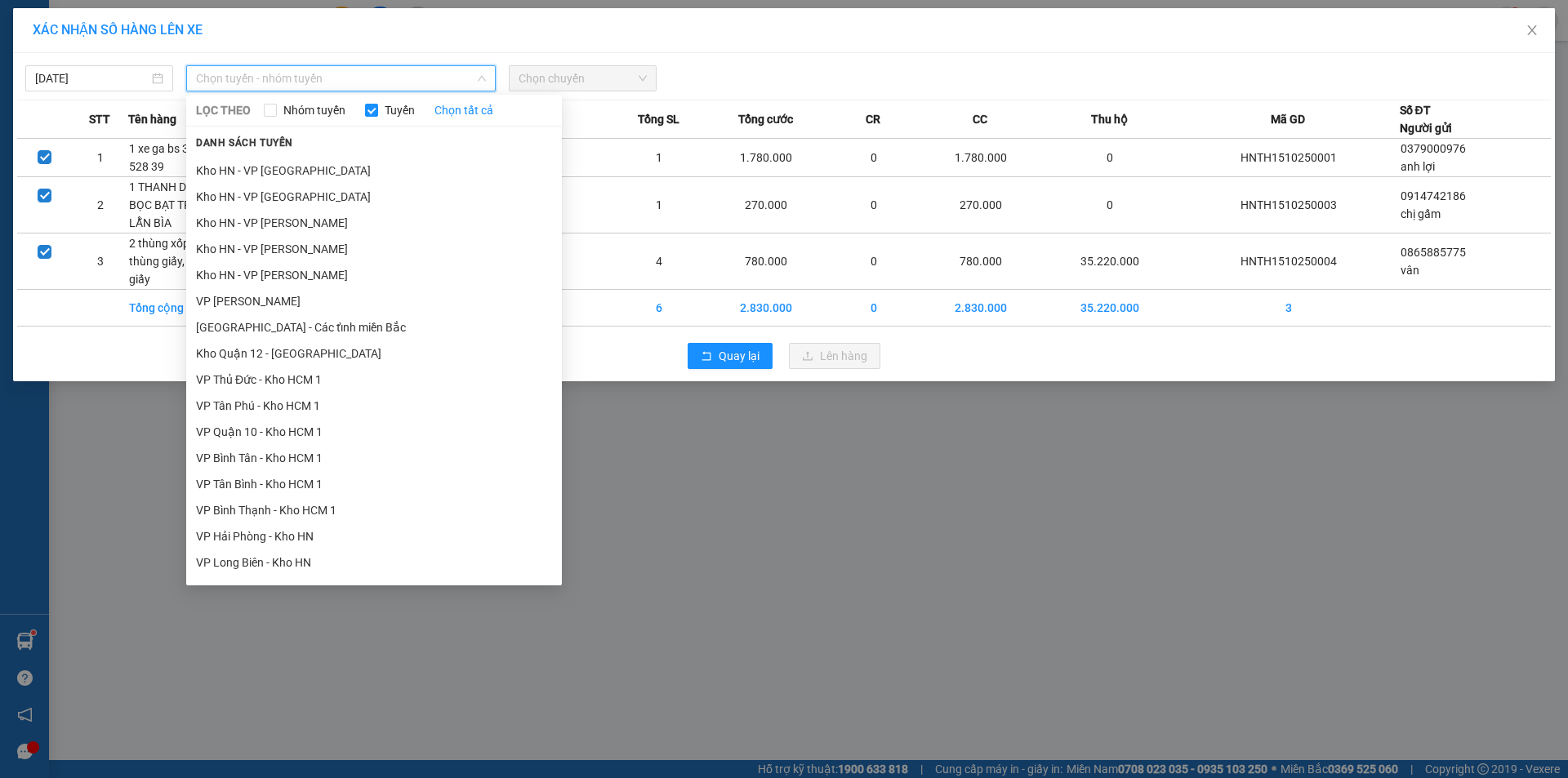
scroll to position [898, 0]
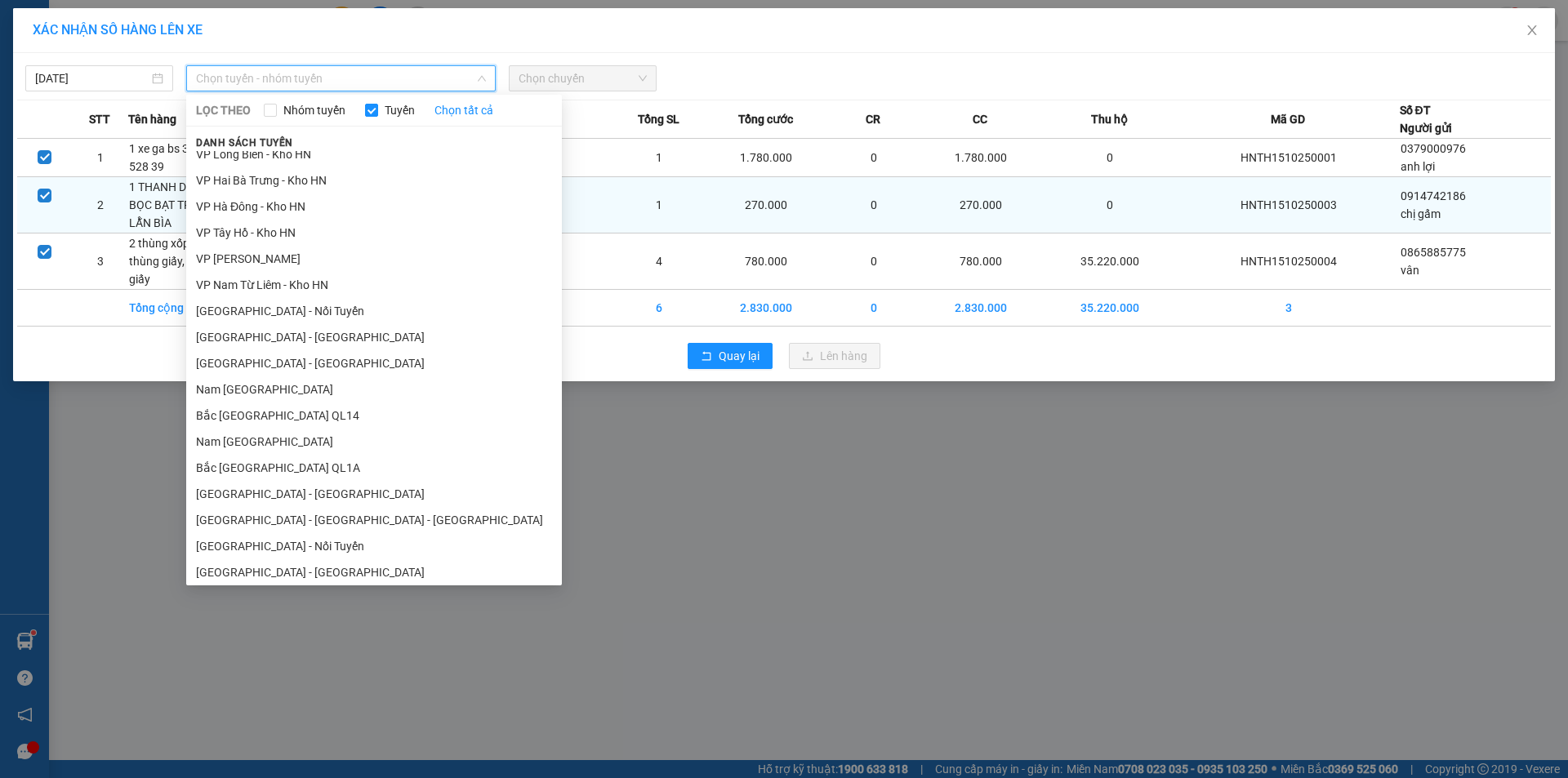
drag, startPoint x: 256, startPoint y: 230, endPoint x: 335, endPoint y: 196, distance: 86.0
click at [261, 226] on li "VP Tây Hồ - Kho HN" at bounding box center [374, 232] width 376 height 26
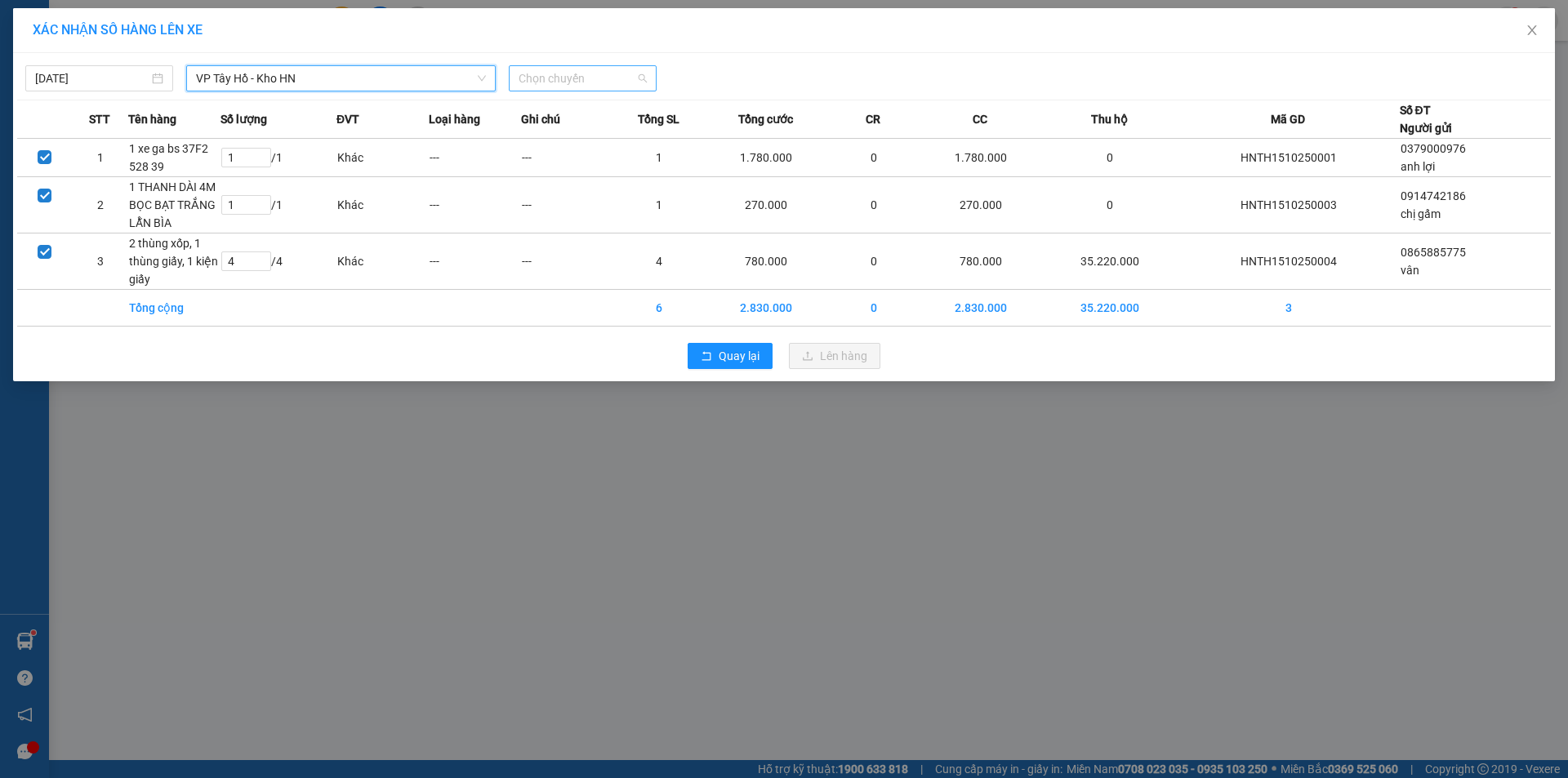
drag, startPoint x: 637, startPoint y: 73, endPoint x: 599, endPoint y: 134, distance: 71.9
click at [636, 73] on span "Chọn chuyến" at bounding box center [583, 78] width 129 height 25
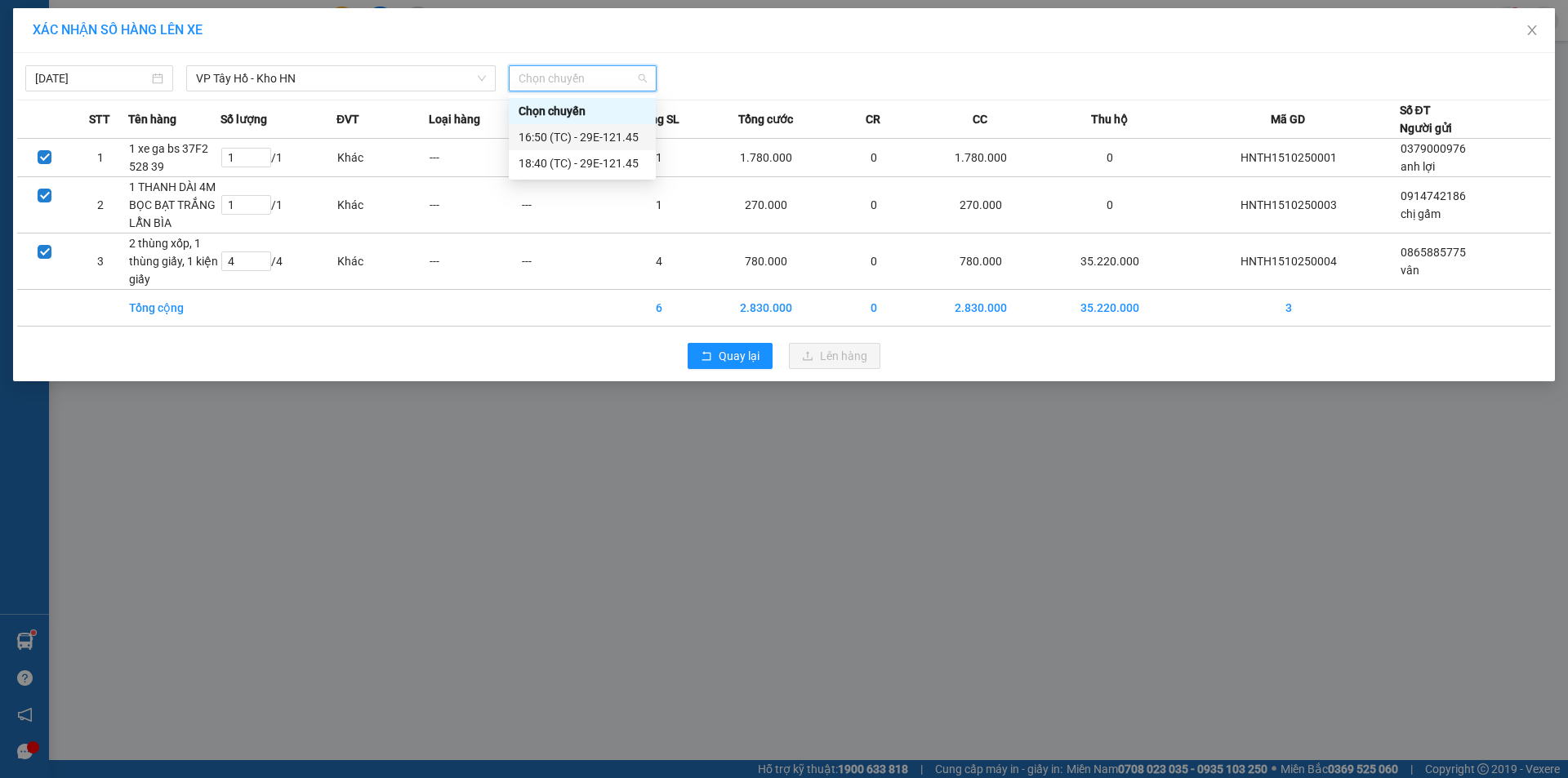
click at [559, 142] on div "16:50 (TC) - 29E-121.45" at bounding box center [582, 138] width 128 height 18
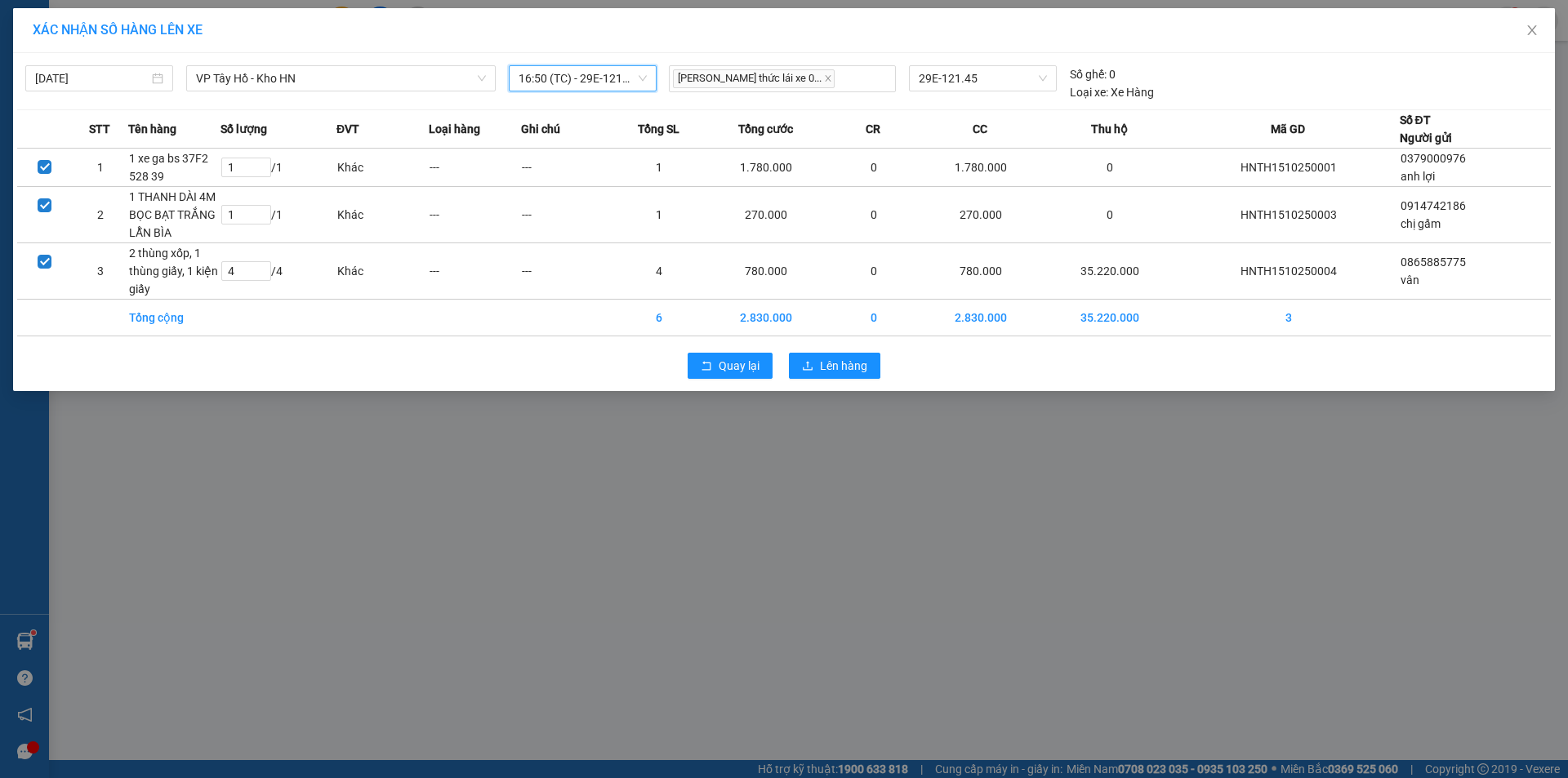
click at [608, 77] on span "16:50 (TC) - 29E-121.45" at bounding box center [583, 78] width 129 height 25
click at [561, 148] on div "16:50 (TC) - 29E-121.45" at bounding box center [582, 138] width 147 height 26
click at [632, 81] on span "16:50 (TC) - 29E-121.45" at bounding box center [583, 78] width 129 height 25
click at [557, 161] on div "18:40 (TC) - 29E-121.45" at bounding box center [582, 163] width 128 height 18
click at [828, 363] on span "Lên hàng" at bounding box center [843, 366] width 47 height 18
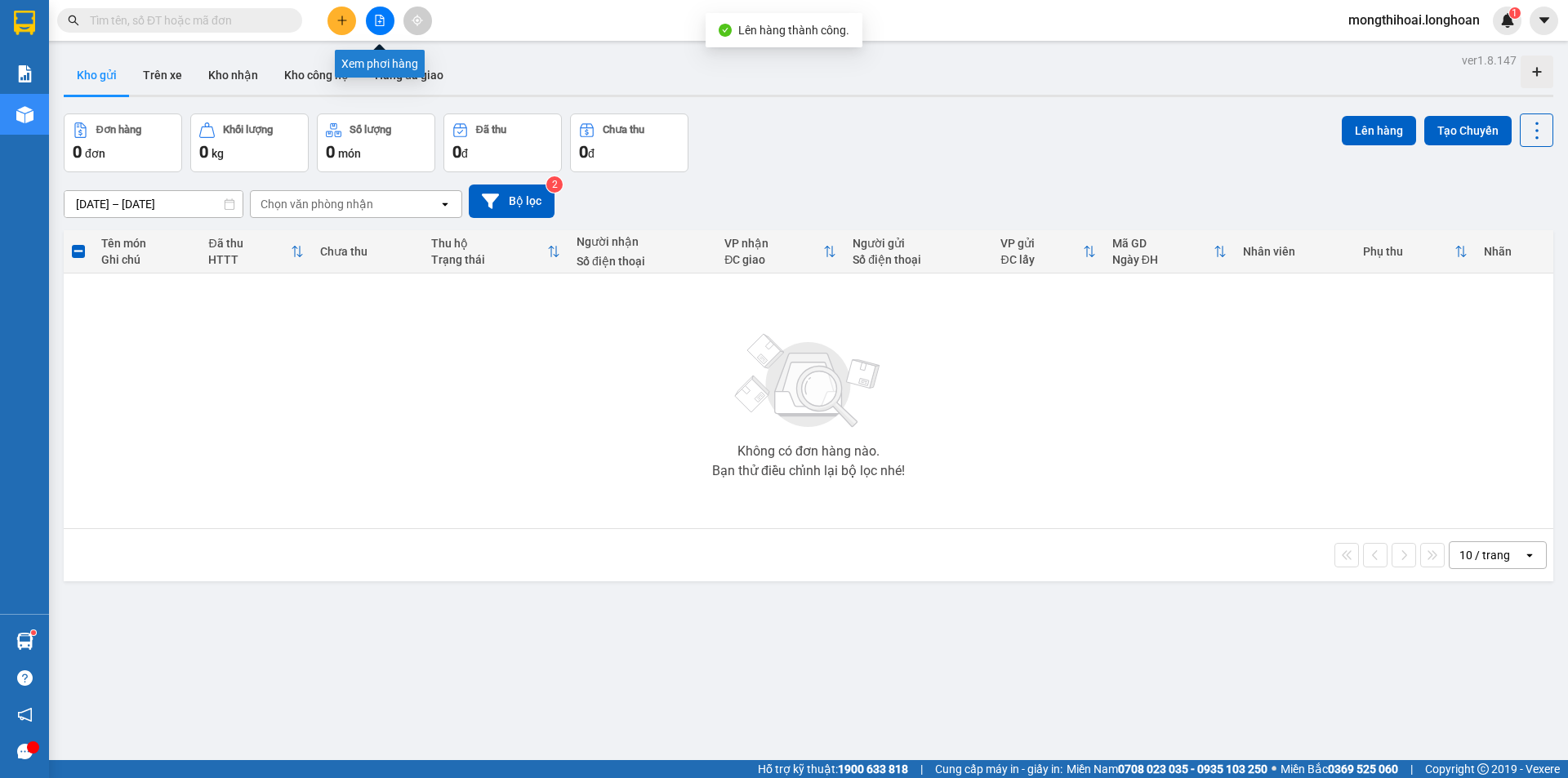
click at [373, 15] on button at bounding box center [380, 21] width 29 height 29
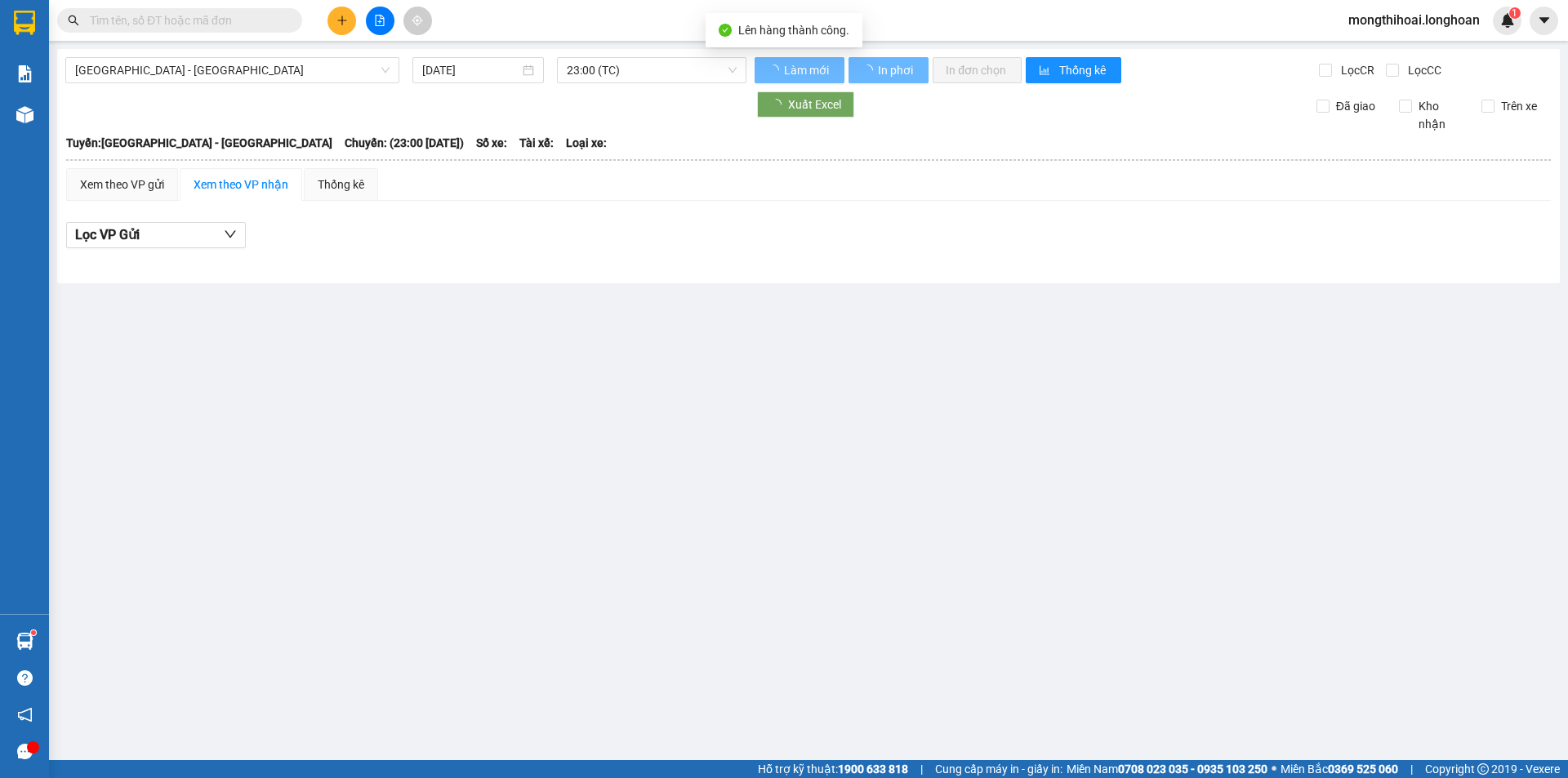
click at [279, 87] on div "[GEOGRAPHIC_DATA] - [GEOGRAPHIC_DATA] [DATE] 23:00 (TC) Làm mới In phơi In đơn …" at bounding box center [808, 166] width 1502 height 234
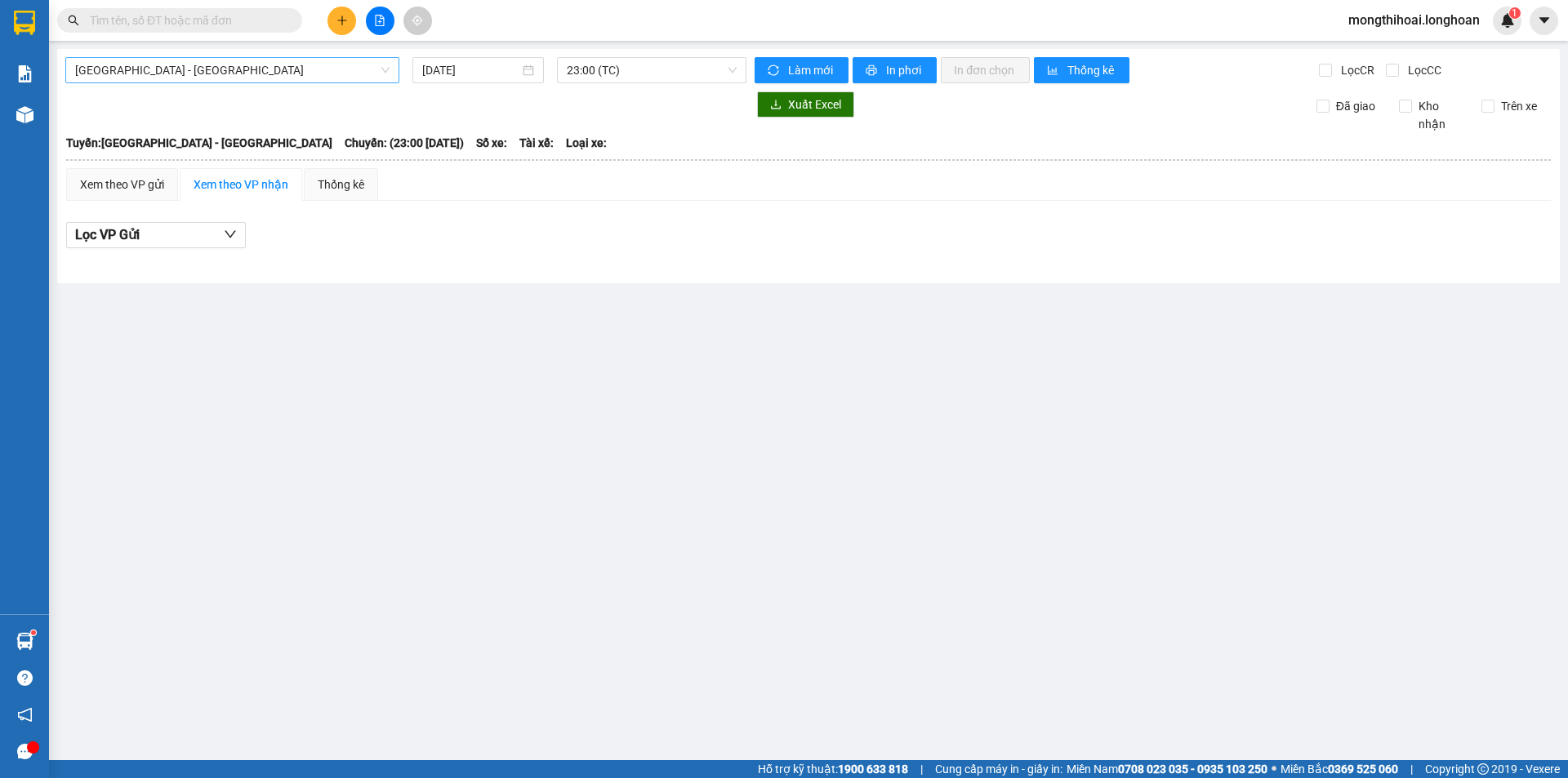
drag, startPoint x: 281, startPoint y: 68, endPoint x: 241, endPoint y: 82, distance: 42.4
click at [280, 68] on span "[GEOGRAPHIC_DATA] - [GEOGRAPHIC_DATA]" at bounding box center [232, 70] width 314 height 25
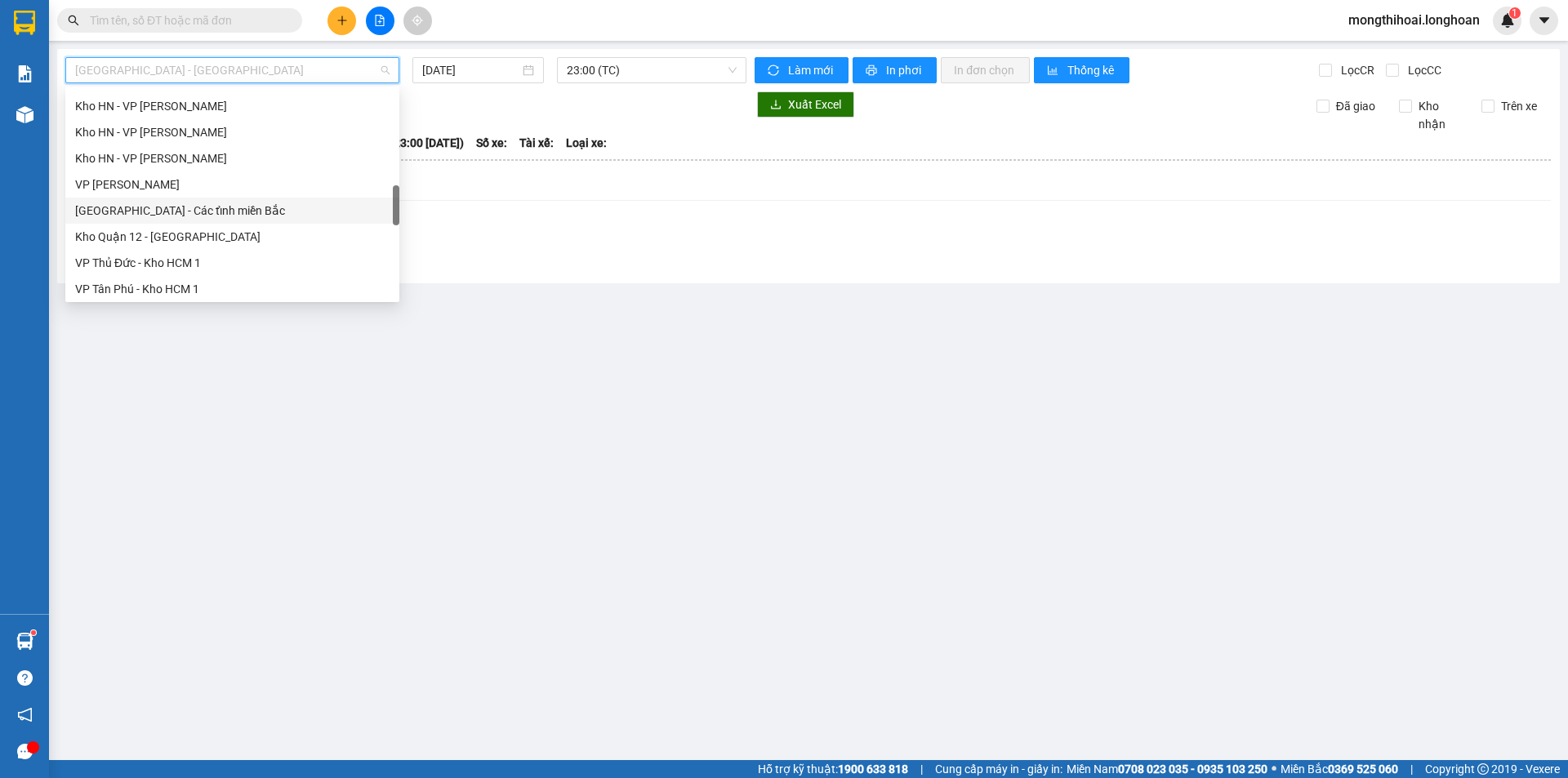
scroll to position [980, 0]
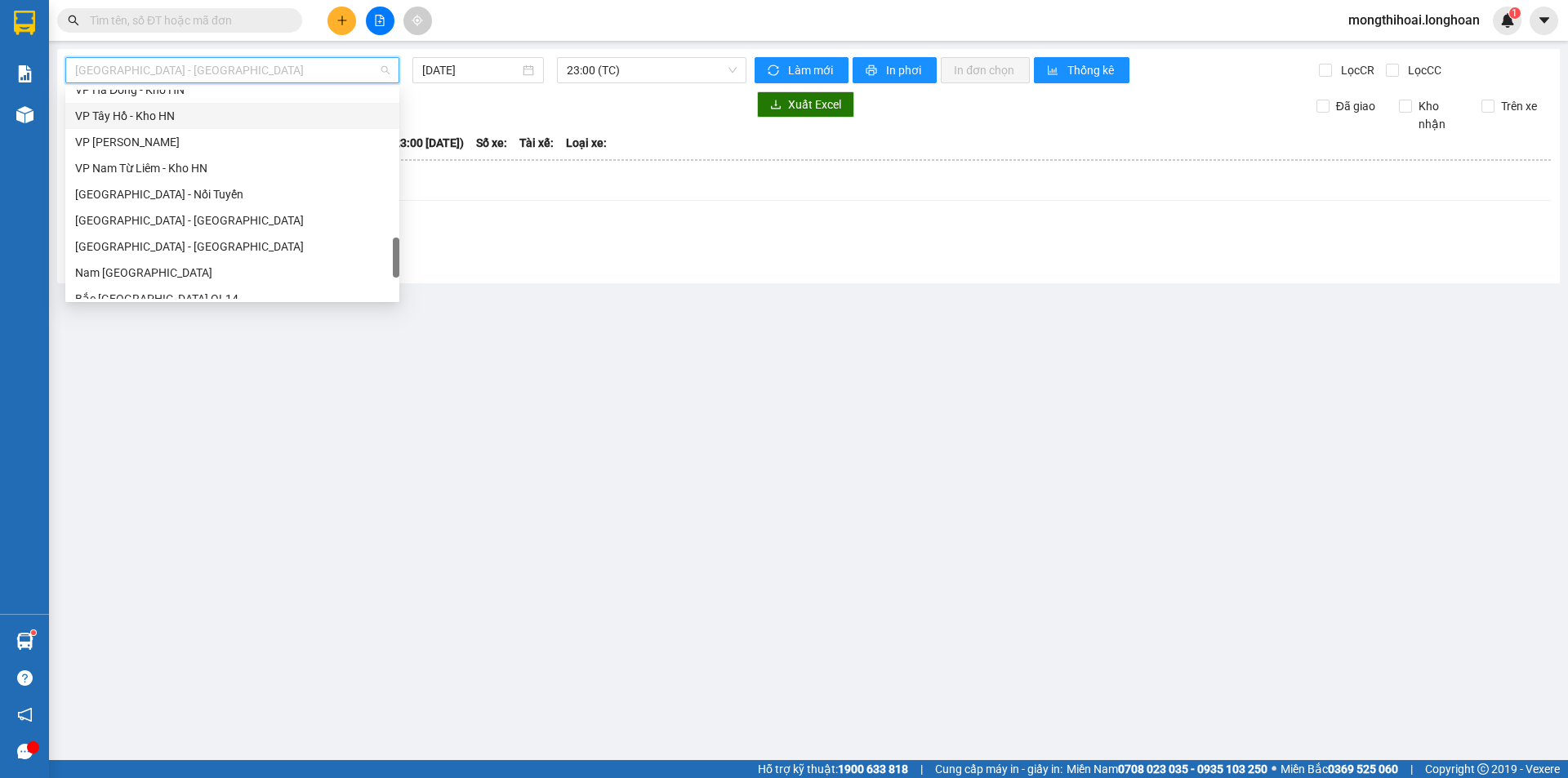
click at [156, 111] on div "VP Tây Hồ - Kho HN" at bounding box center [232, 116] width 314 height 18
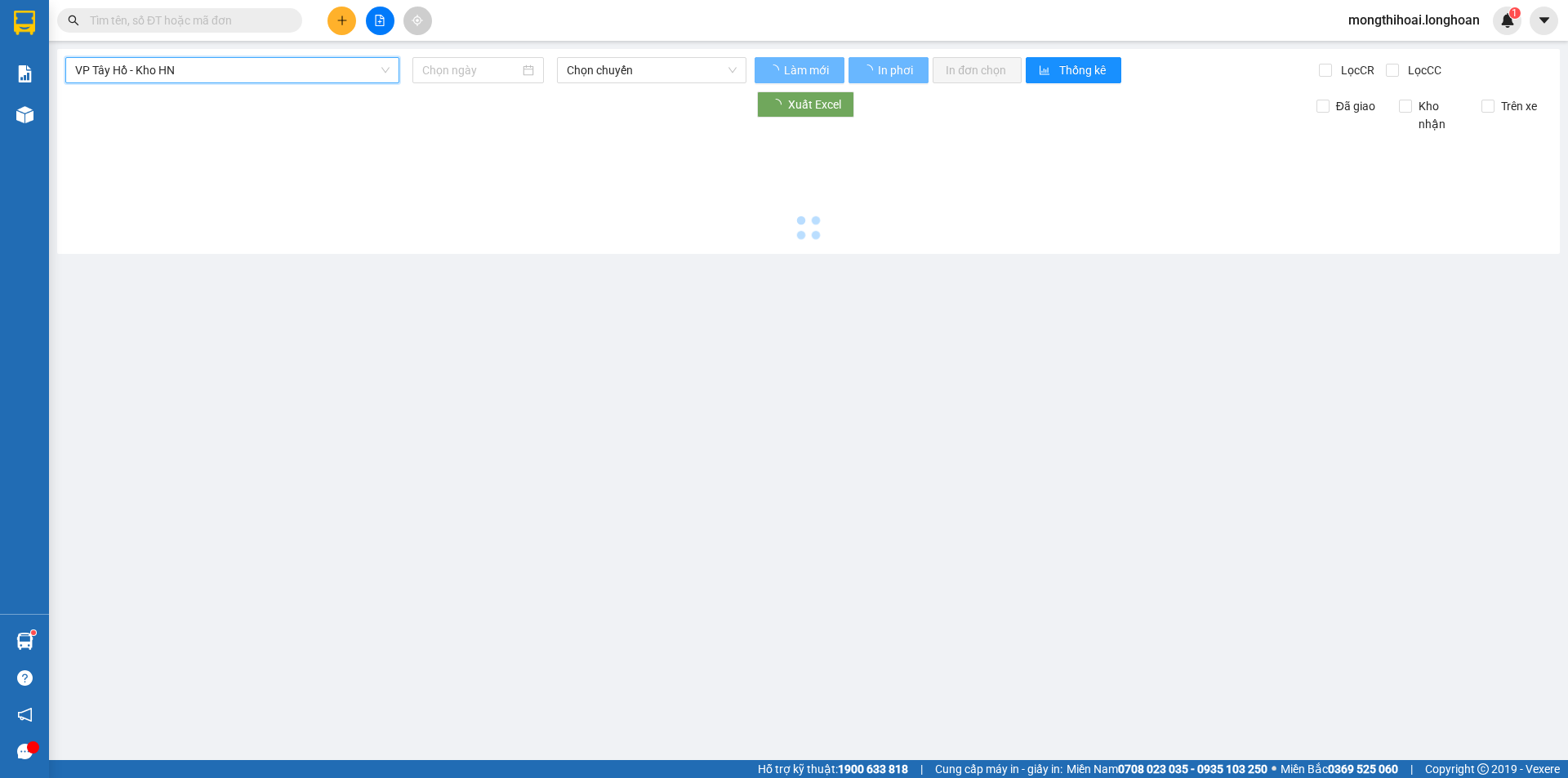
type input "[DATE]"
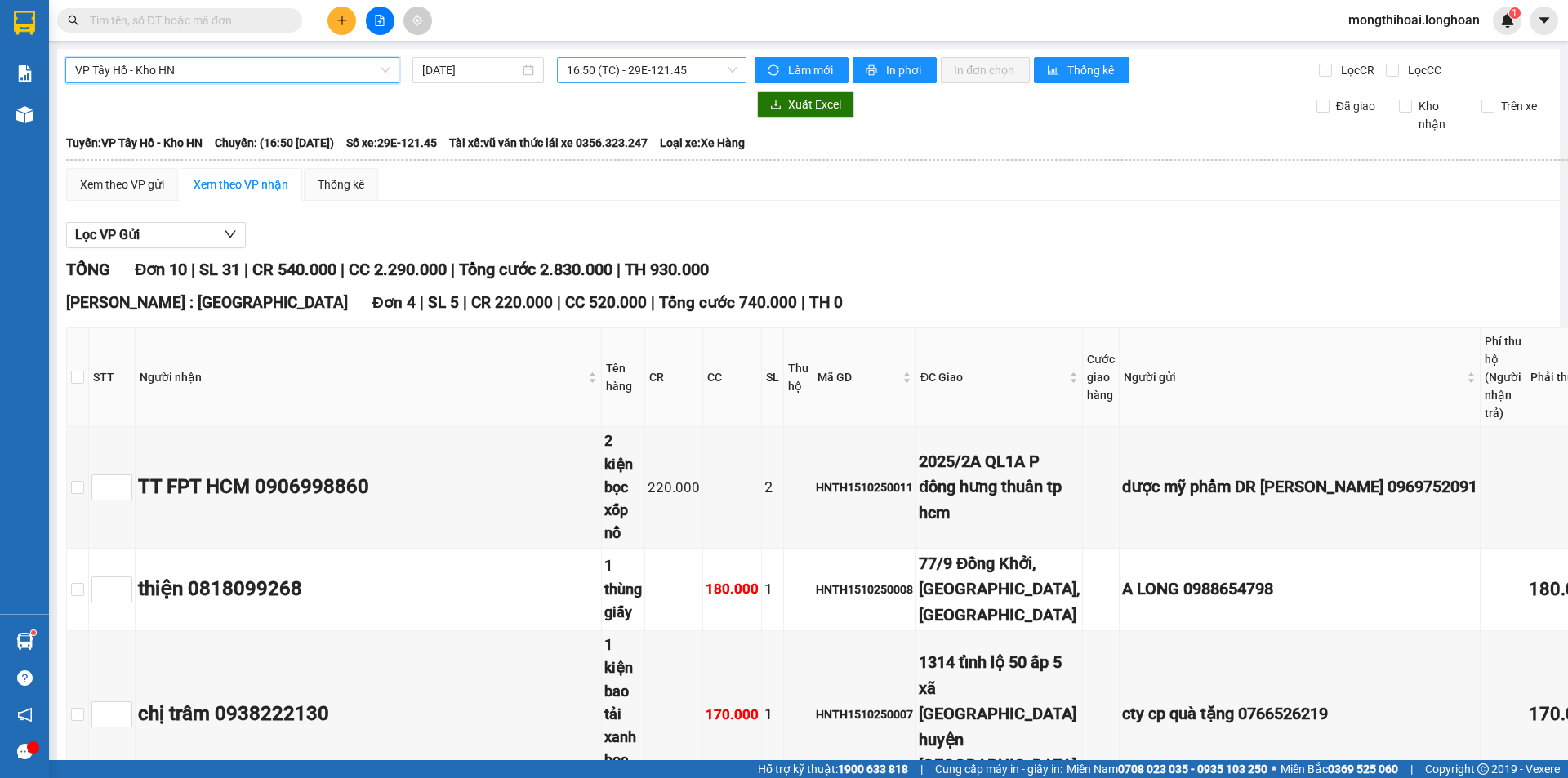
click at [688, 70] on span "16:50 (TC) - 29E-121.45" at bounding box center [651, 70] width 170 height 25
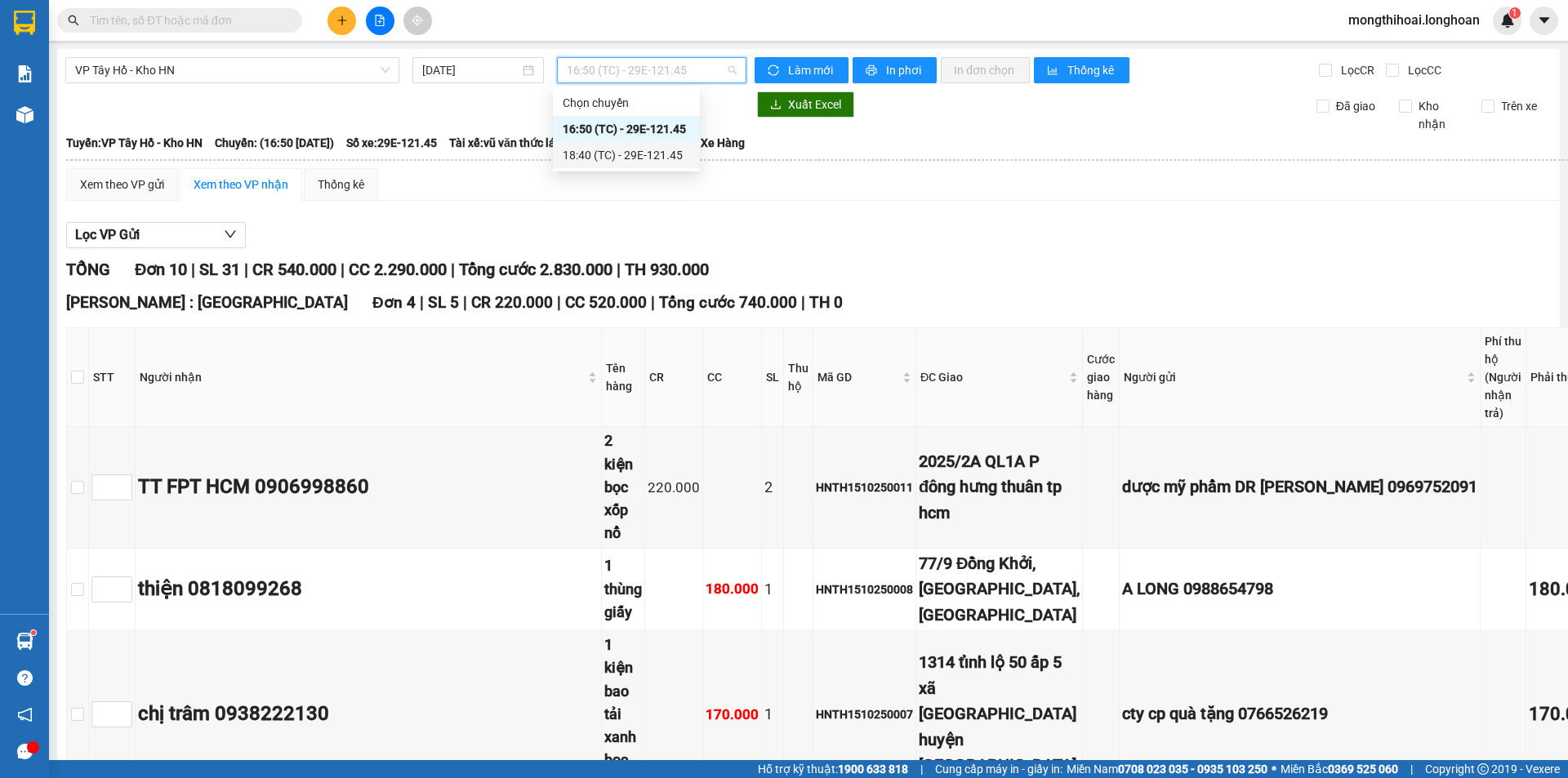
click at [596, 153] on div "18:40 (TC) - 29E-121.45" at bounding box center [626, 155] width 128 height 18
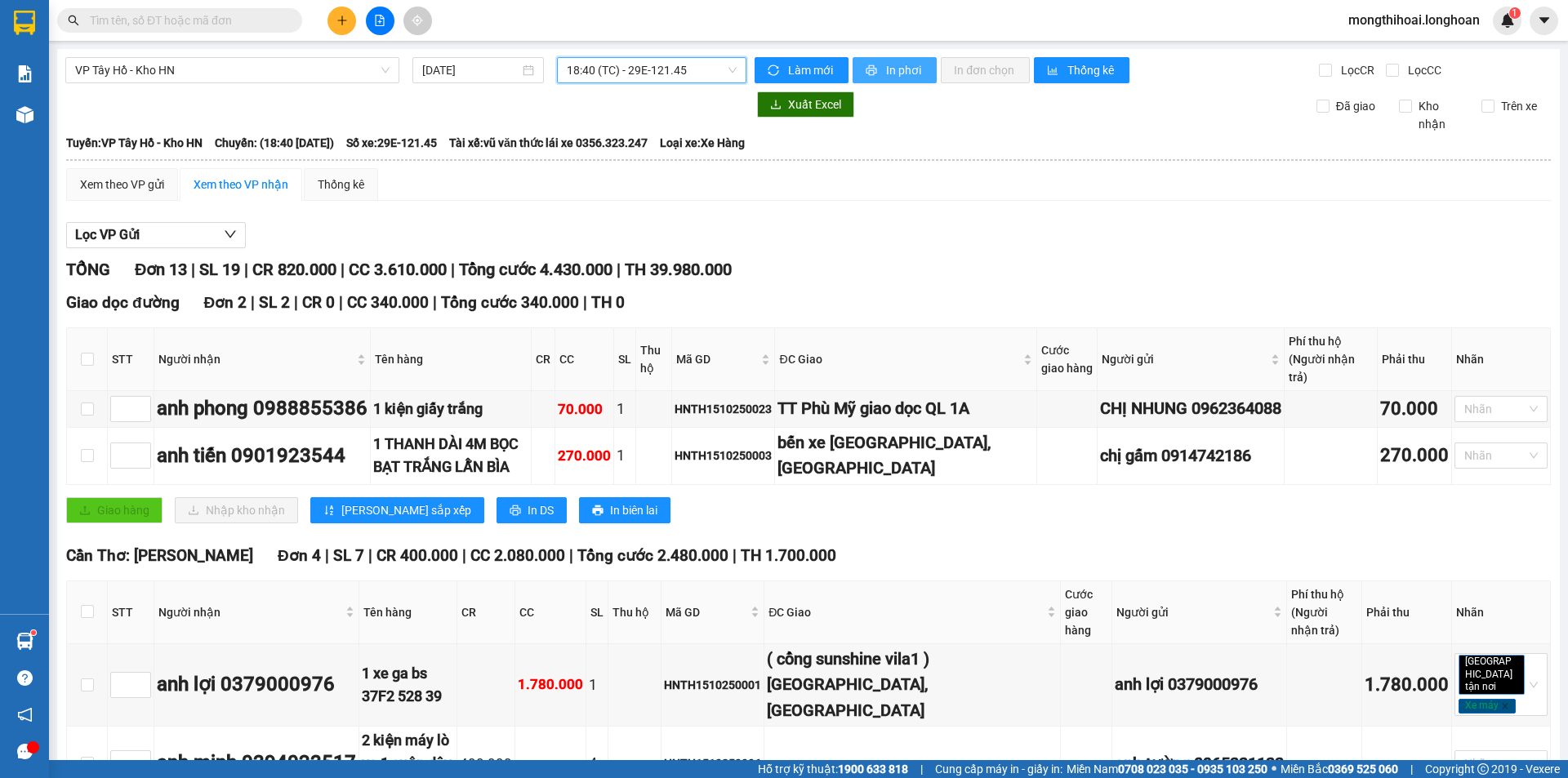
click at [899, 57] on button "In phơi" at bounding box center [894, 70] width 84 height 26
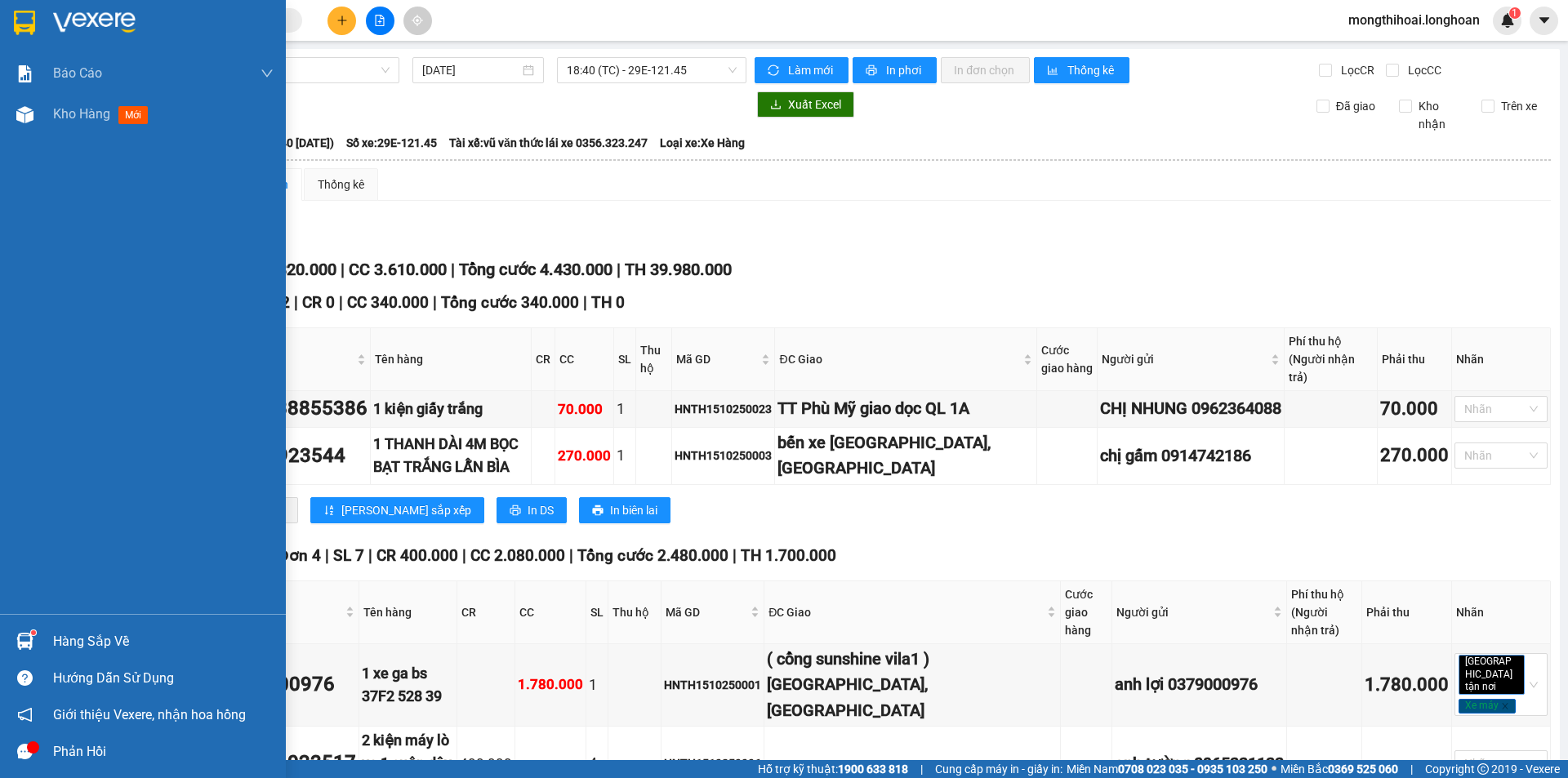
click at [0, 25] on div at bounding box center [143, 26] width 286 height 53
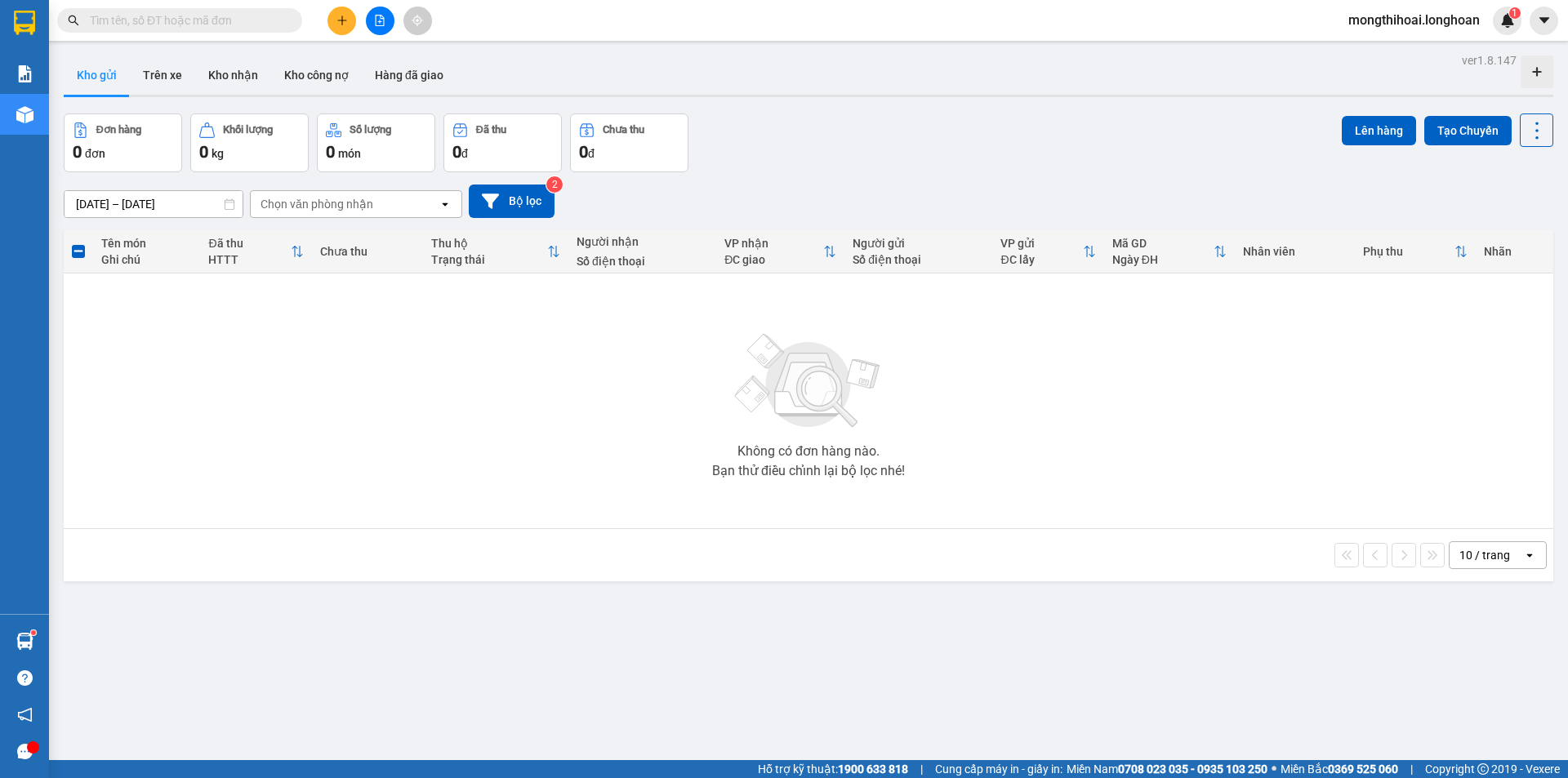
click at [560, 775] on div "Hỗ trợ kỹ thuật: 1900 633 818 | Cung cấp máy in - giấy in: [GEOGRAPHIC_DATA] 07…" at bounding box center [780, 769] width 1560 height 18
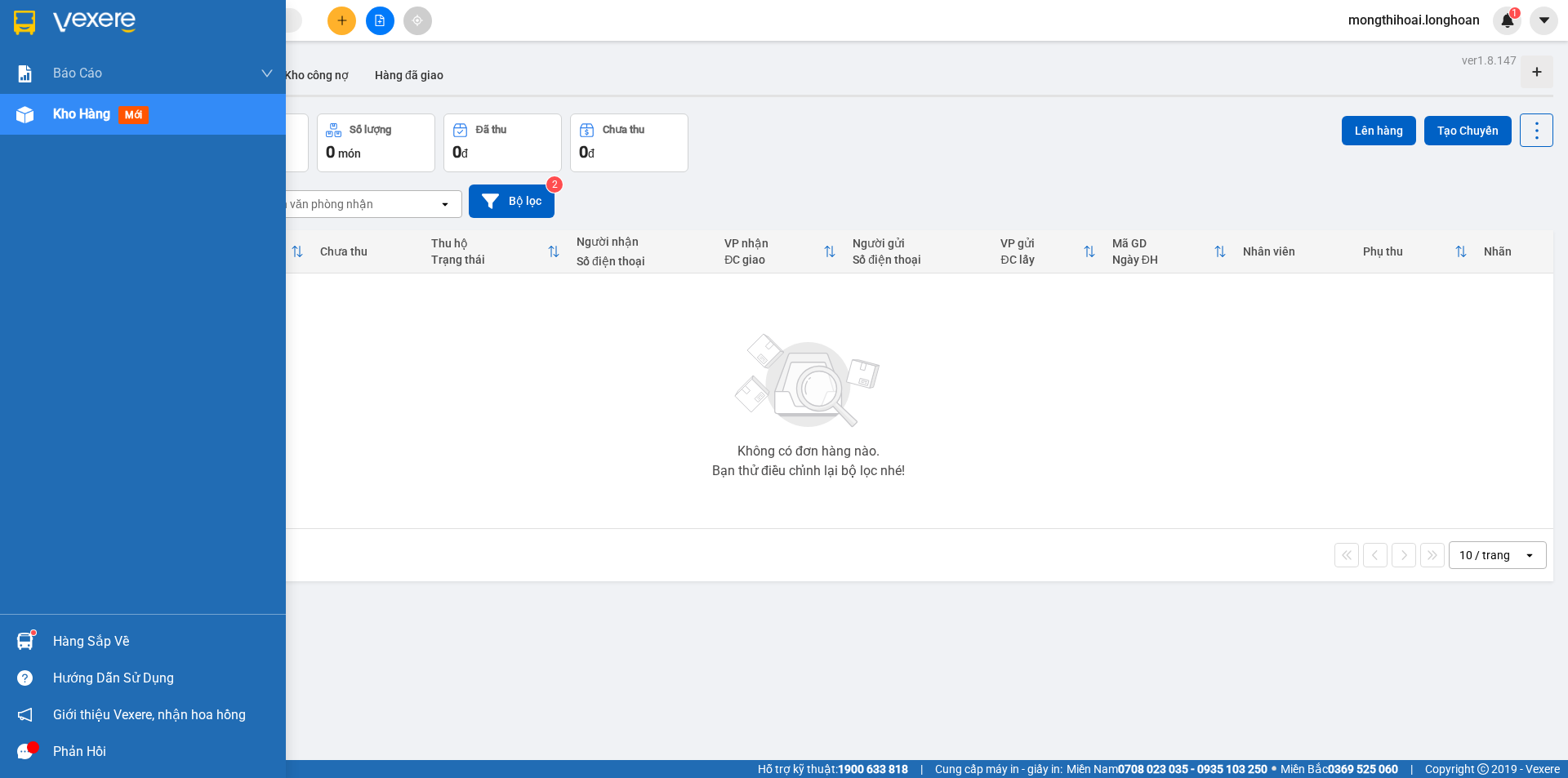
click at [0, 24] on div at bounding box center [143, 26] width 286 height 53
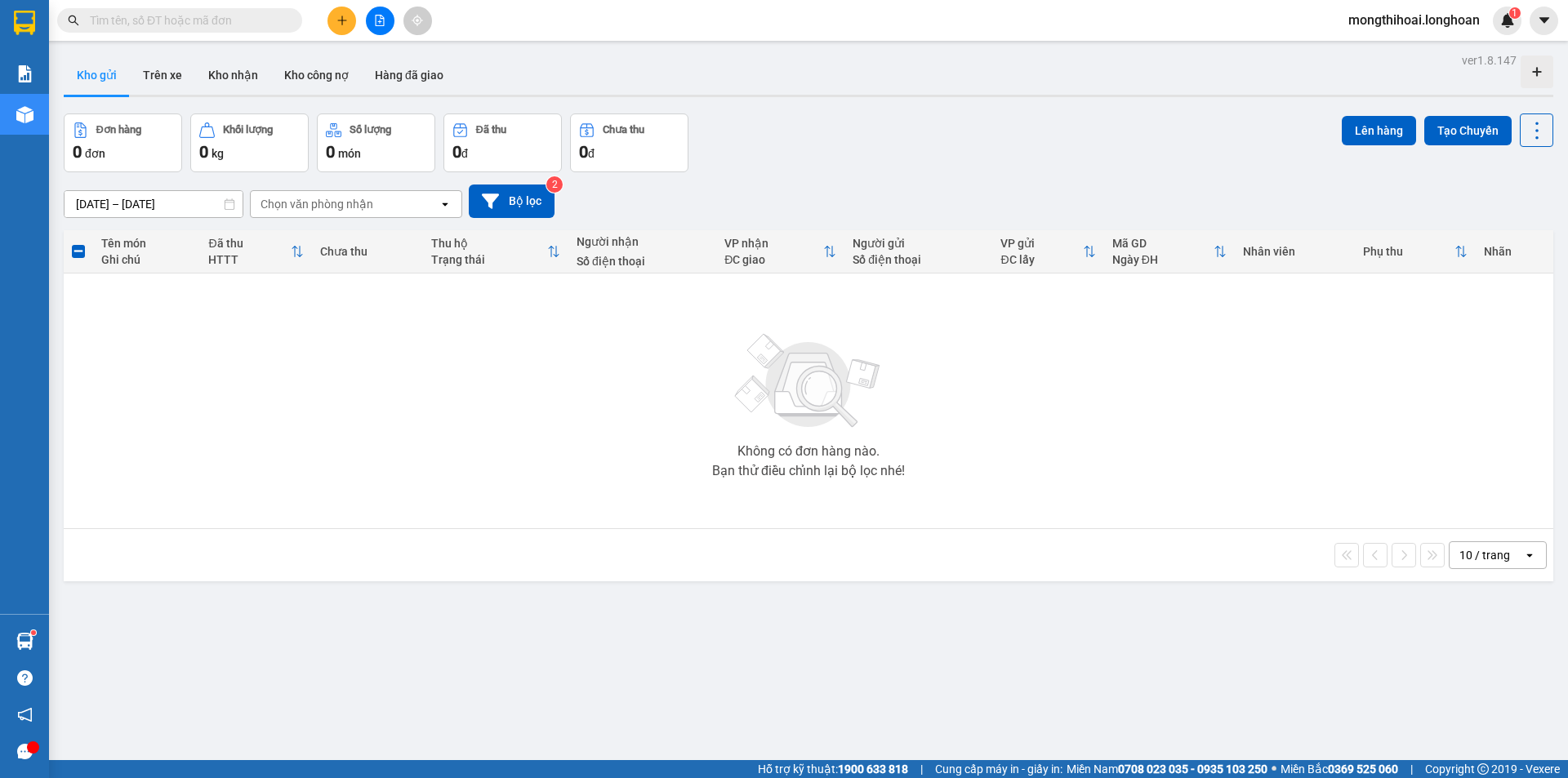
click at [335, 17] on button at bounding box center [341, 21] width 29 height 29
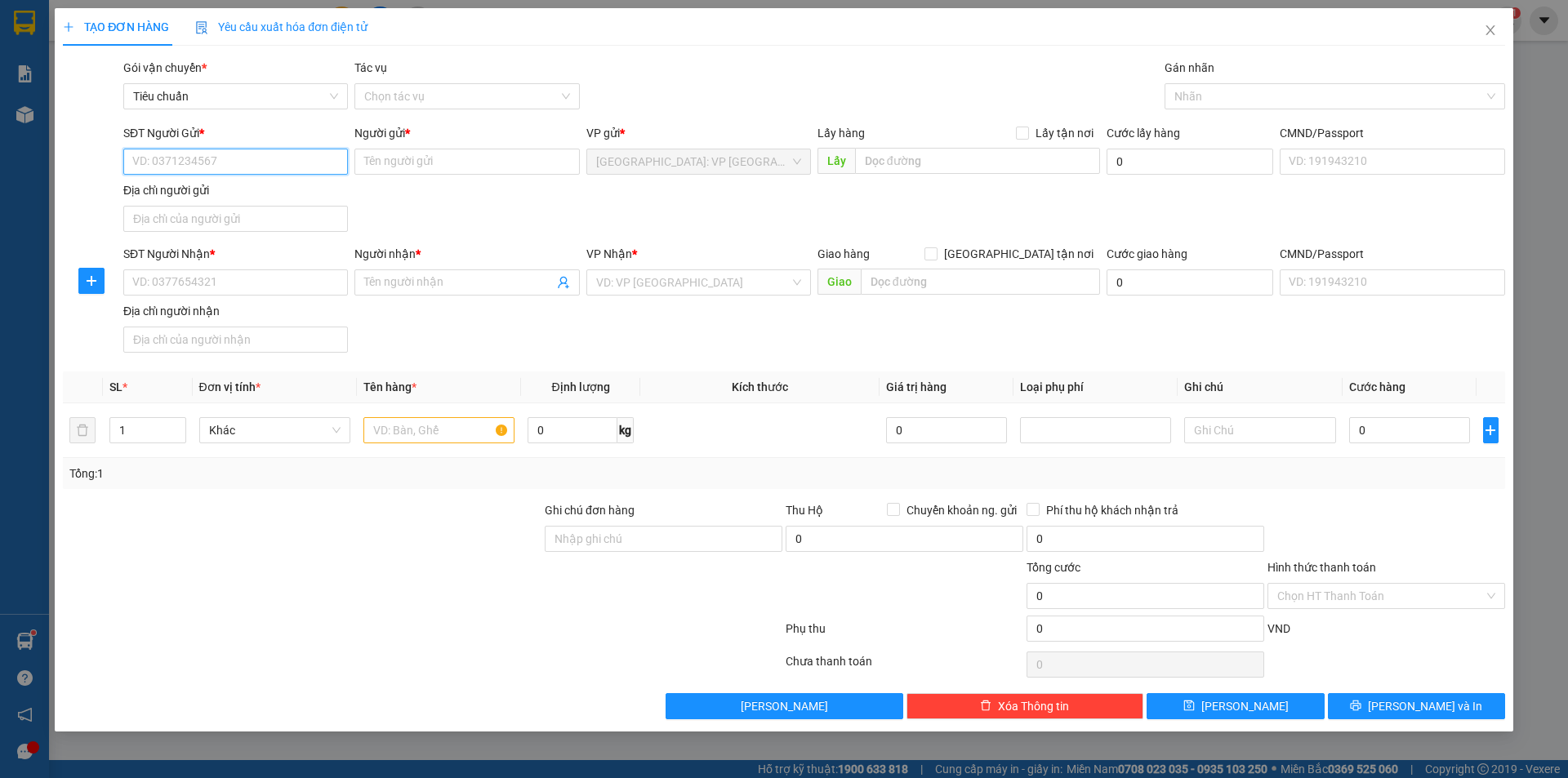
click at [311, 168] on input "SĐT Người Gửi *" at bounding box center [236, 162] width 224 height 26
click at [312, 153] on input "SĐT Người Gửi *" at bounding box center [236, 162] width 224 height 26
type input "0906281931"
click at [430, 163] on input "Người gửi *" at bounding box center [467, 162] width 224 height 26
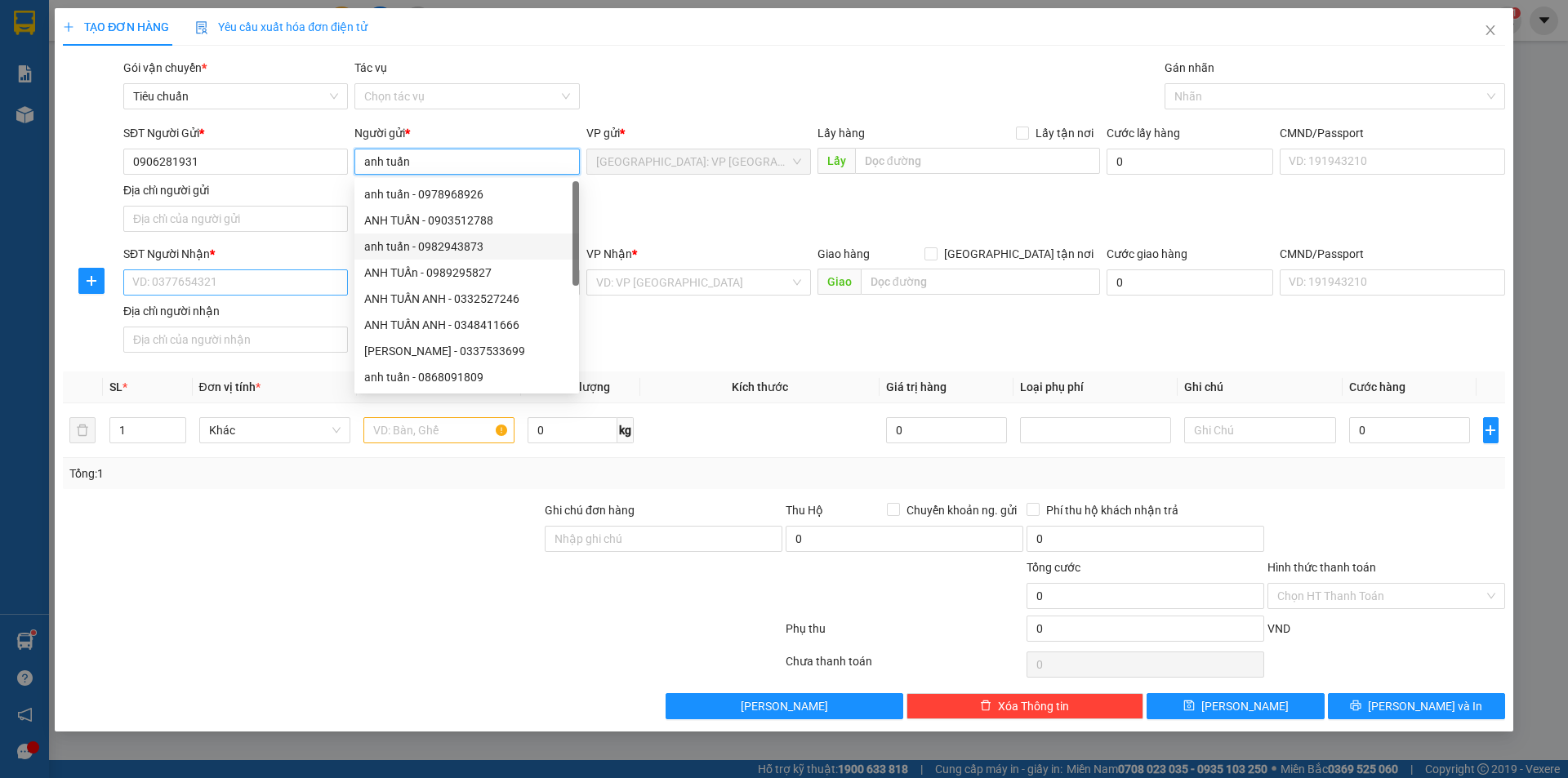
type input "anh tuấn"
click at [331, 279] on input "SĐT Người Nhận *" at bounding box center [236, 283] width 224 height 26
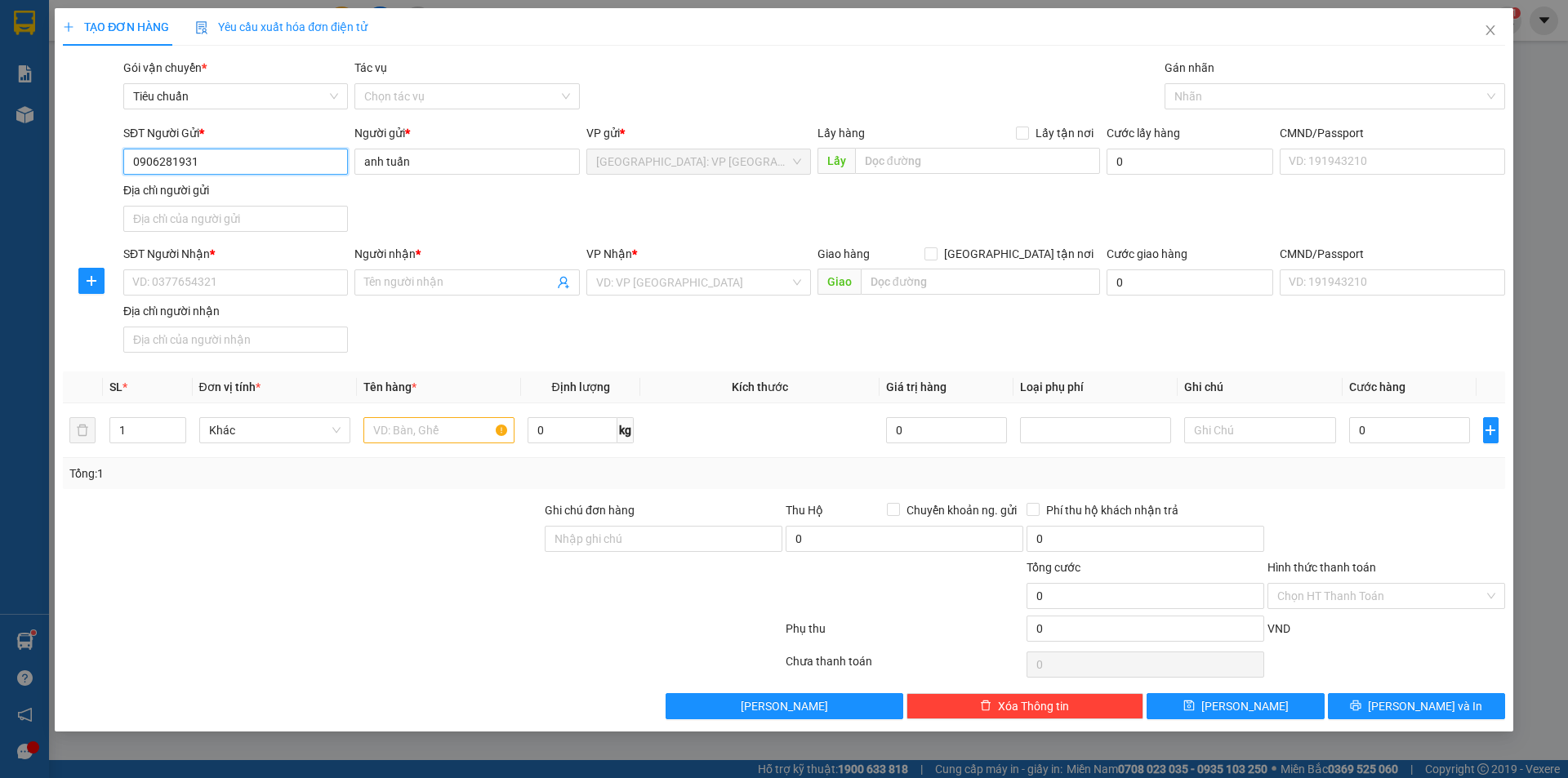
click at [265, 174] on input "0906281931" at bounding box center [236, 162] width 224 height 26
click at [227, 288] on input "SĐT Người Nhận *" at bounding box center [236, 283] width 224 height 26
paste input "0906281931"
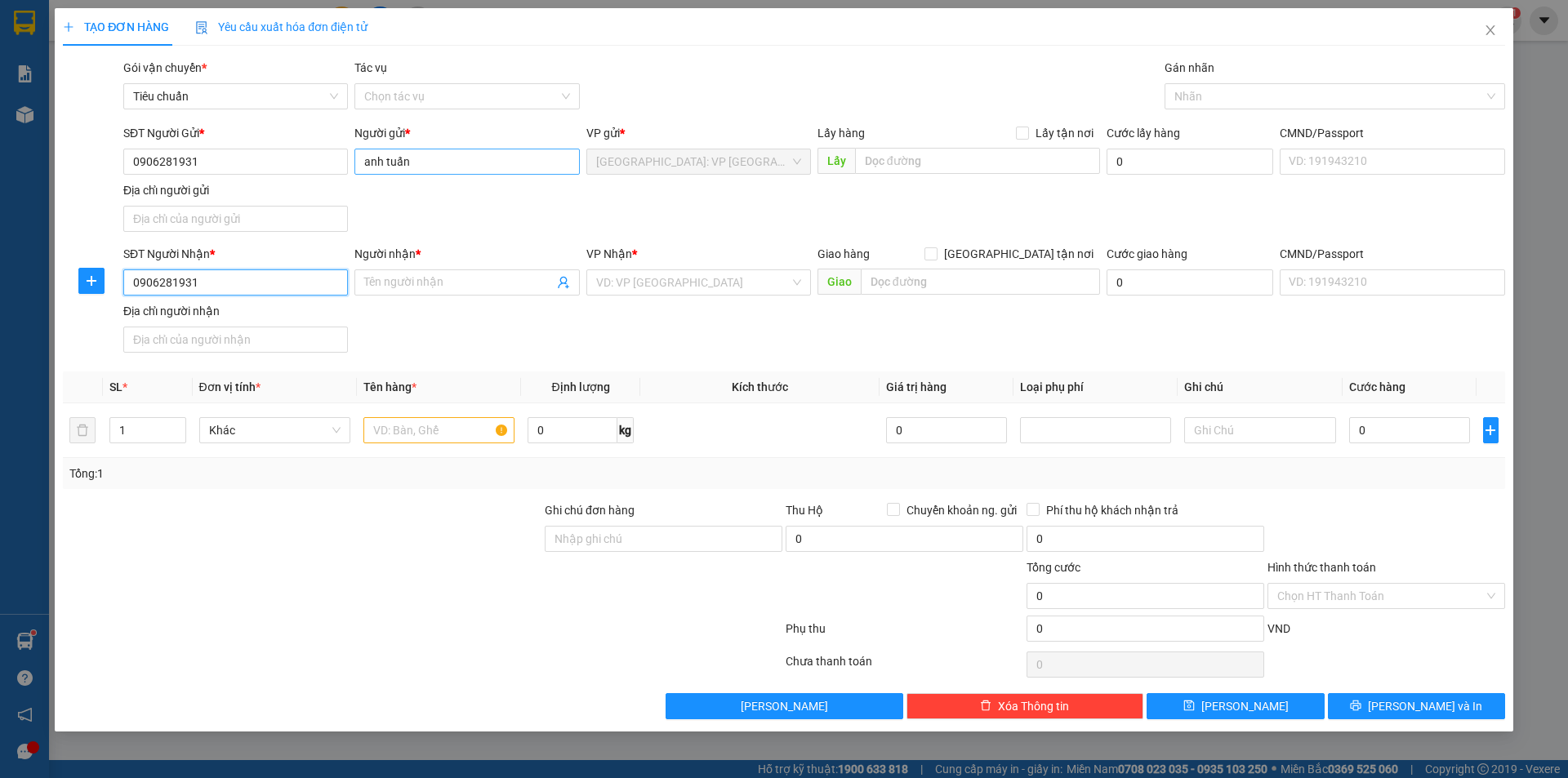
type input "0906281931"
click at [452, 158] on input "anh tuấn" at bounding box center [467, 162] width 224 height 26
click at [453, 157] on input "anh tuấn" at bounding box center [467, 162] width 224 height 26
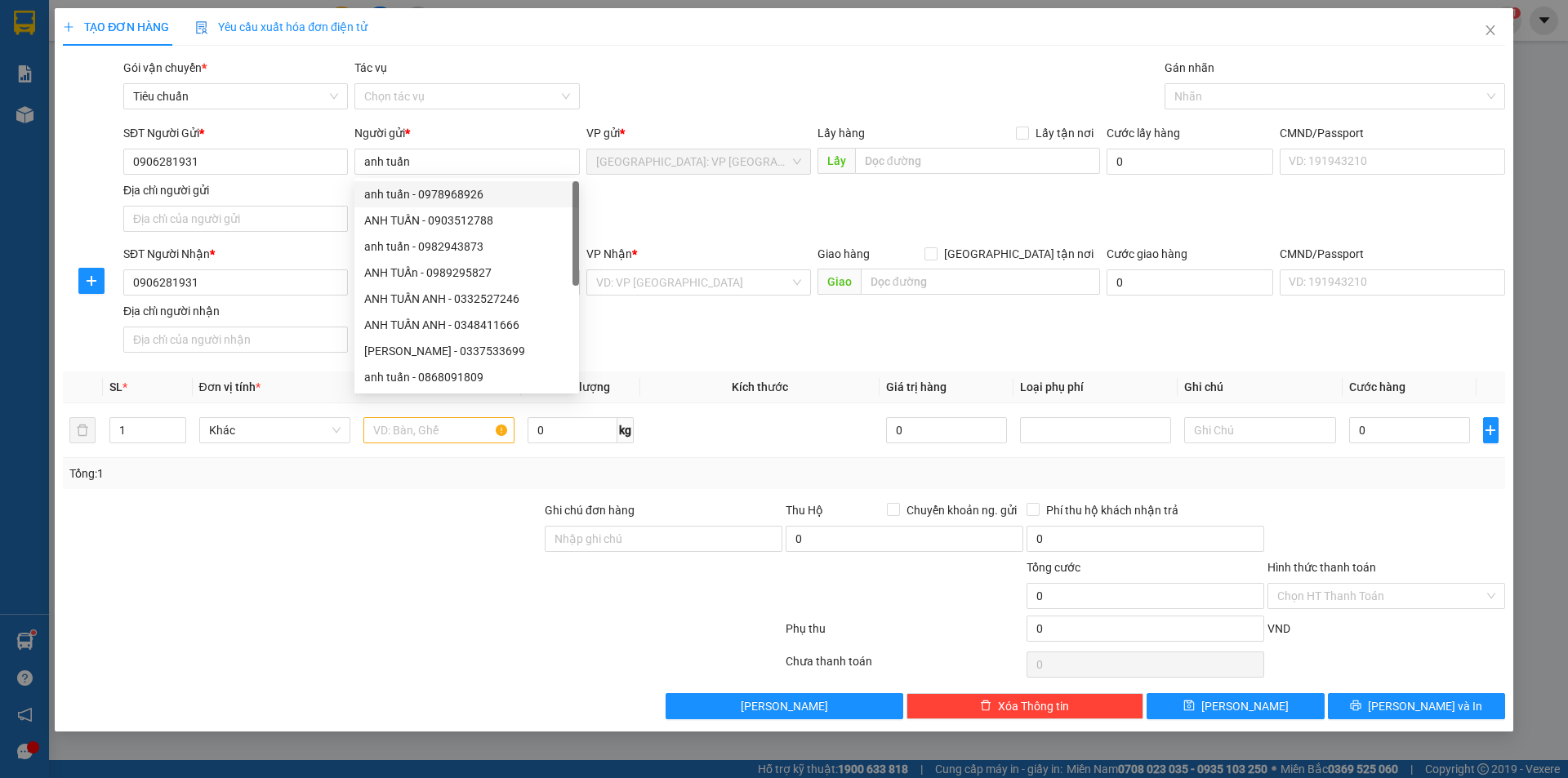
drag, startPoint x: 286, startPoint y: 245, endPoint x: 383, endPoint y: 264, distance: 98.8
click at [287, 245] on div "SĐT Người Nhận *" at bounding box center [236, 254] width 224 height 18
click at [287, 269] on input "0906281931" at bounding box center [236, 283] width 224 height 26
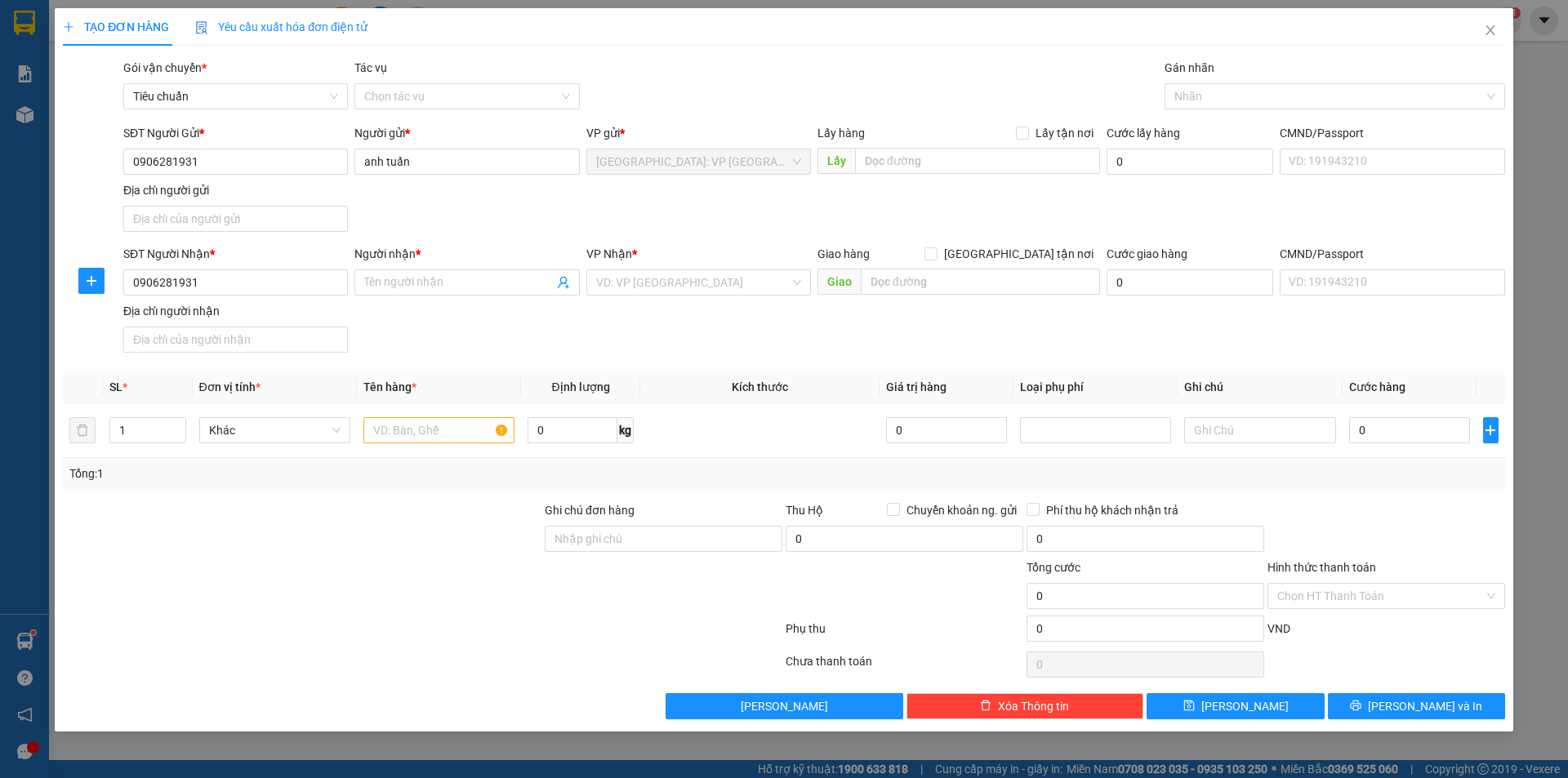
click at [452, 297] on div "Người nhận * Tên người nhận" at bounding box center [467, 273] width 224 height 57
click at [467, 283] on input "Người nhận *" at bounding box center [458, 283] width 189 height 18
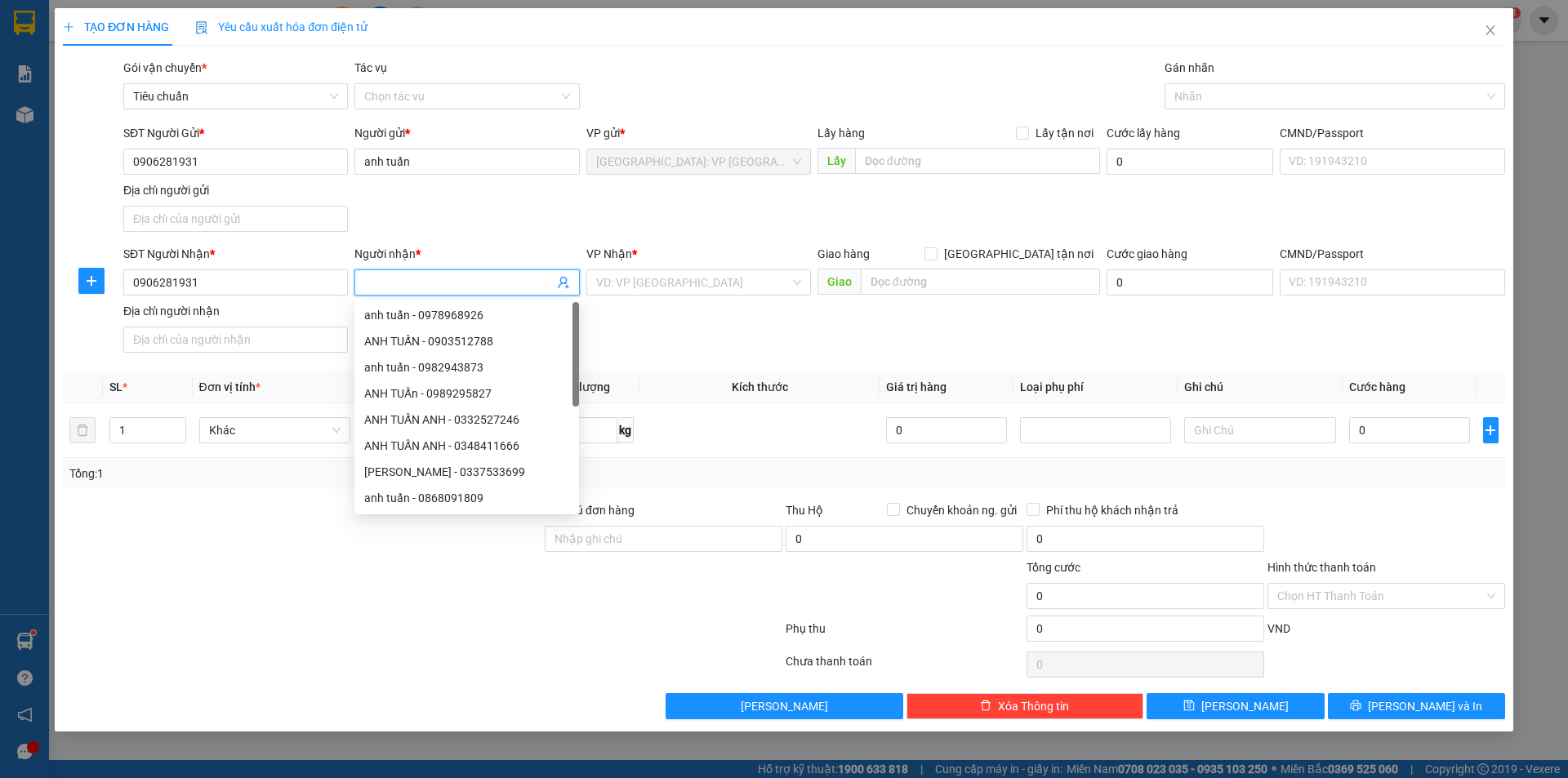
paste input "anh tuấn"
type input "anh tuấn"
click at [700, 273] on input "search" at bounding box center [692, 283] width 194 height 25
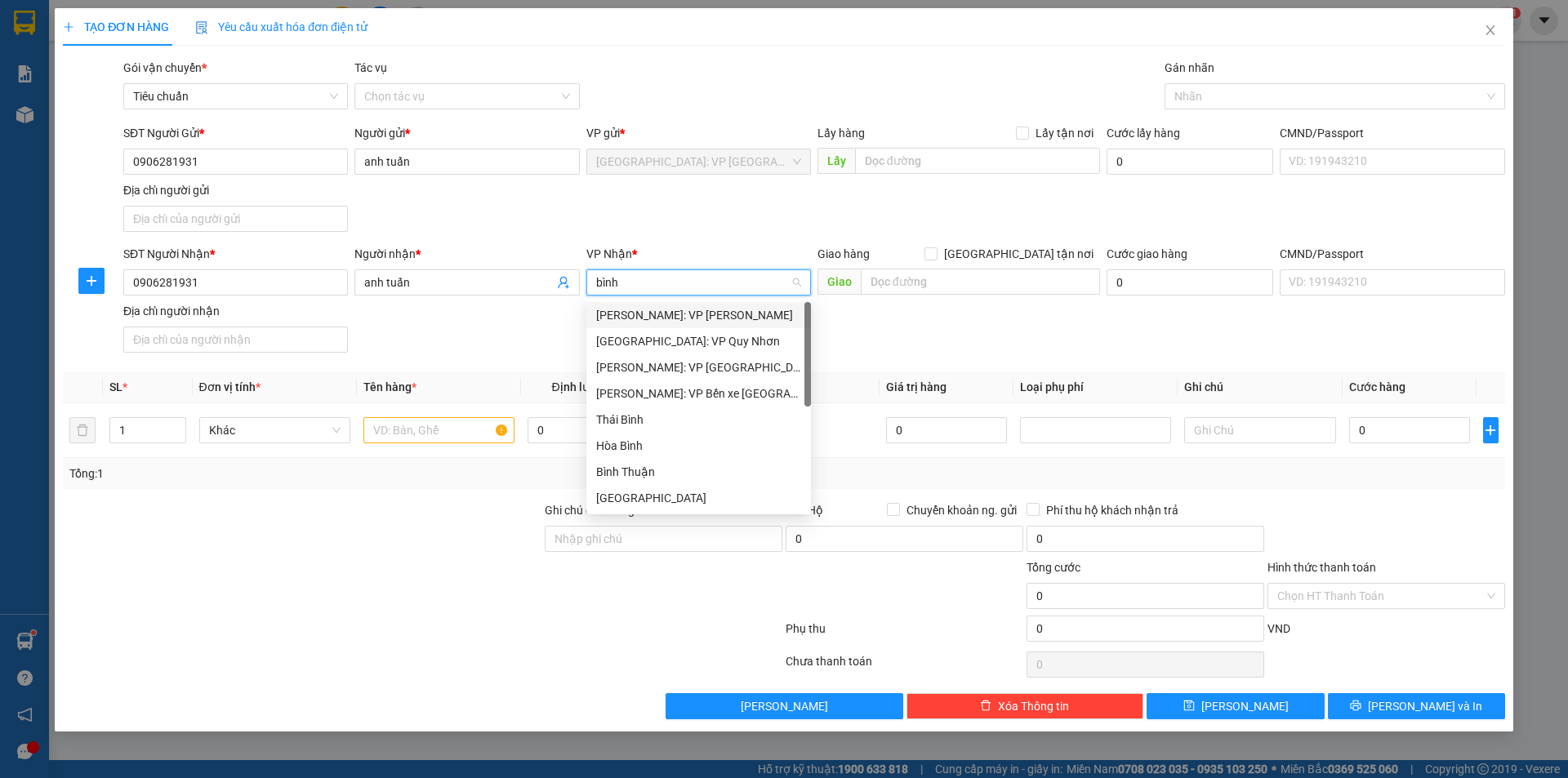
type input "bình"
click at [706, 320] on div "[PERSON_NAME]: VP [PERSON_NAME]" at bounding box center [698, 315] width 205 height 18
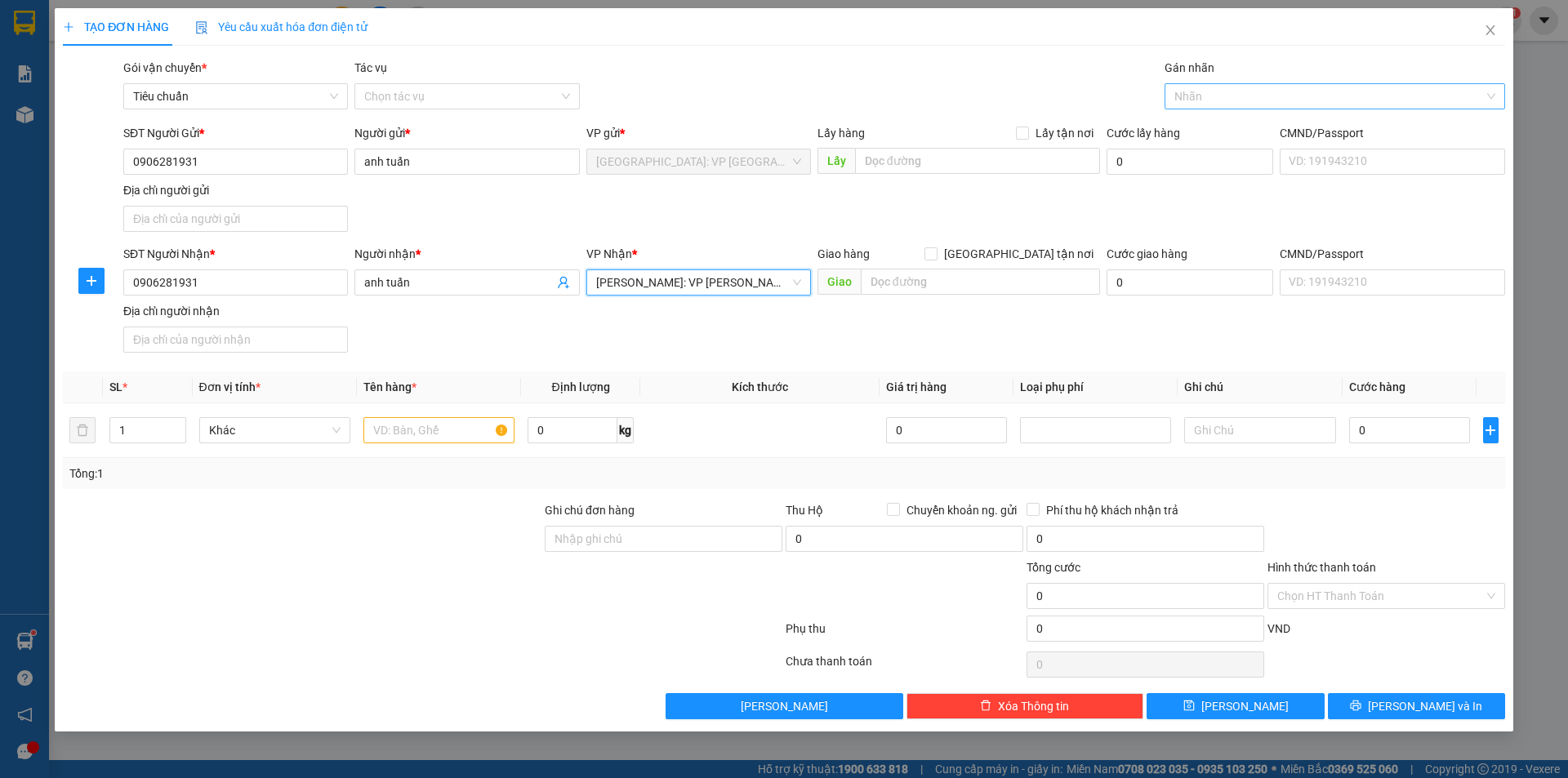
click at [1197, 96] on div at bounding box center [1326, 96] width 316 height 20
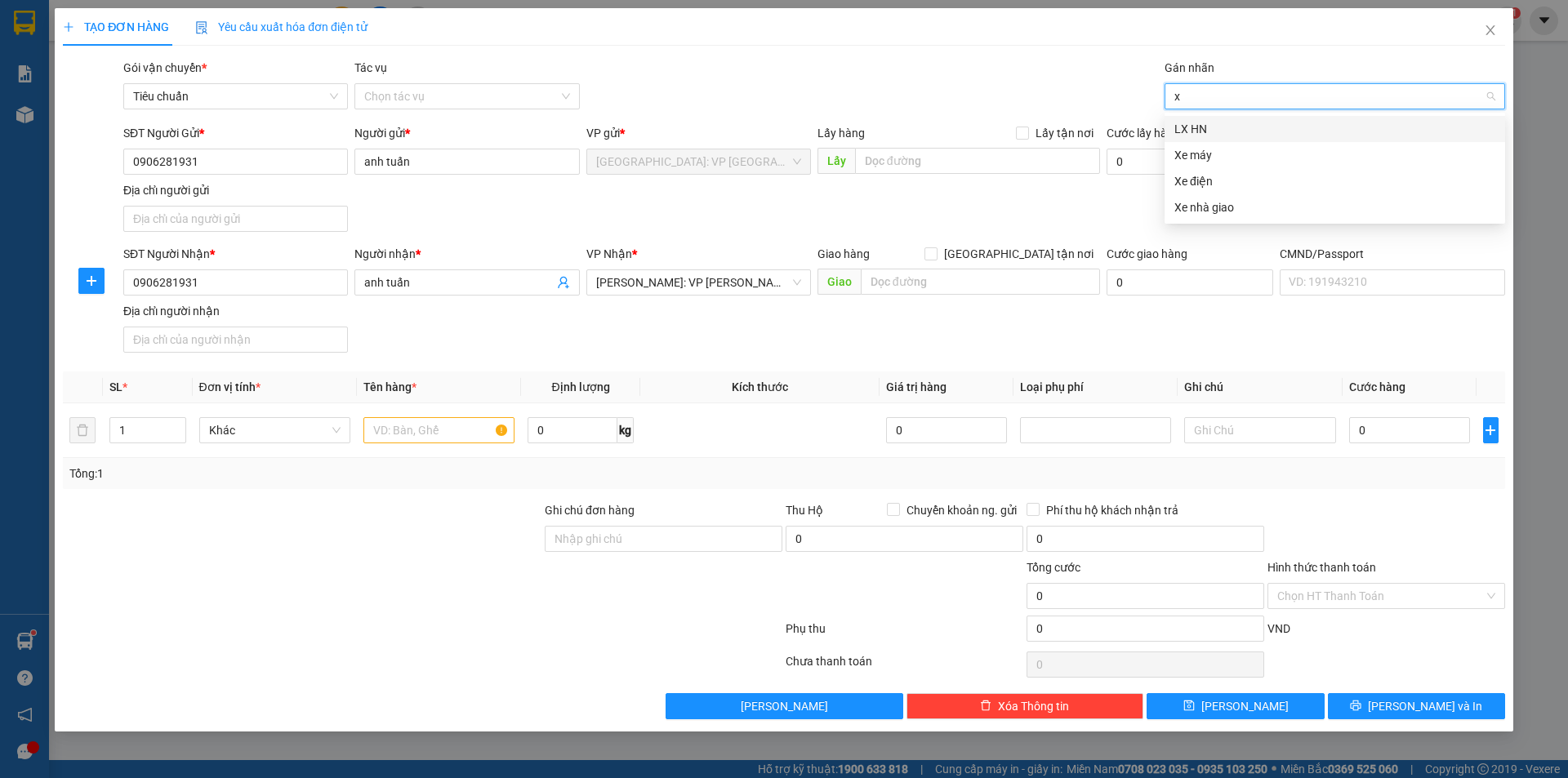
type input "xe"
click at [1190, 123] on div "Xe máy" at bounding box center [1334, 129] width 321 height 18
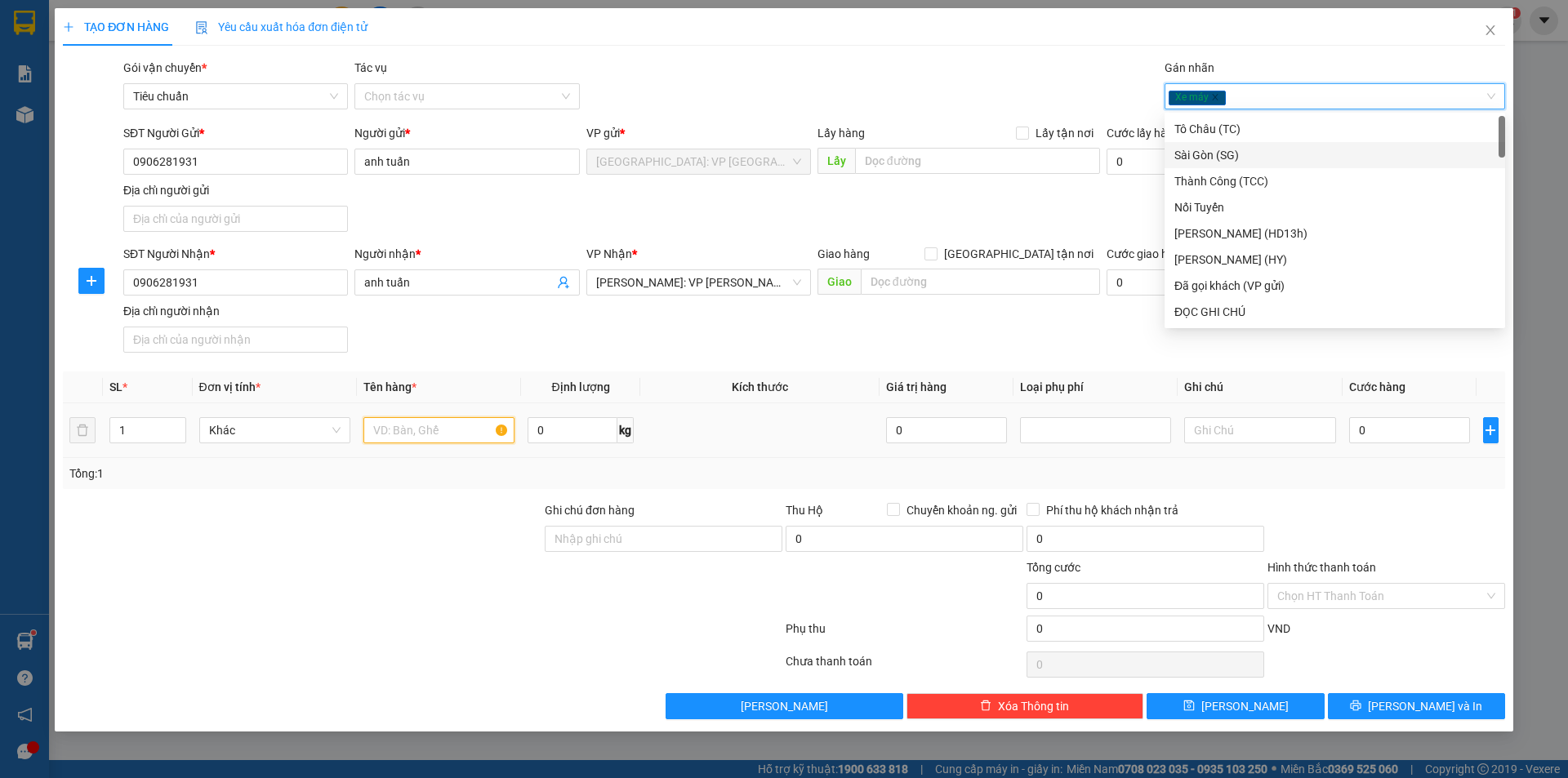
click at [466, 438] on input "text" at bounding box center [439, 430] width 151 height 26
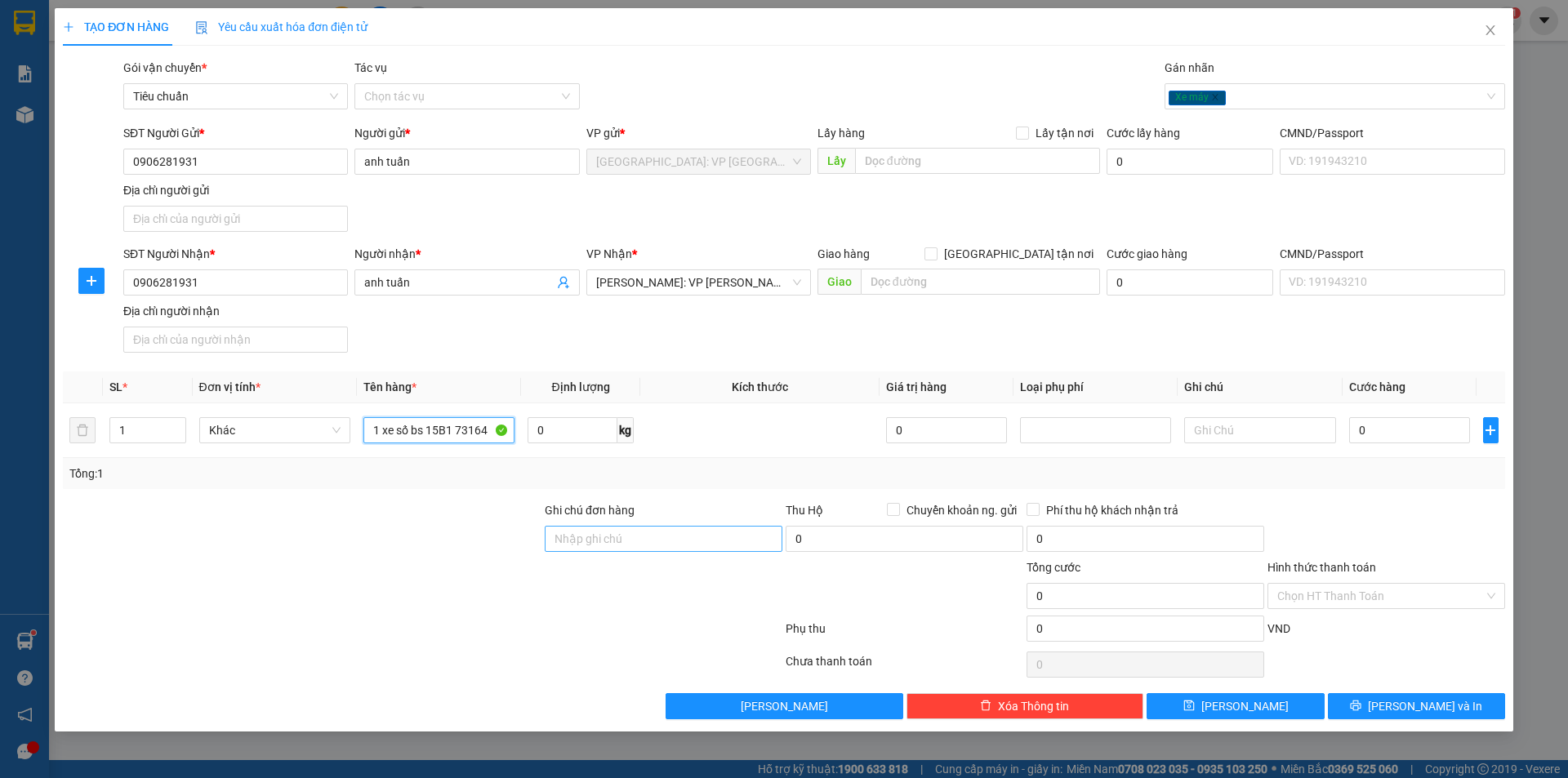
type input "1 xe số bs 15B1 73164"
click at [639, 530] on input "Ghi chú đơn hàng" at bounding box center [664, 539] width 237 height 26
type input "1 chìa khoá quấn tay lái"
click at [1387, 428] on input "0" at bounding box center [1410, 430] width 122 height 26
type input "9"
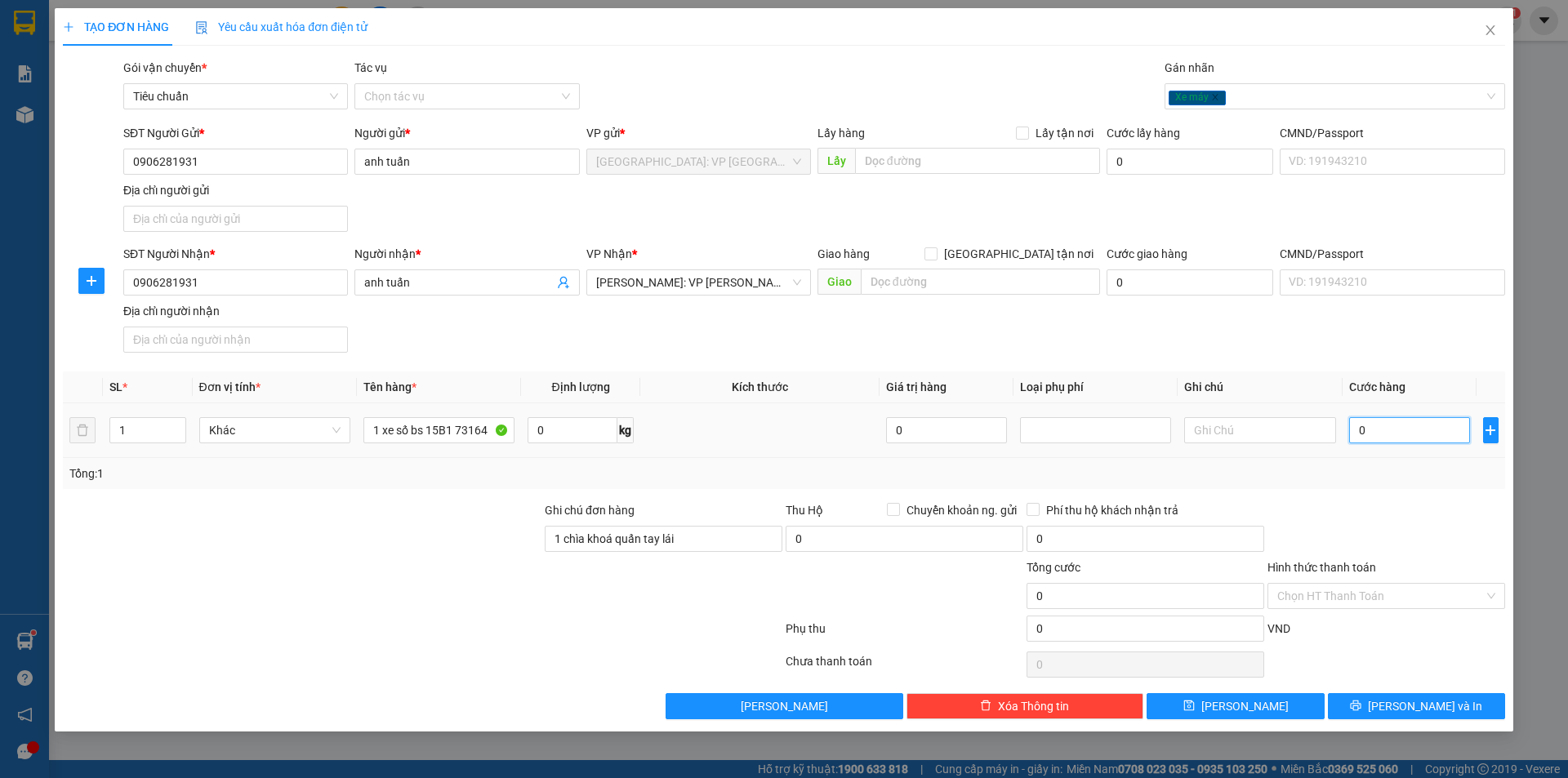
type input "9"
type input "92"
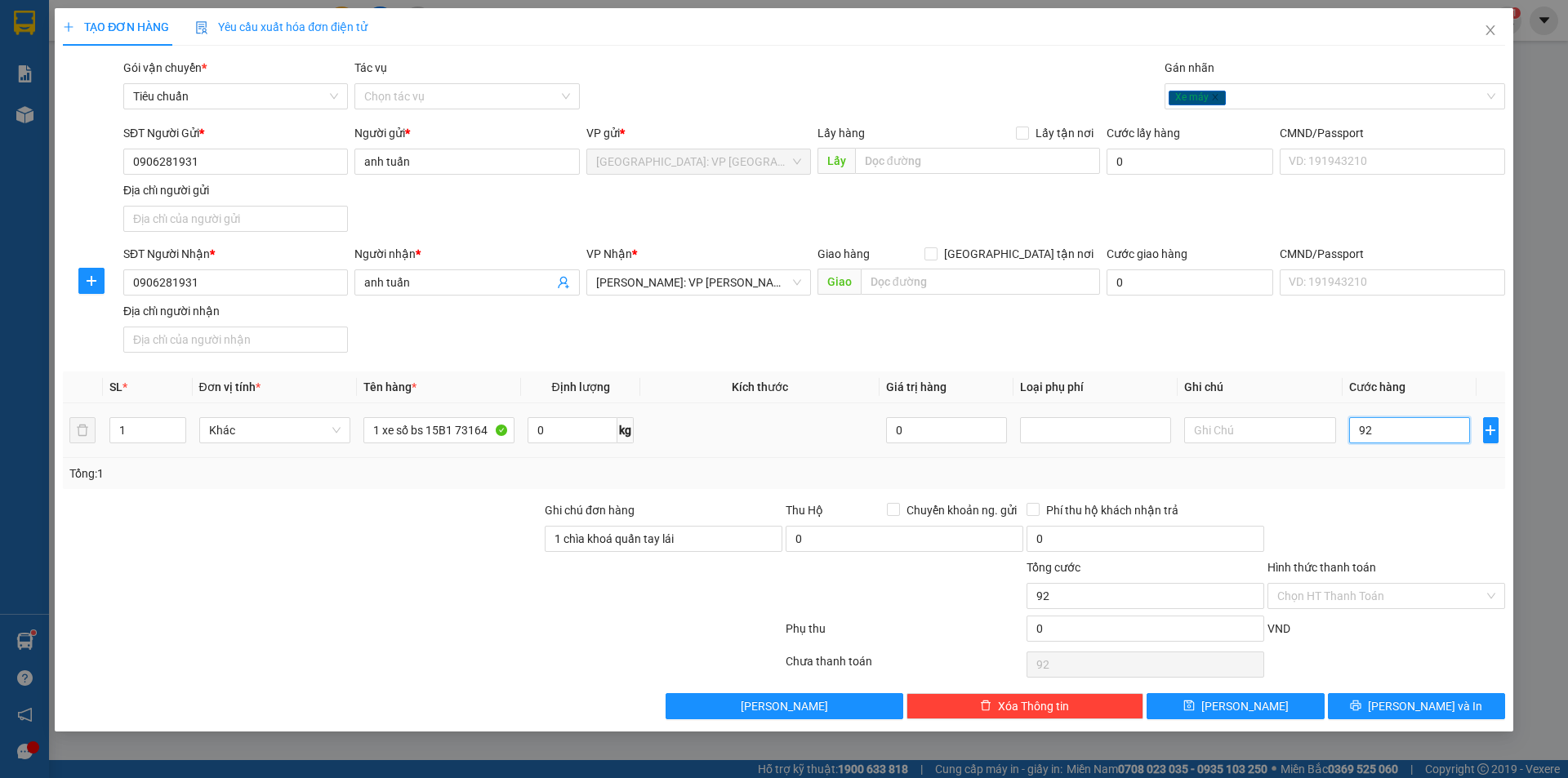
type input "920"
type input "9.200"
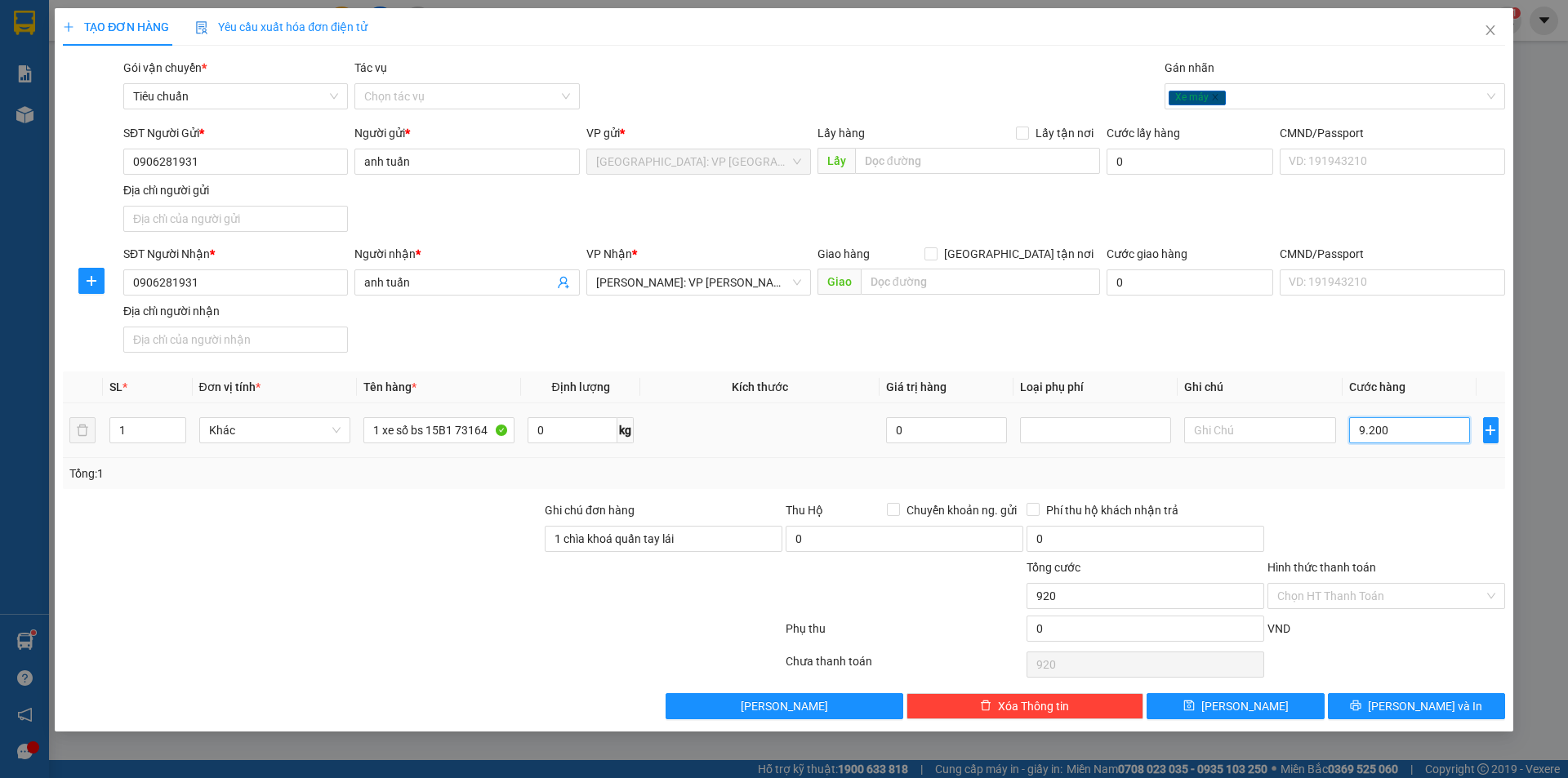
type input "9.200"
type input "92.000"
type input "920.000"
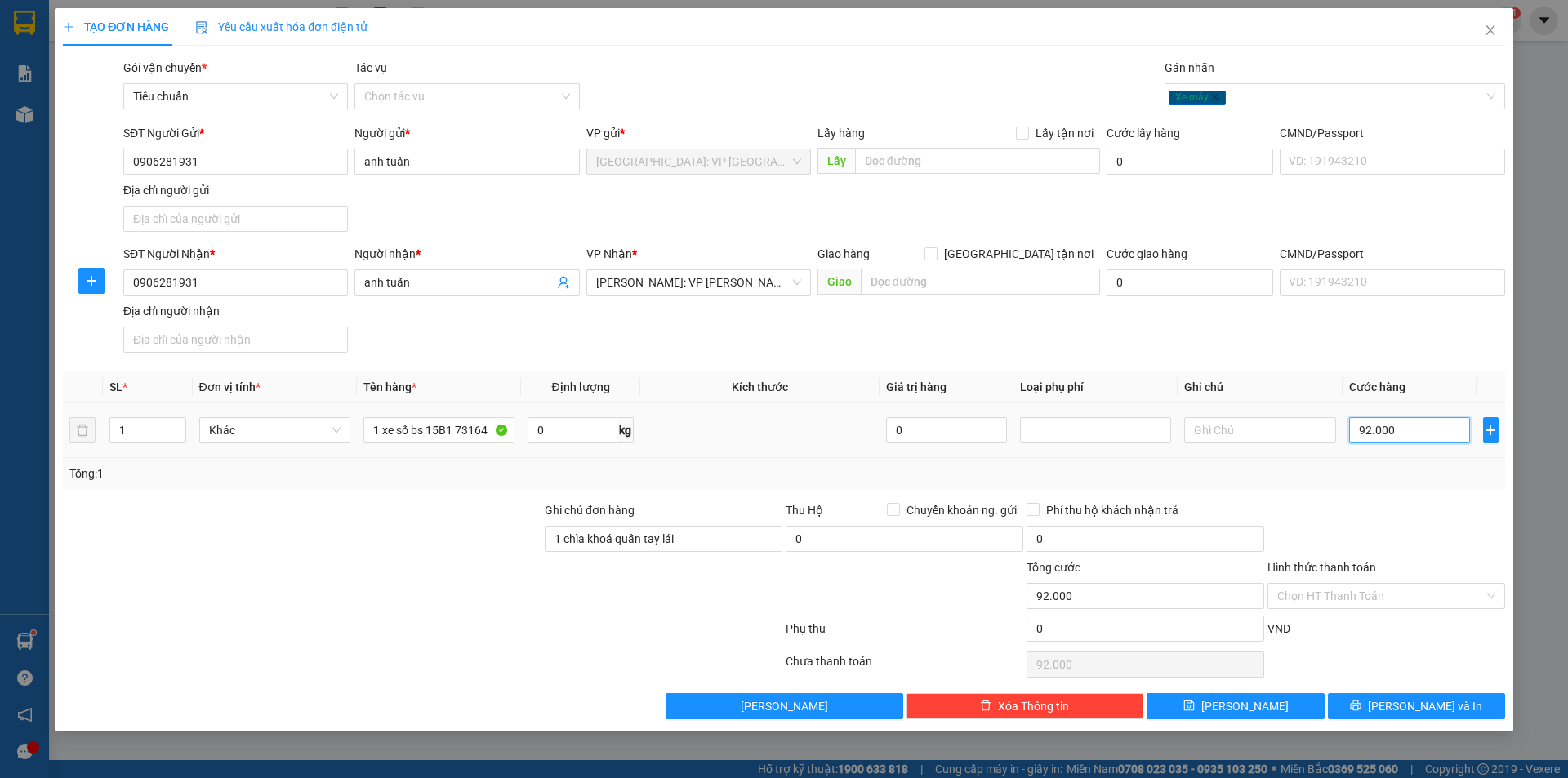
type input "920.000"
click at [1411, 697] on span "[PERSON_NAME] và In" at bounding box center [1425, 706] width 115 height 18
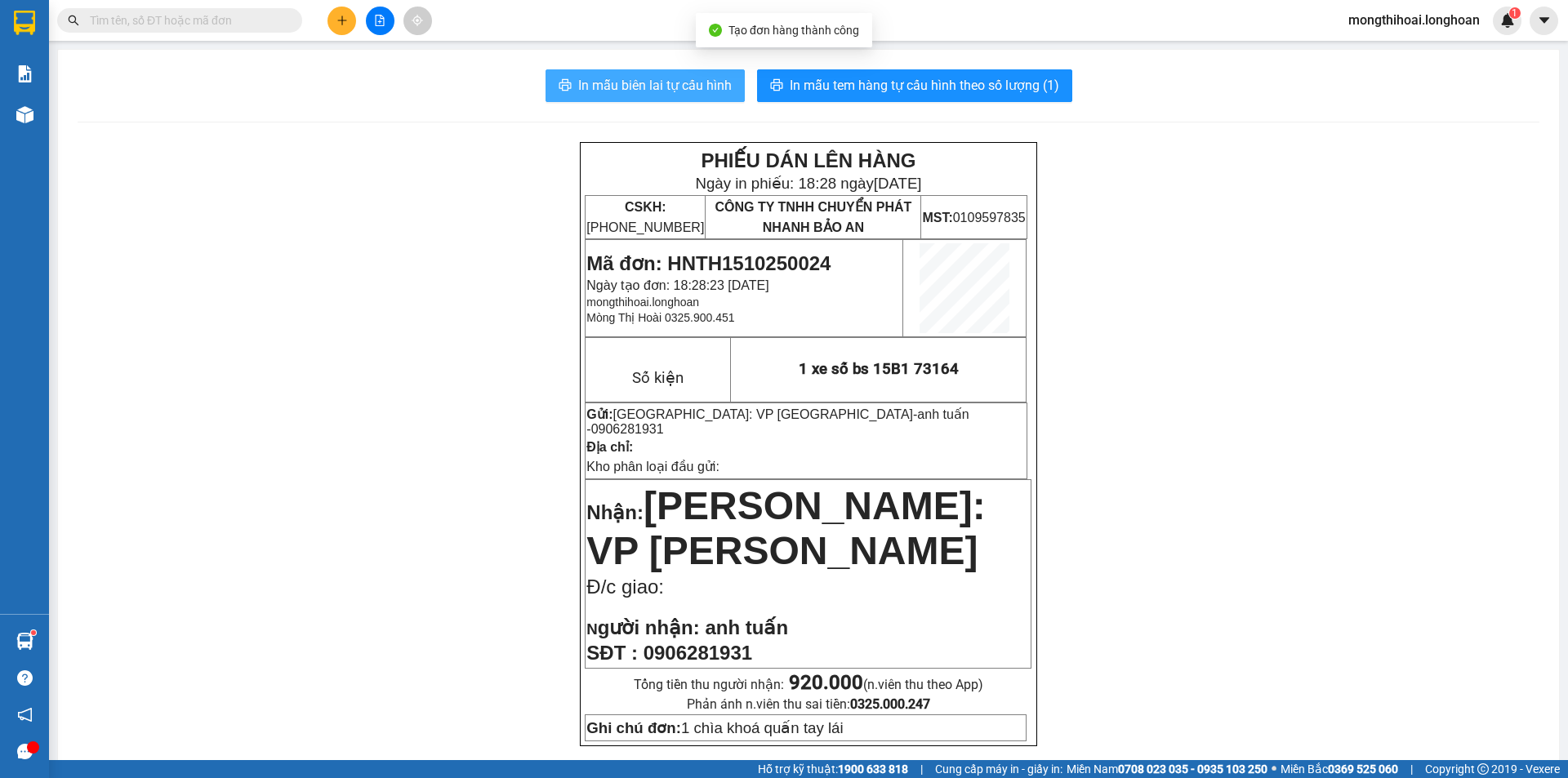
click at [660, 85] on span "In mẫu biên lai tự cấu hình" at bounding box center [655, 85] width 153 height 21
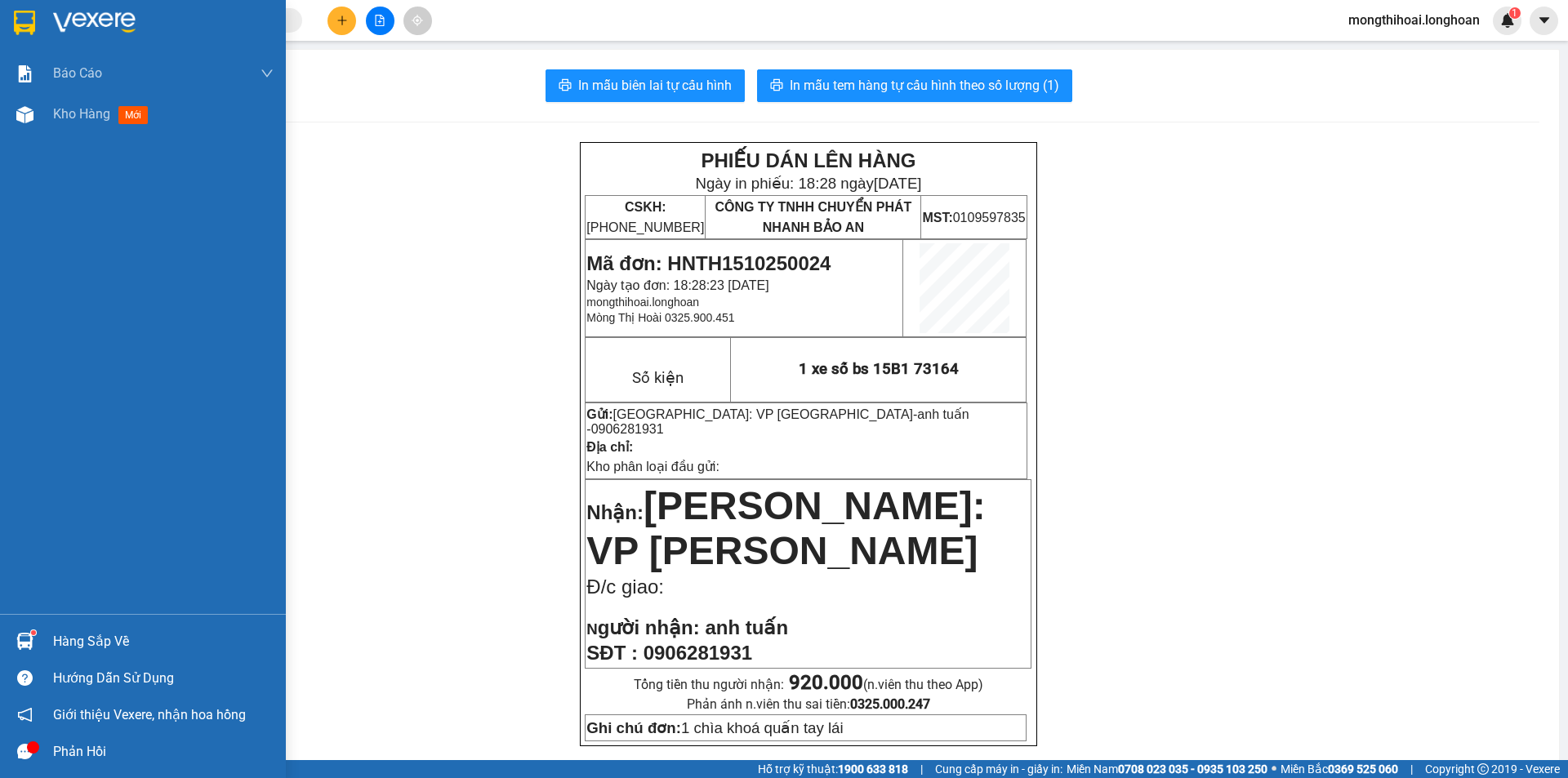
click at [11, 18] on div at bounding box center [143, 26] width 286 height 53
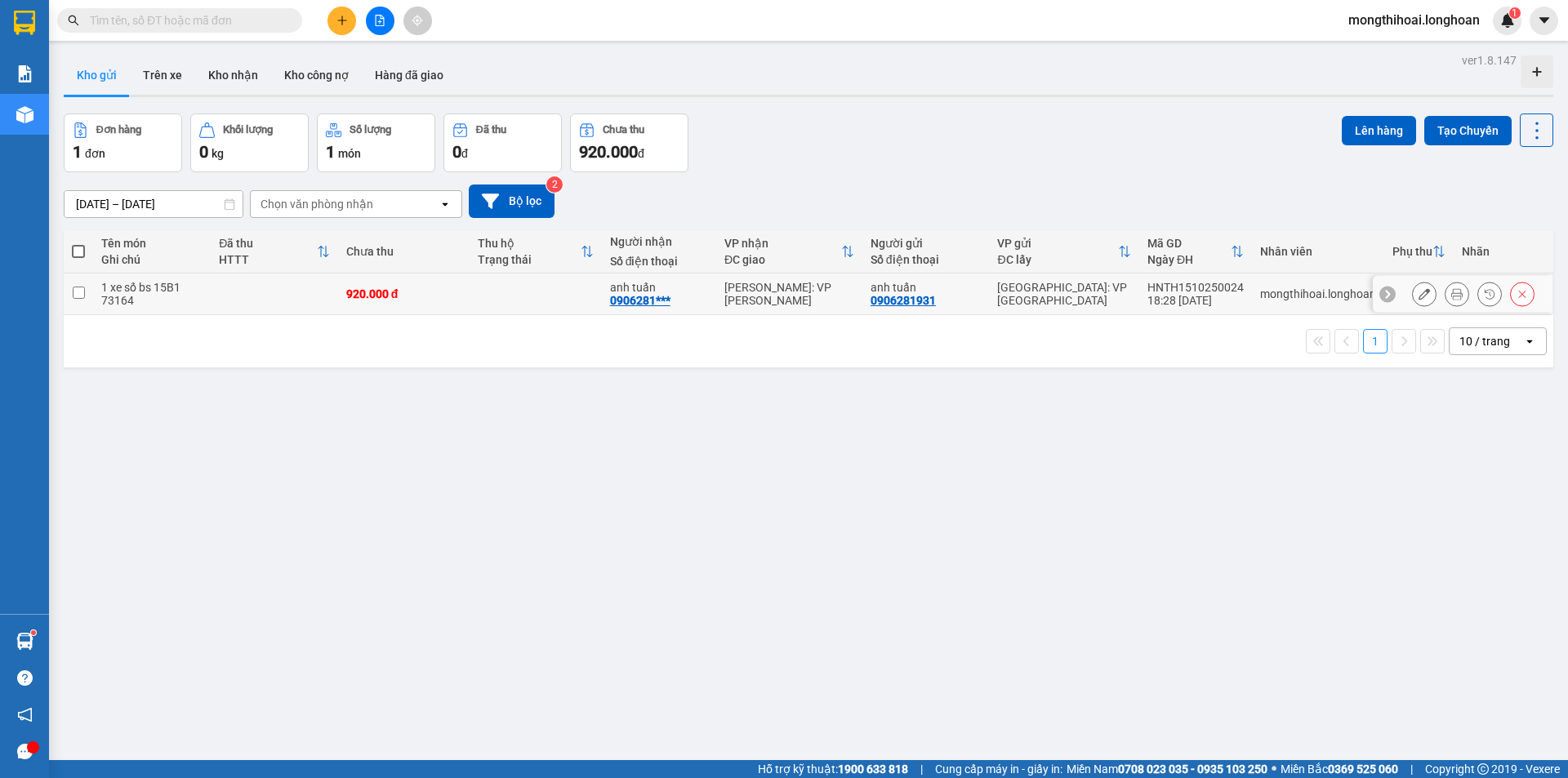
drag, startPoint x: 1231, startPoint y: 282, endPoint x: 1128, endPoint y: 286, distance: 103.1
click at [1128, 286] on tr "1 xe số bs 15B1 73164 920.000 đ anh tuấn 0906281*** [GEOGRAPHIC_DATA]: VP [GEOG…" at bounding box center [808, 294] width 1490 height 42
checkbox input "true"
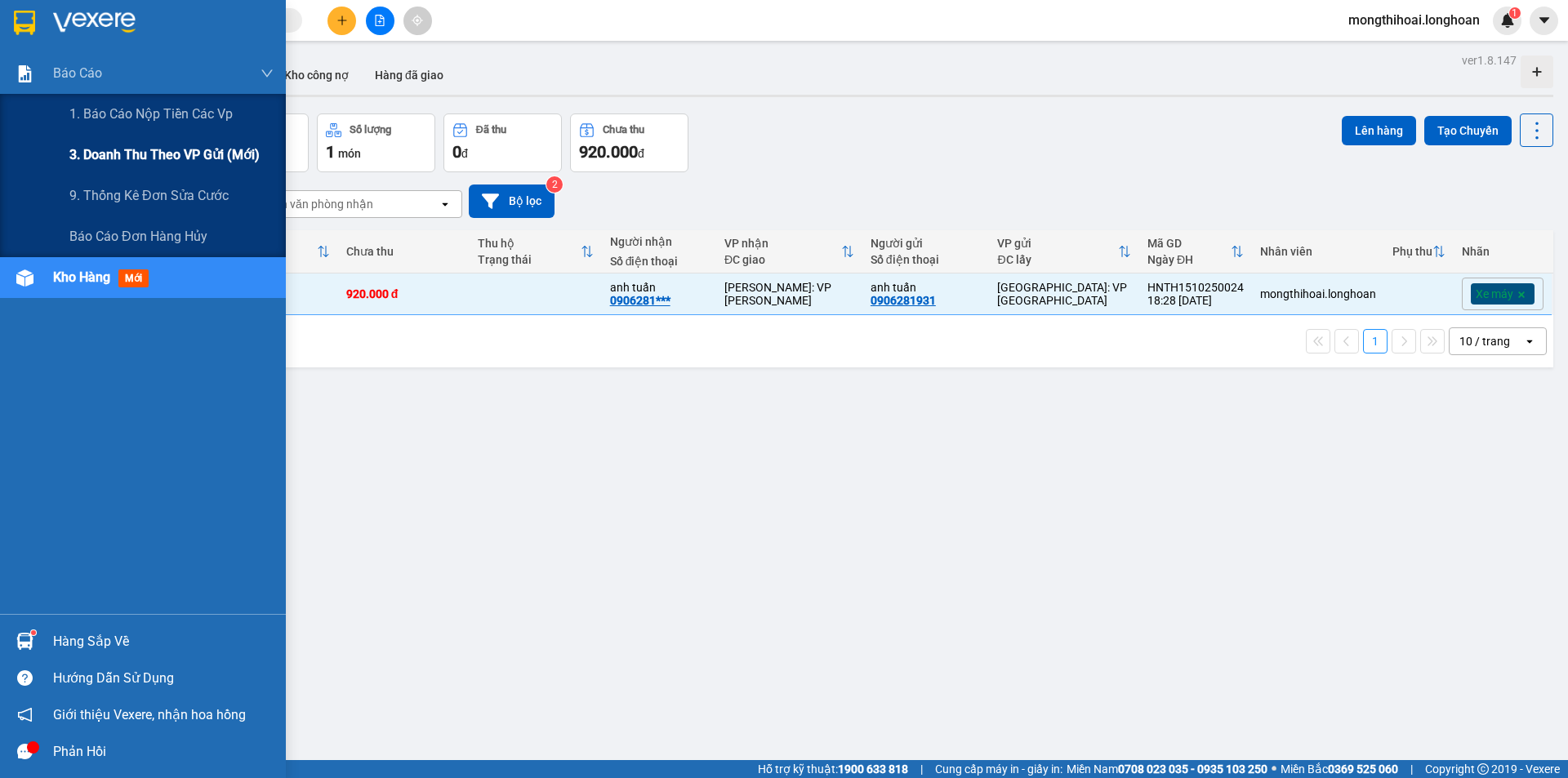
click at [156, 154] on span "3. Doanh Thu theo VP Gửi (mới)" at bounding box center [164, 154] width 190 height 21
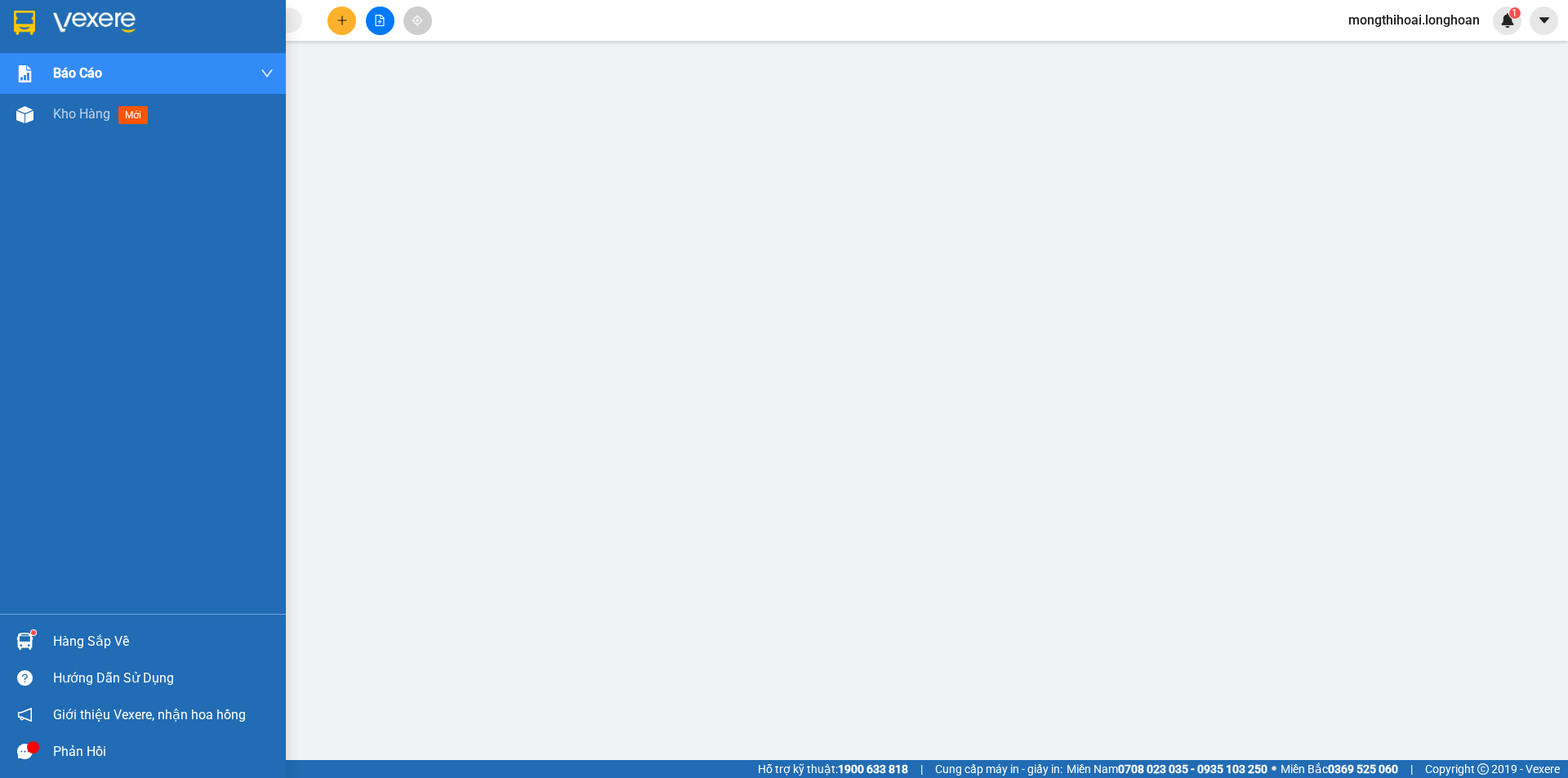
click at [20, 38] on div at bounding box center [143, 26] width 286 height 53
